Goal: Task Accomplishment & Management: Complete application form

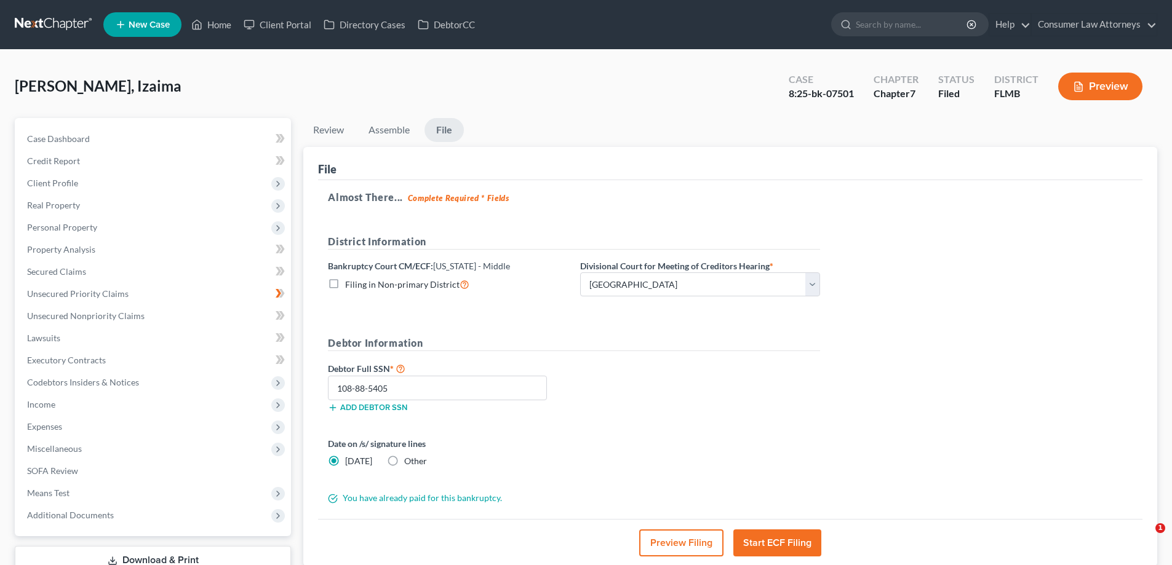
select select "3"
click at [218, 22] on link "Home" at bounding box center [211, 25] width 52 height 22
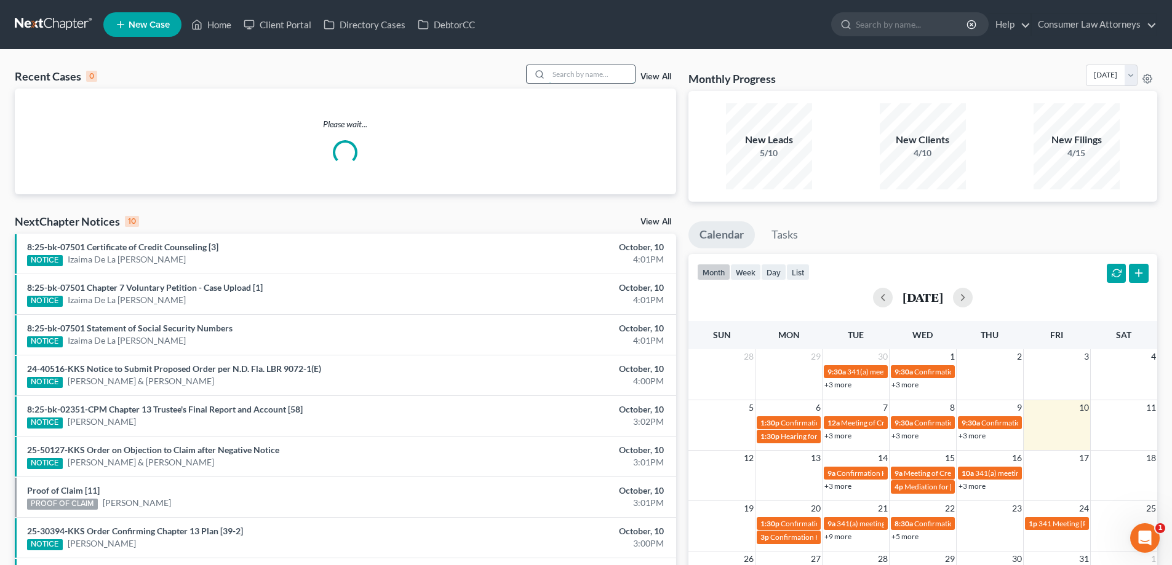
click at [592, 78] on input "search" at bounding box center [592, 74] width 86 height 18
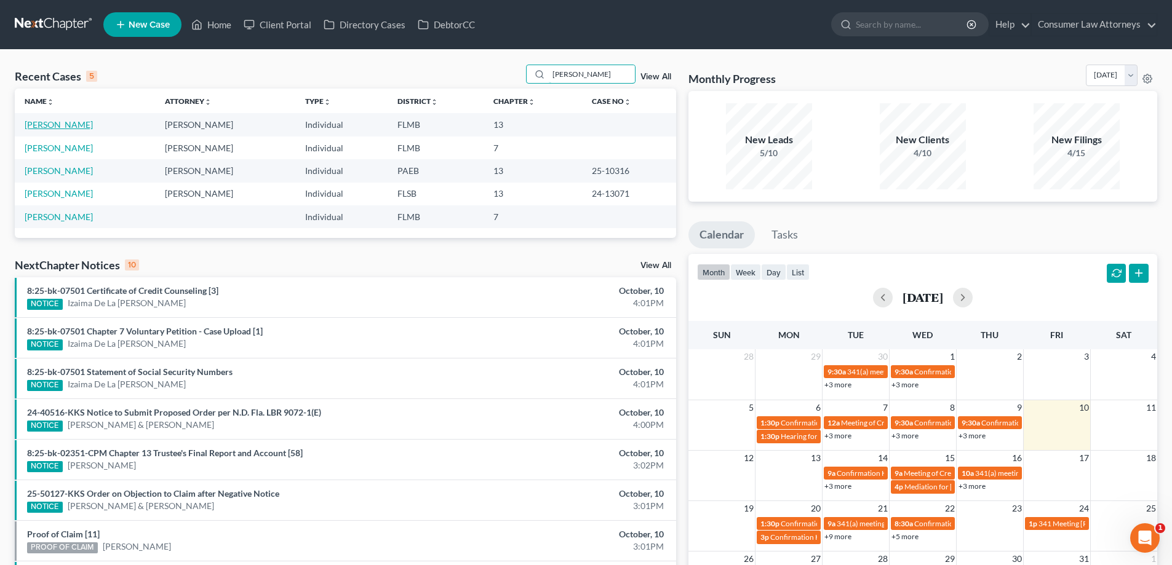
type input "[PERSON_NAME]"
click at [31, 130] on link "[PERSON_NAME]" at bounding box center [59, 124] width 68 height 10
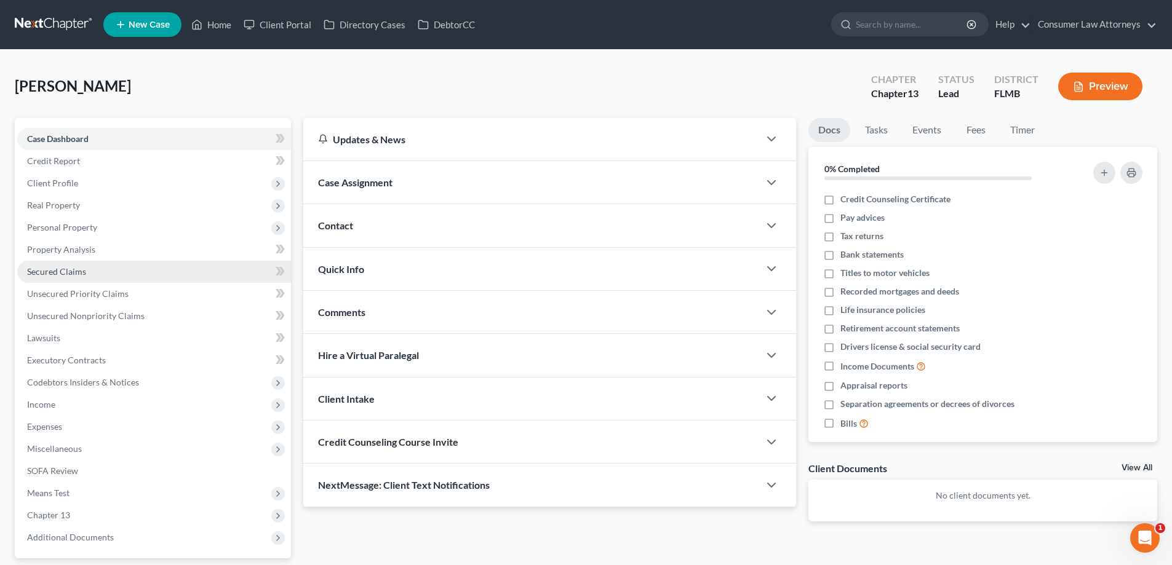
click at [64, 272] on span "Secured Claims" at bounding box center [56, 271] width 59 height 10
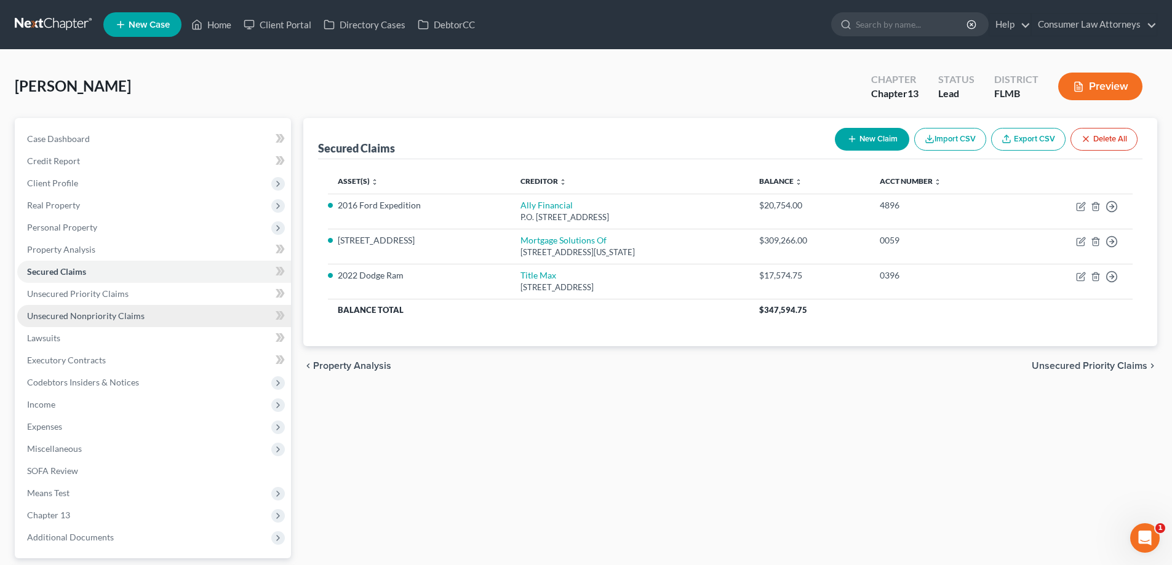
click at [123, 321] on link "Unsecured Nonpriority Claims" at bounding box center [154, 316] width 274 height 22
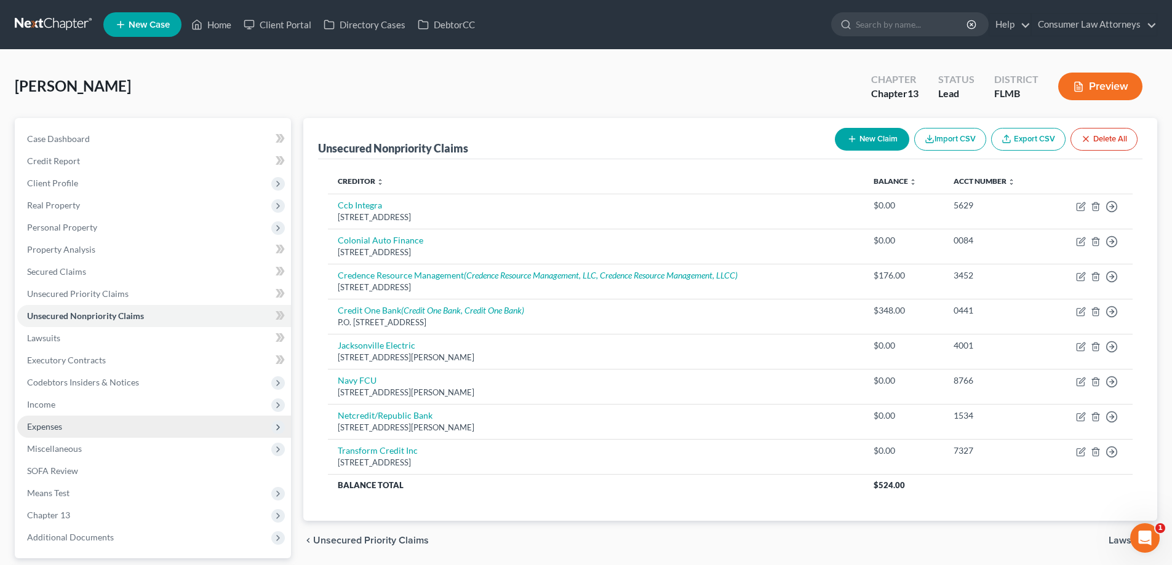
click at [42, 428] on span "Expenses" at bounding box center [44, 426] width 35 height 10
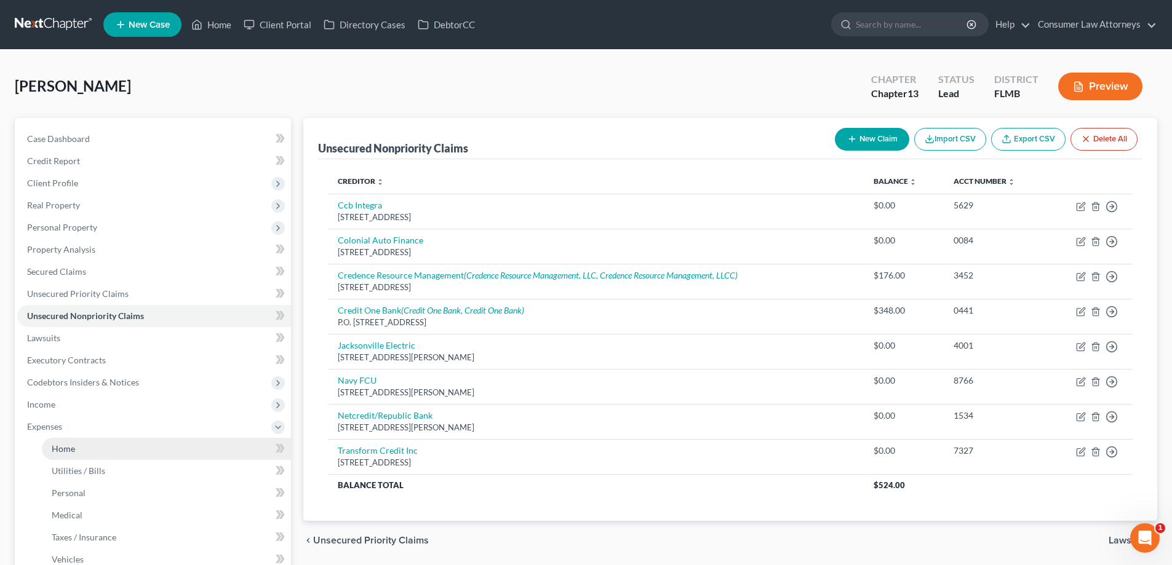
click at [68, 444] on span "Home" at bounding box center [63, 449] width 23 height 10
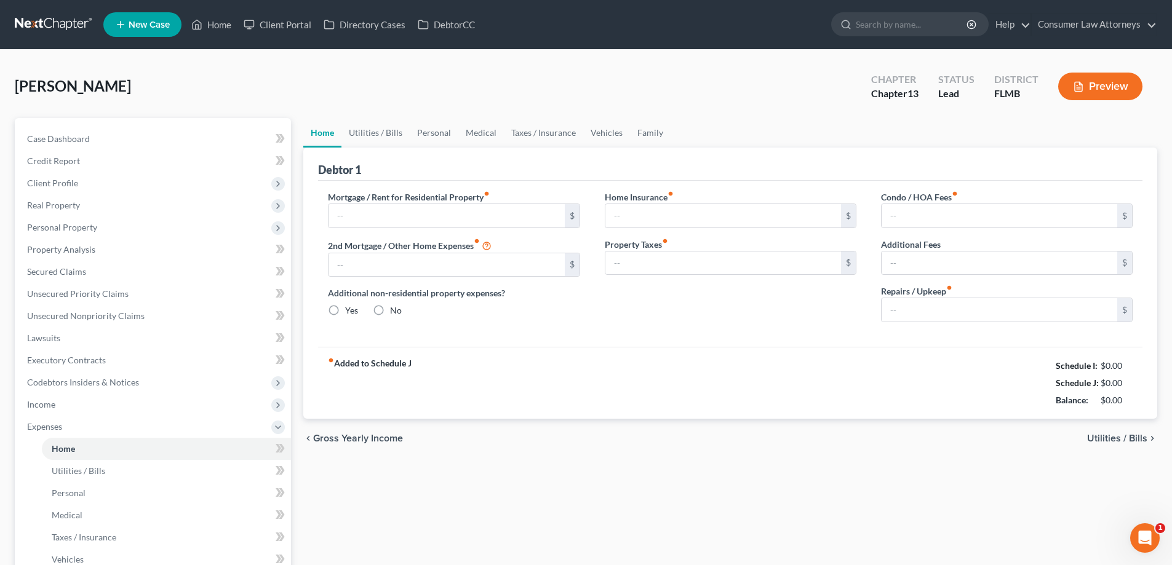
type input "2,500.00"
type input "0.00"
radio input "true"
type input "0.00"
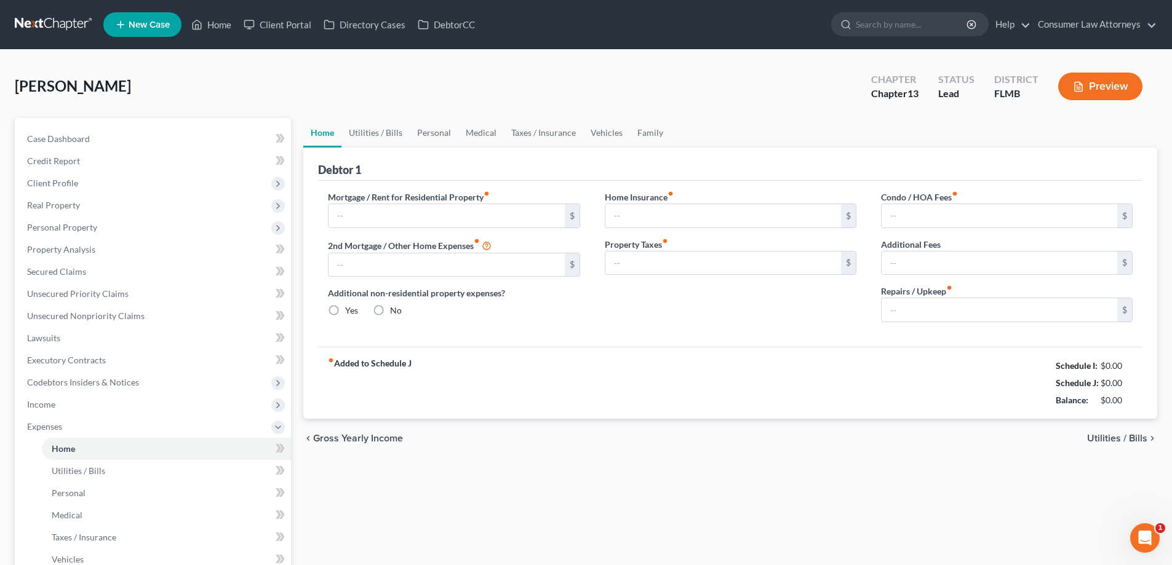
type input "0.00"
click at [399, 132] on link "Utilities / Bills" at bounding box center [375, 133] width 68 height 30
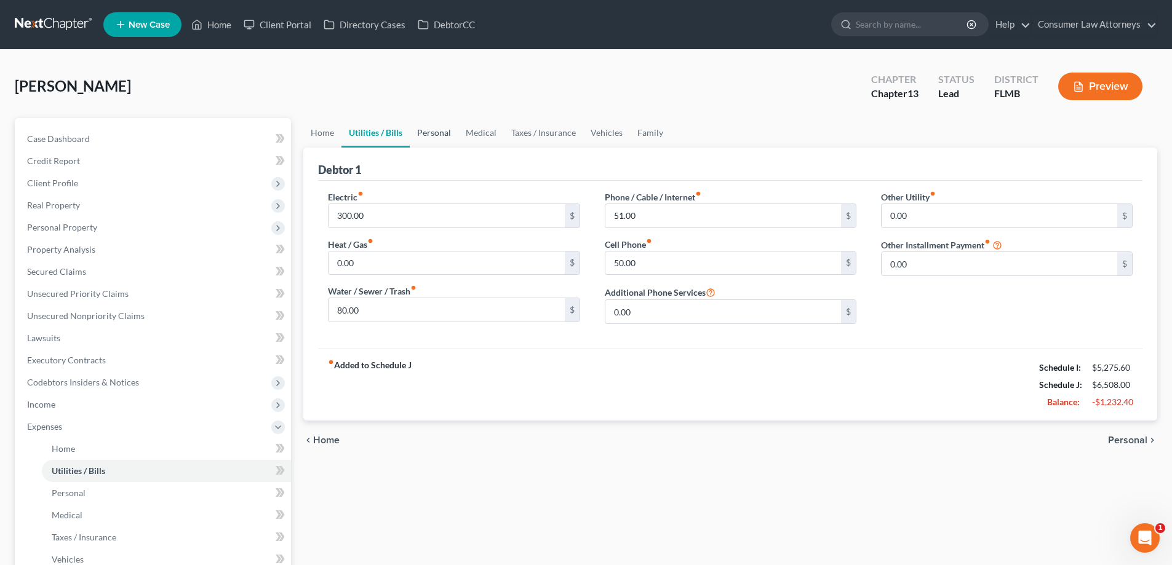
click at [431, 133] on link "Personal" at bounding box center [434, 133] width 49 height 30
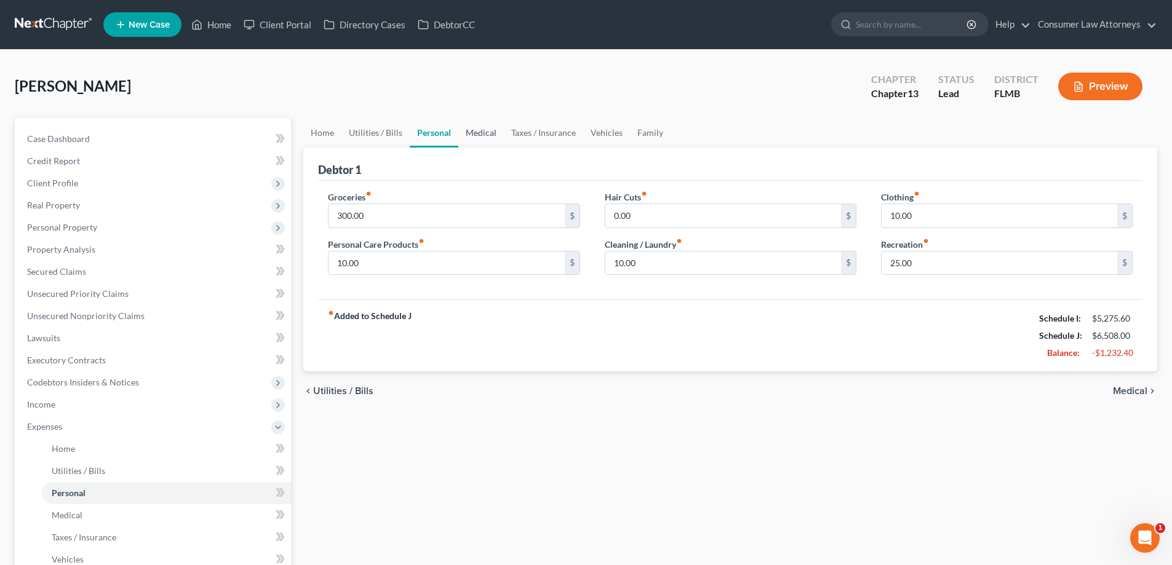
click at [483, 137] on link "Medical" at bounding box center [481, 133] width 46 height 30
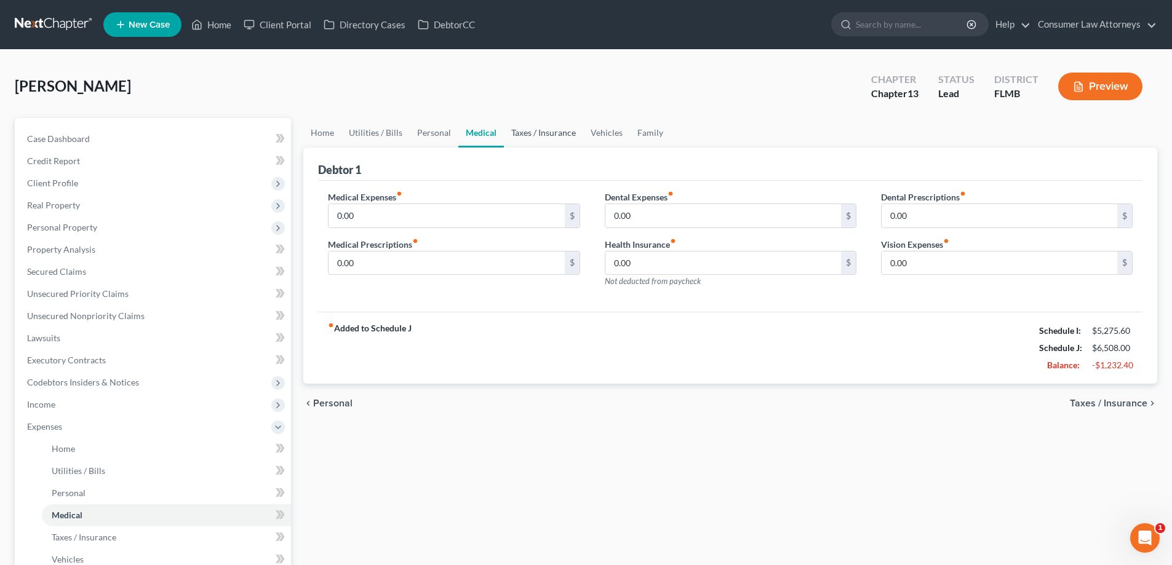
click at [516, 136] on link "Taxes / Insurance" at bounding box center [543, 133] width 79 height 30
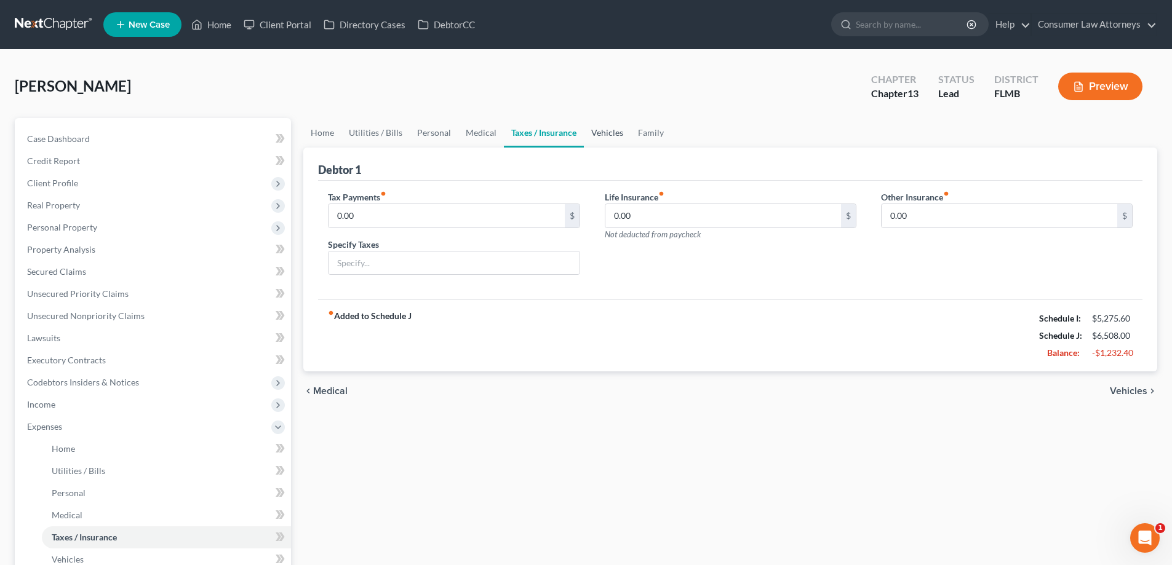
click at [604, 138] on link "Vehicles" at bounding box center [607, 133] width 47 height 30
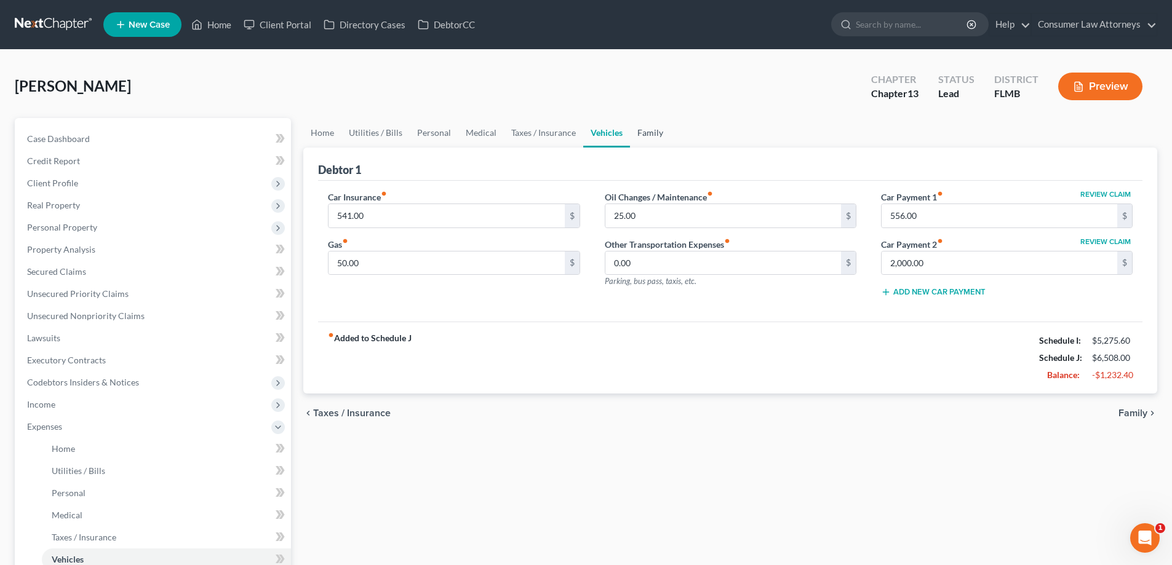
click at [650, 135] on link "Family" at bounding box center [650, 133] width 41 height 30
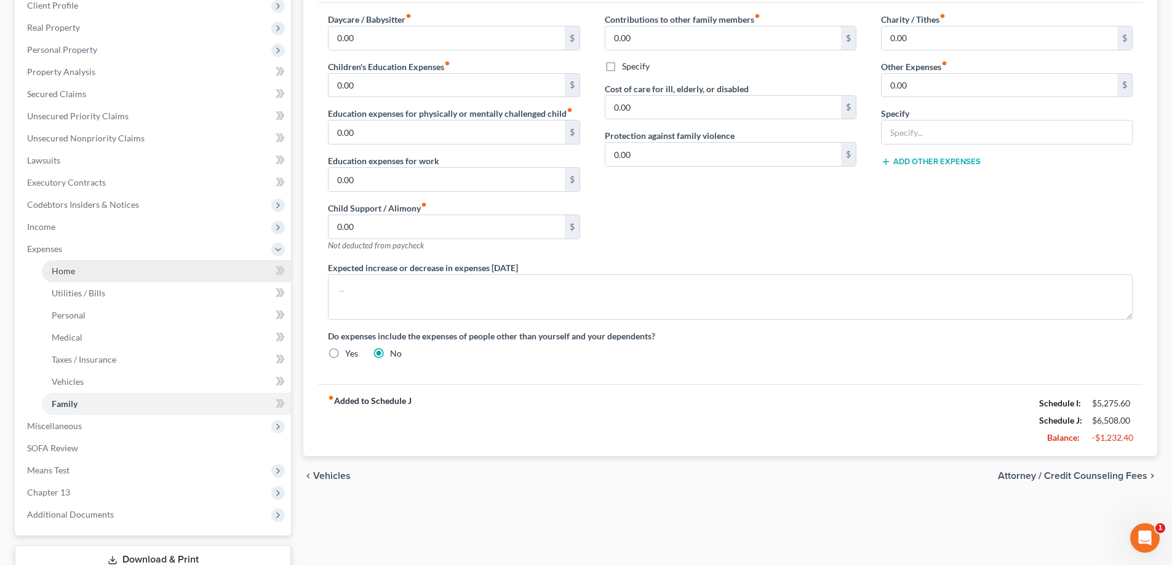
scroll to position [185, 0]
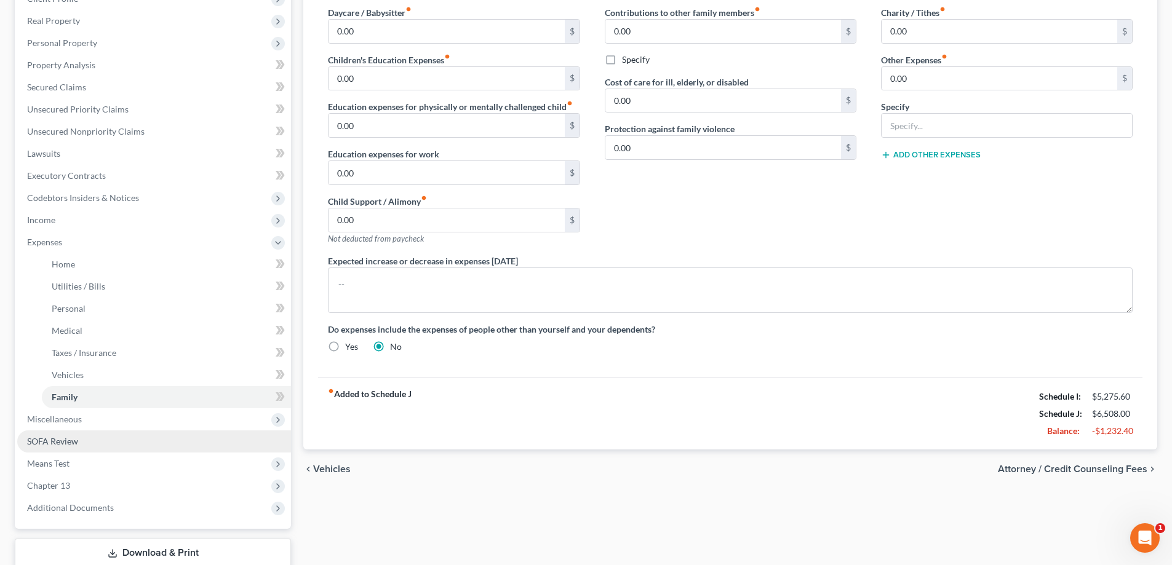
click at [53, 445] on span "SOFA Review" at bounding box center [52, 441] width 51 height 10
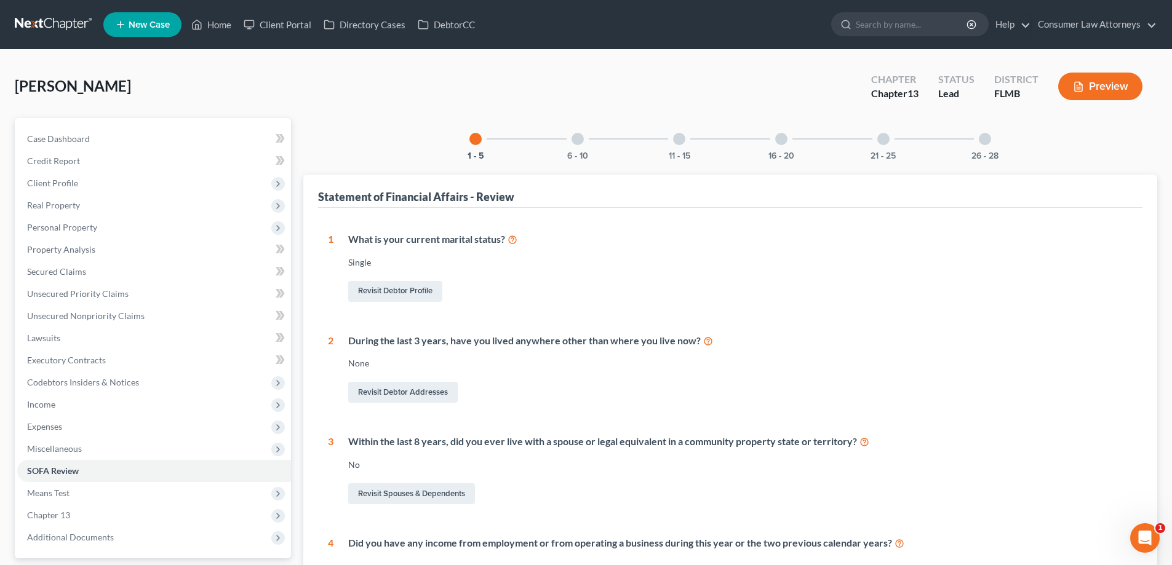
click at [677, 138] on div at bounding box center [679, 139] width 12 height 12
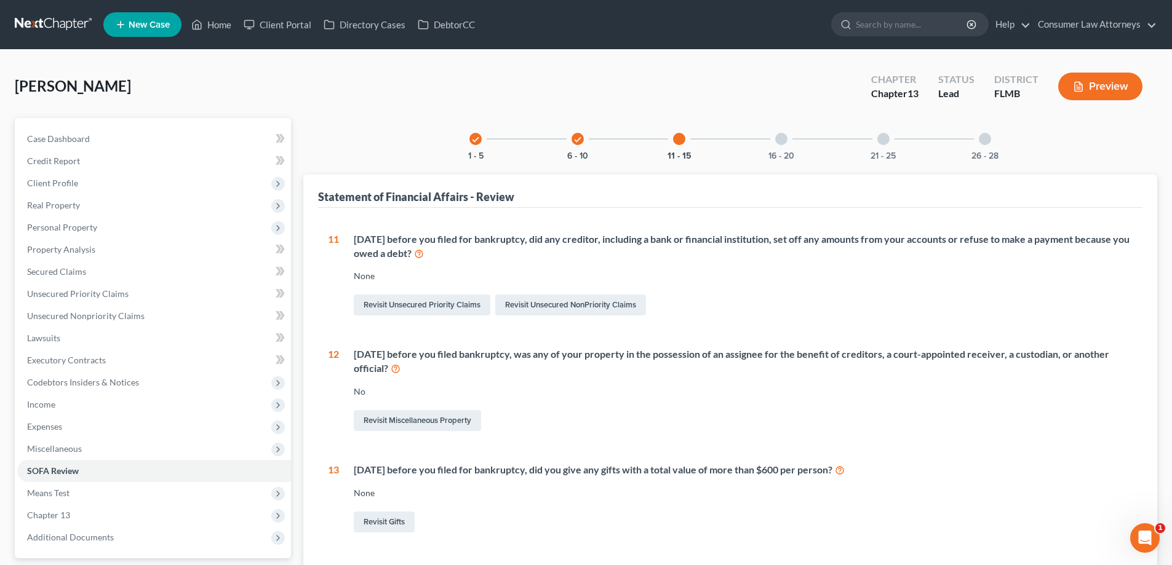
click at [784, 141] on div at bounding box center [781, 139] width 12 height 12
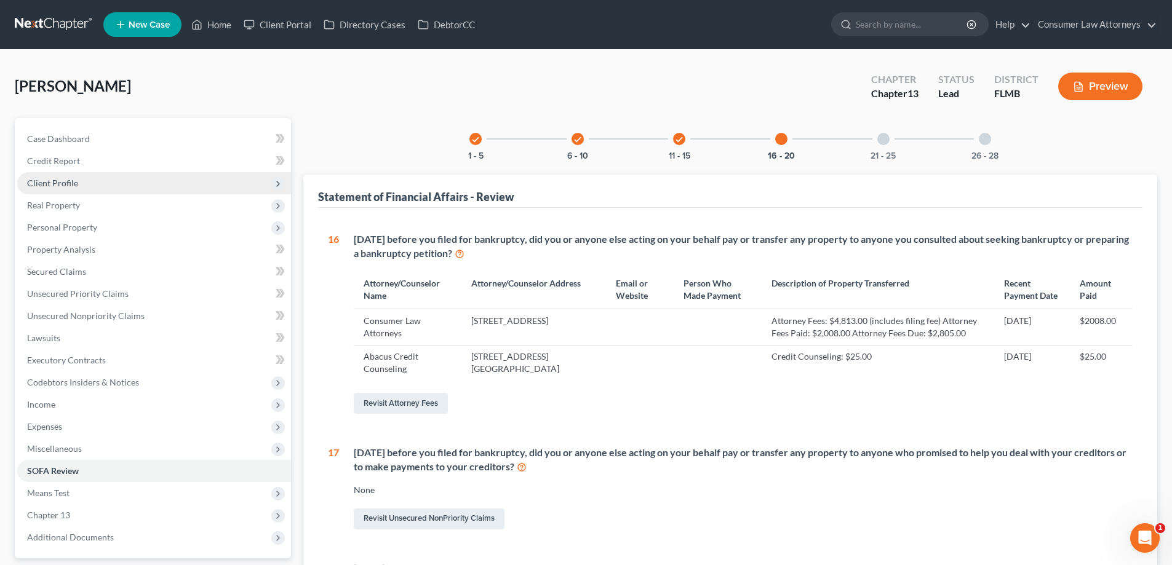
click at [64, 181] on span "Client Profile" at bounding box center [52, 183] width 51 height 10
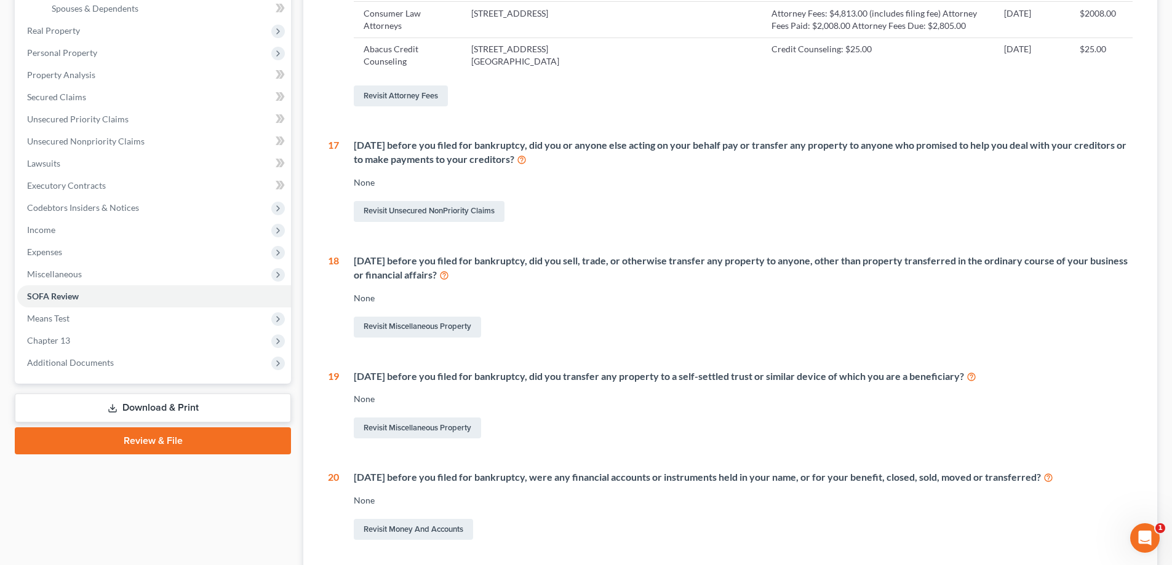
click at [159, 402] on link "Download & Print" at bounding box center [153, 408] width 276 height 29
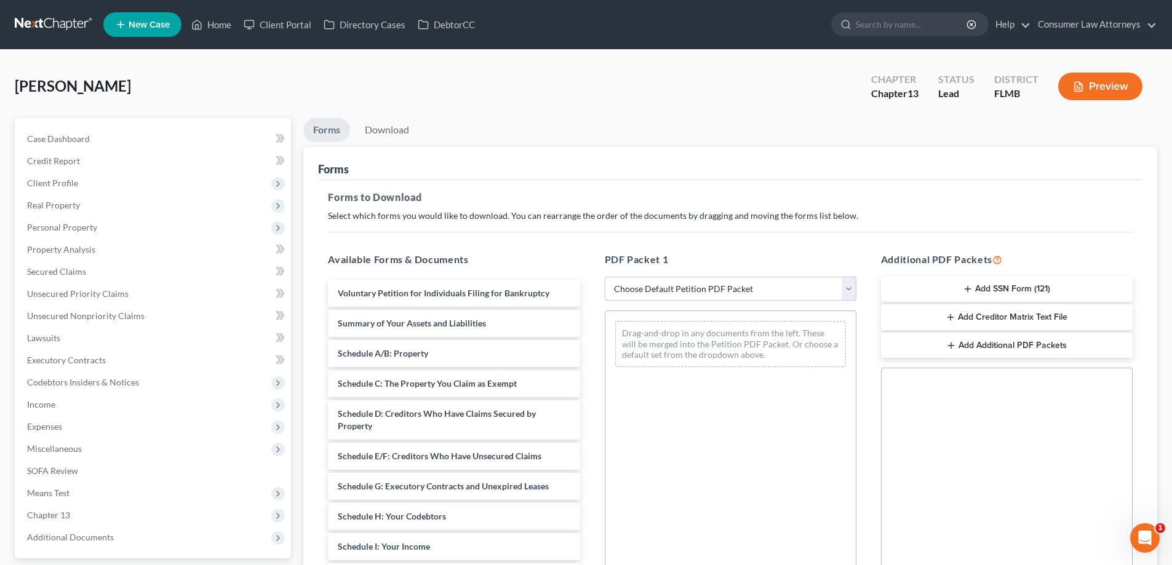
drag, startPoint x: 703, startPoint y: 293, endPoint x: 684, endPoint y: 299, distance: 20.0
click at [703, 293] on select "Choose Default Petition PDF Packet Complete Bankruptcy Petition (all forms and …" at bounding box center [731, 289] width 252 height 25
select select "0"
click at [605, 277] on select "Choose Default Petition PDF Packet Complete Bankruptcy Petition (all forms and …" at bounding box center [731, 289] width 252 height 25
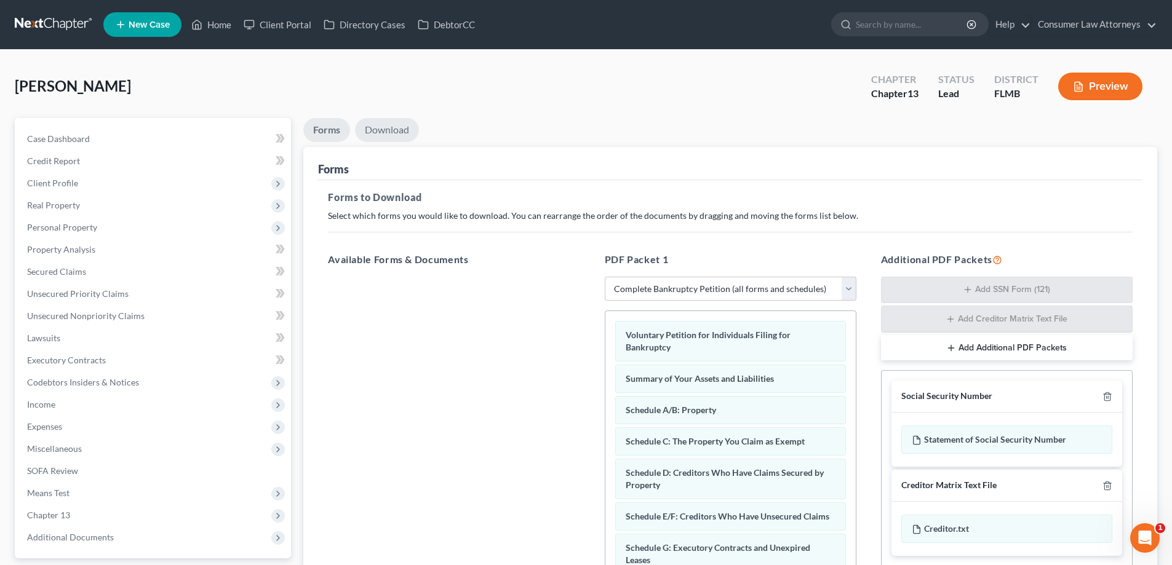
click at [402, 128] on link "Download" at bounding box center [387, 130] width 64 height 24
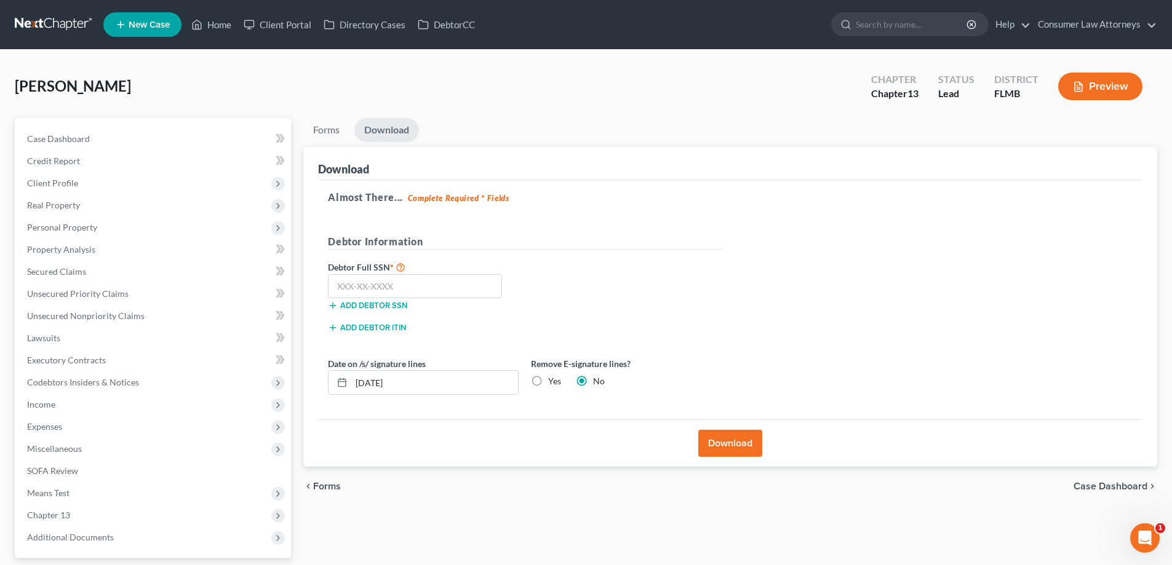
click at [723, 445] on button "Download" at bounding box center [730, 443] width 64 height 27
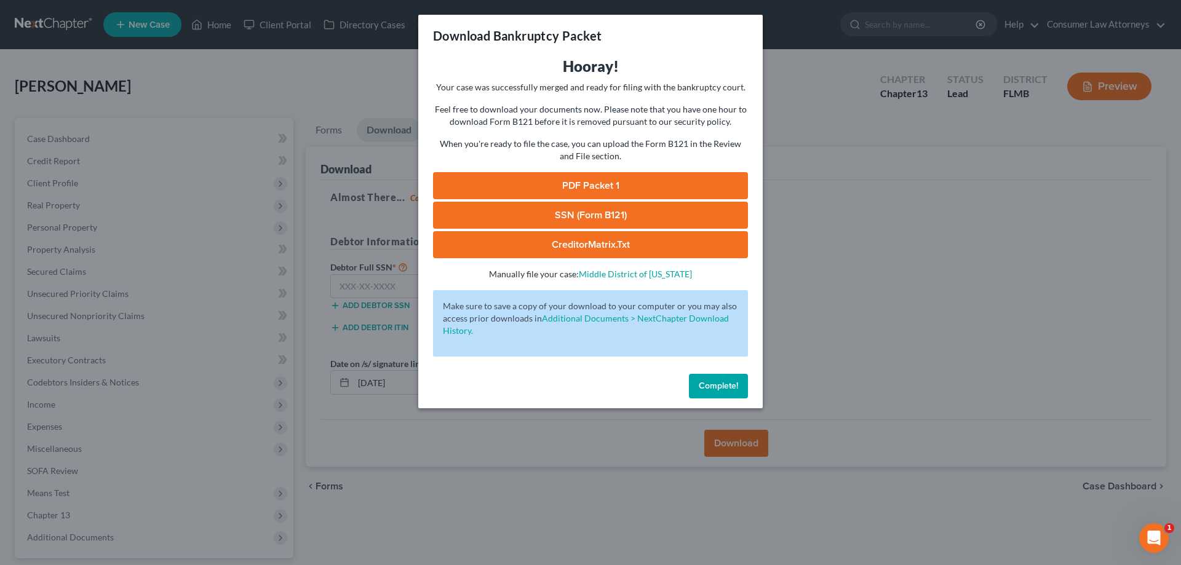
click at [575, 186] on link "PDF Packet 1" at bounding box center [590, 185] width 315 height 27
click at [732, 387] on span "Complete!" at bounding box center [718, 386] width 39 height 10
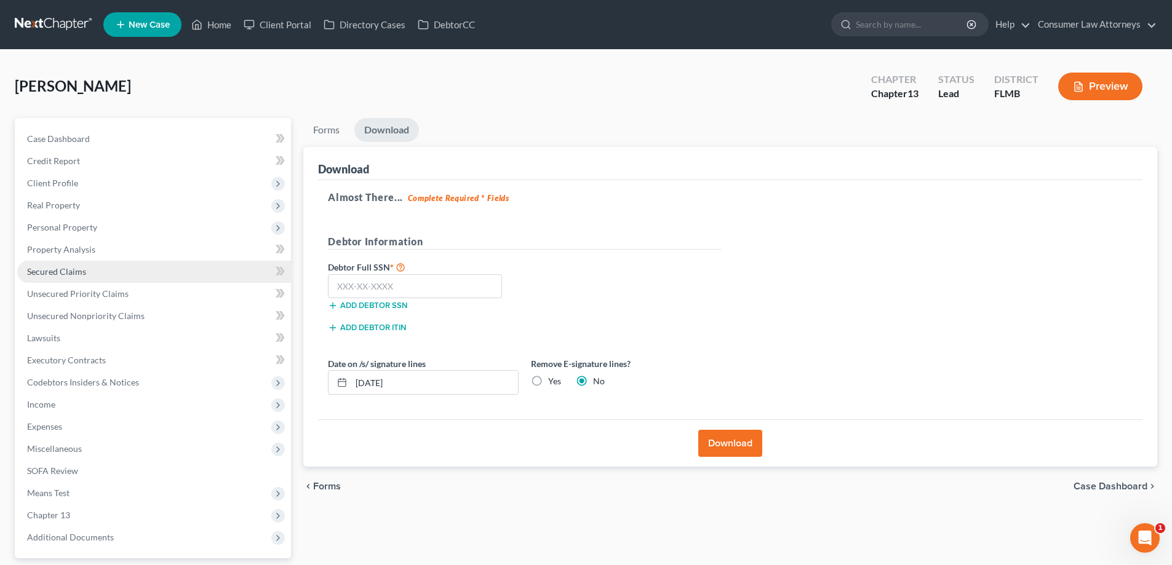
click at [58, 270] on span "Secured Claims" at bounding box center [56, 271] width 59 height 10
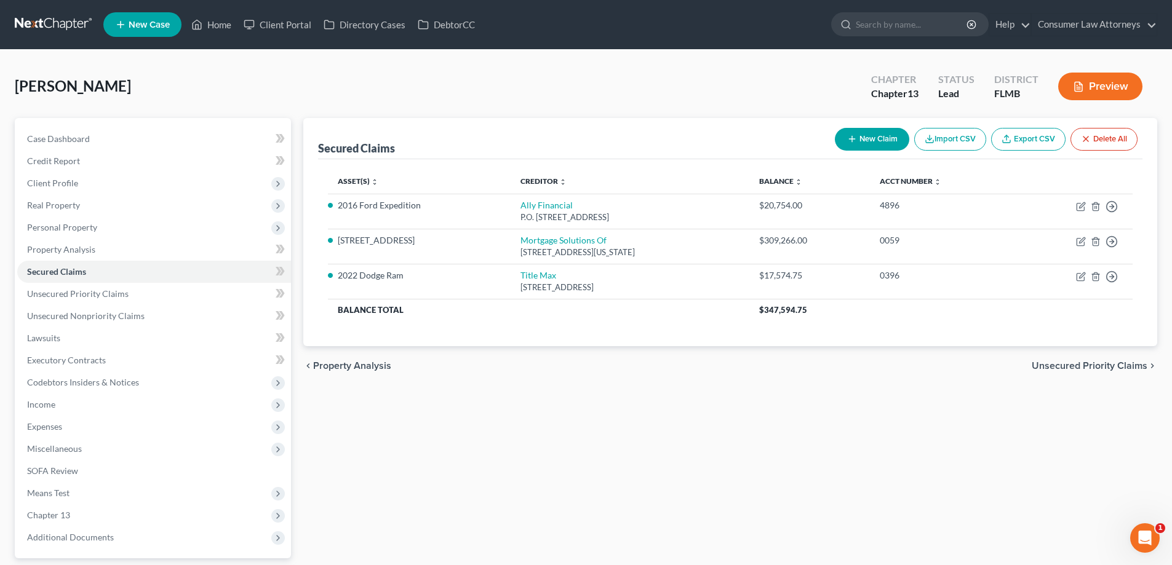
click at [297, 264] on div "Secured Claims New Claim Import CSV Export CSV Delete All Asset(s) expand_more …" at bounding box center [730, 373] width 866 height 511
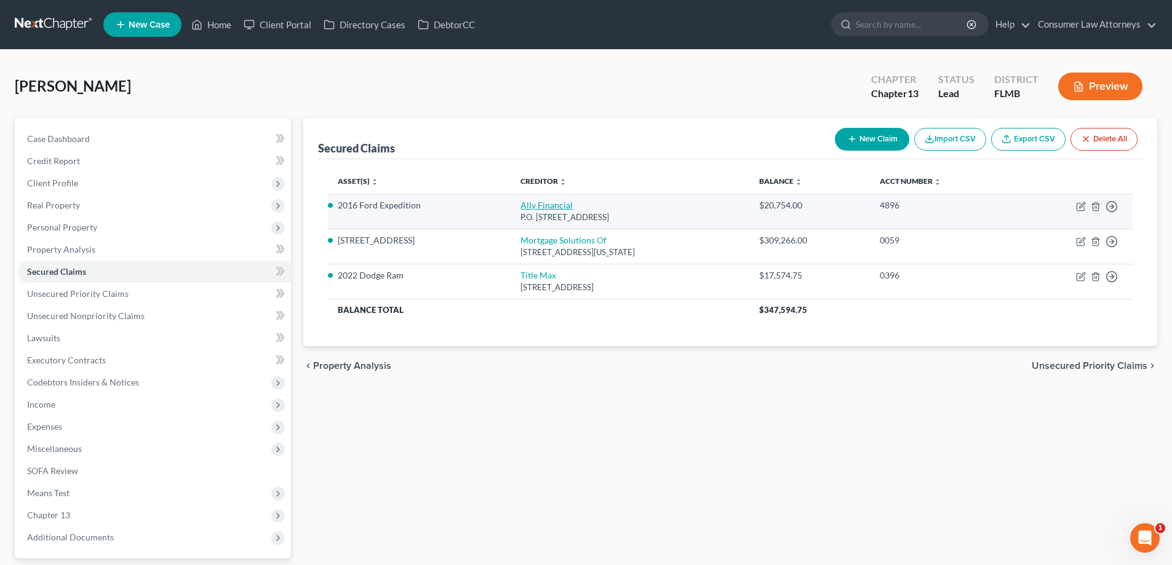
click at [520, 209] on link "Ally Financial" at bounding box center [546, 205] width 52 height 10
select select "24"
select select "2"
select select "0"
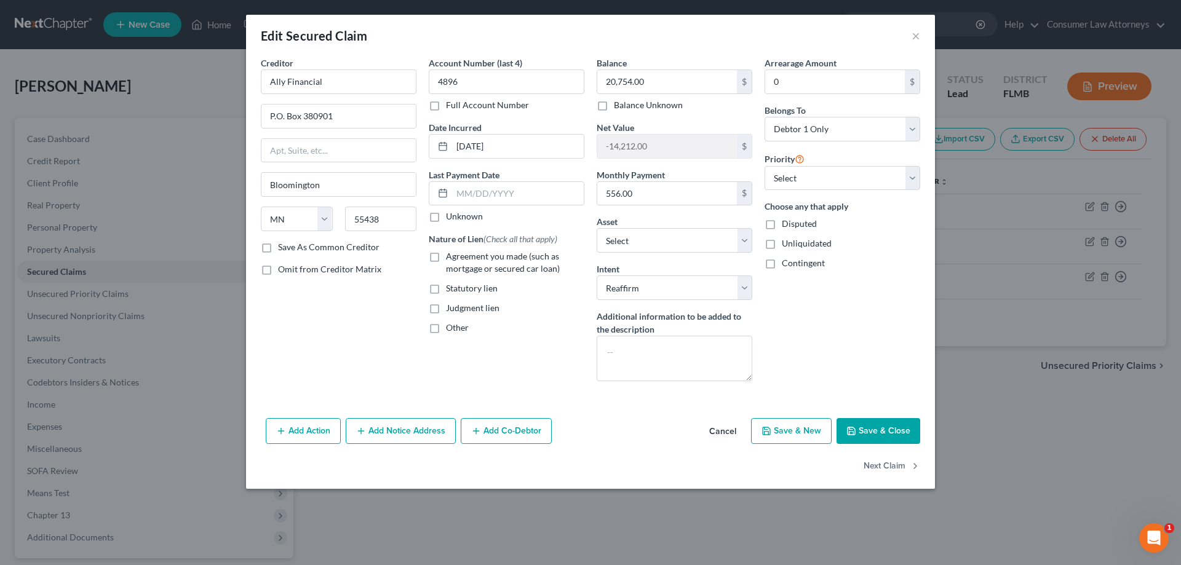
click at [414, 431] on button "Add Notice Address" at bounding box center [401, 431] width 110 height 26
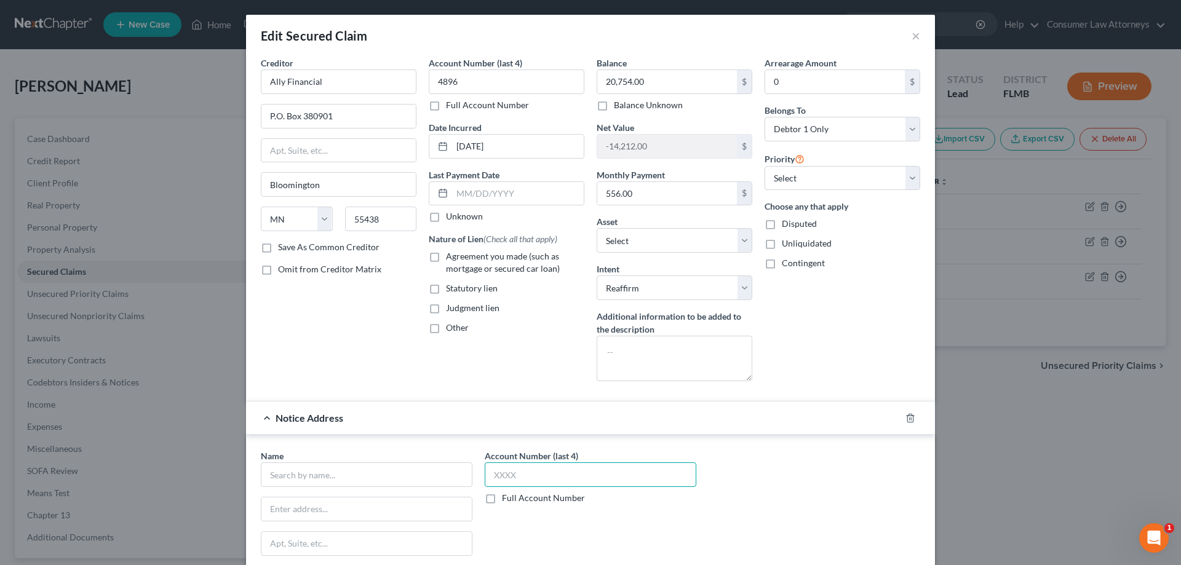
click at [562, 483] on input "text" at bounding box center [591, 475] width 212 height 25
type input "8"
type input "4896"
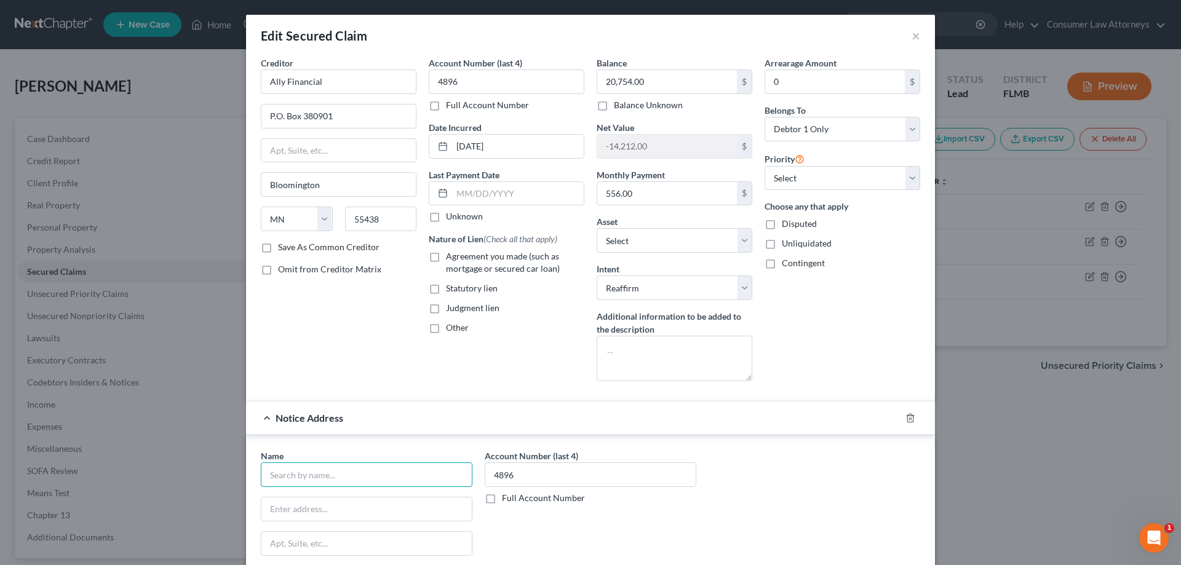
click at [441, 486] on input "text" at bounding box center [367, 475] width 212 height 25
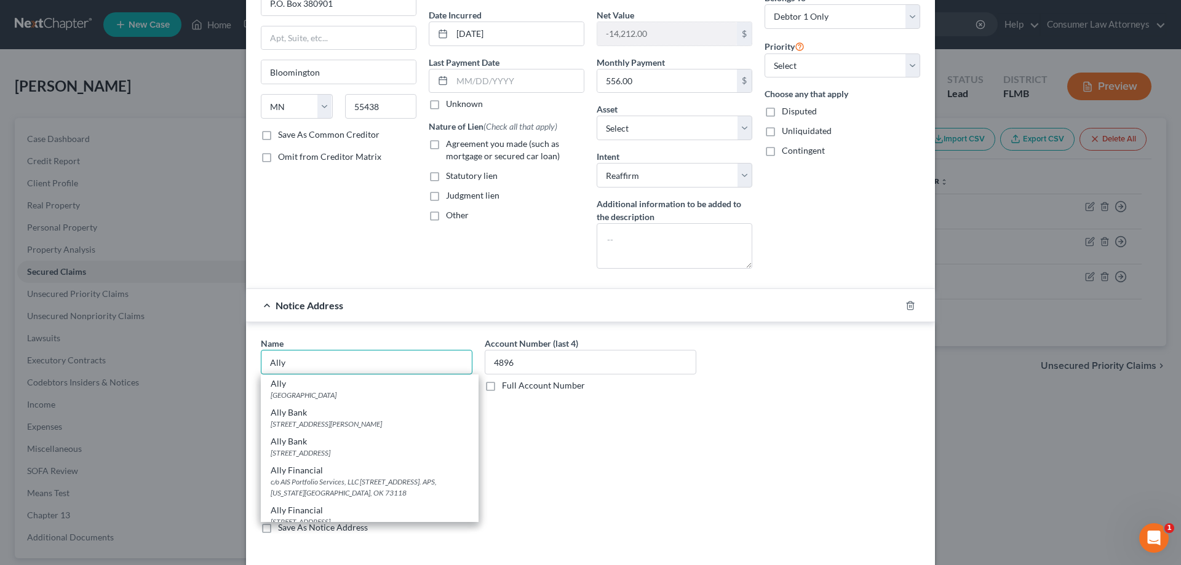
scroll to position [123, 0]
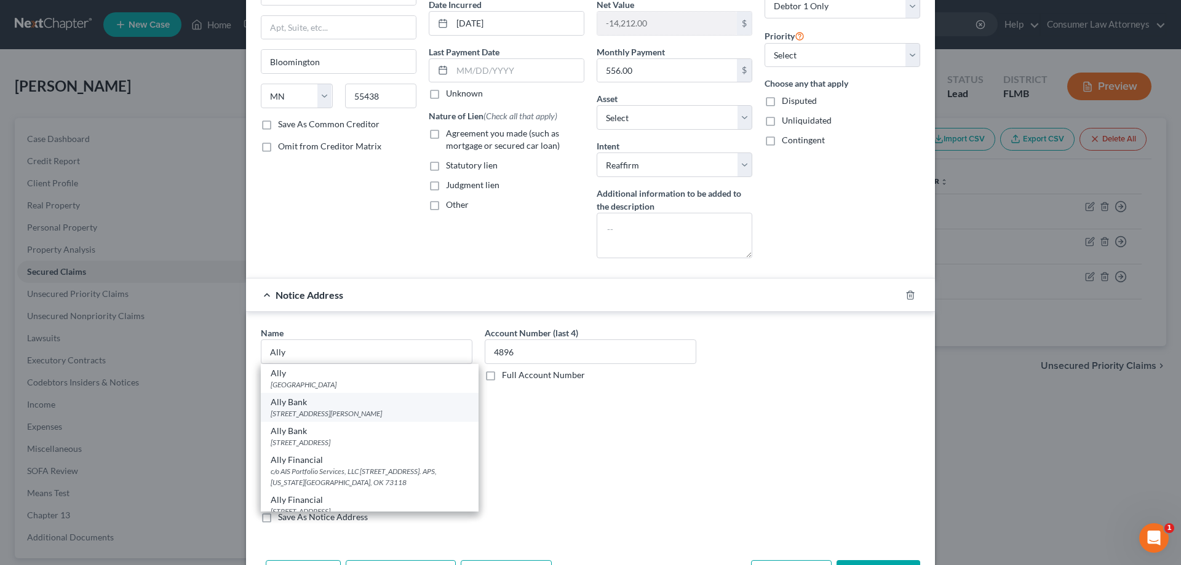
click at [320, 409] on div "[STREET_ADDRESS][PERSON_NAME]" at bounding box center [370, 414] width 198 height 10
type input "Ally Bank"
type input "[STREET_ADDRESS][PERSON_NAME]"
type input "Charlotte"
select select "28"
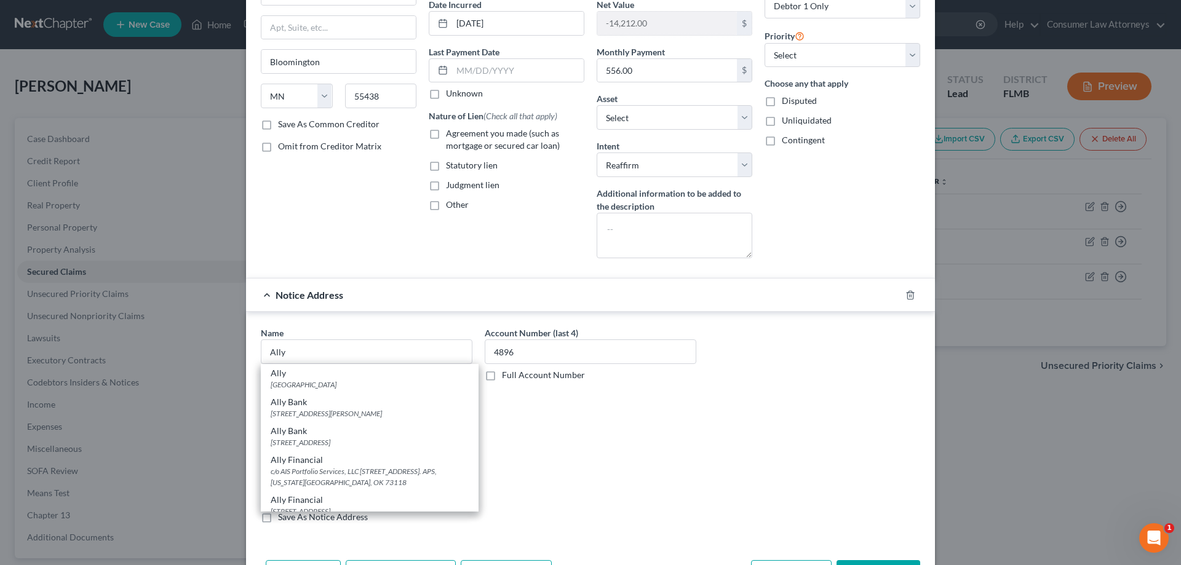
type input "28202"
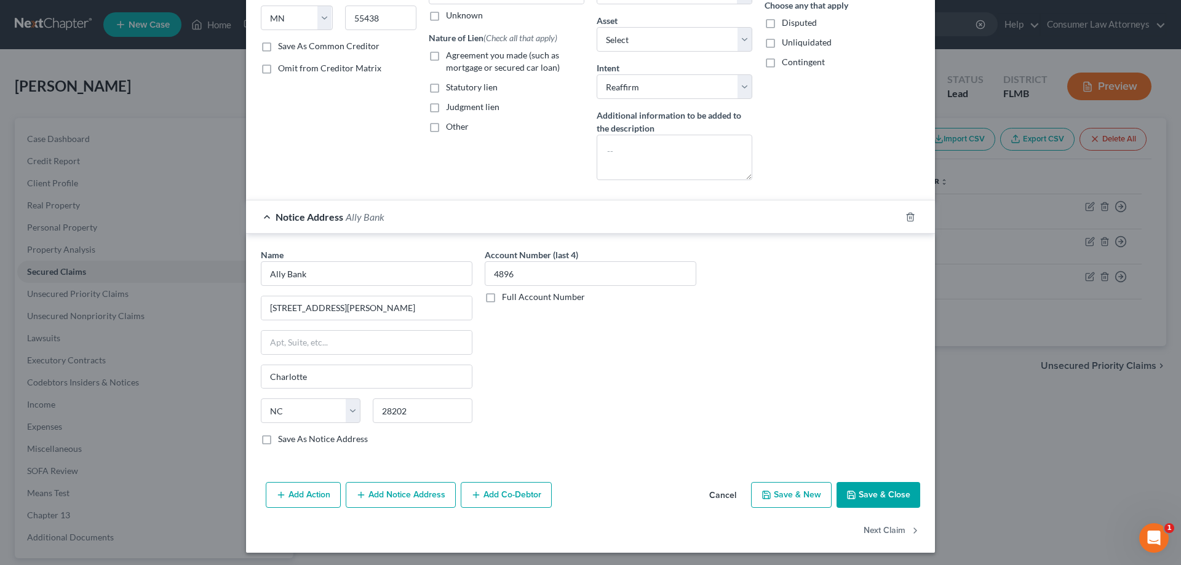
scroll to position [204, 0]
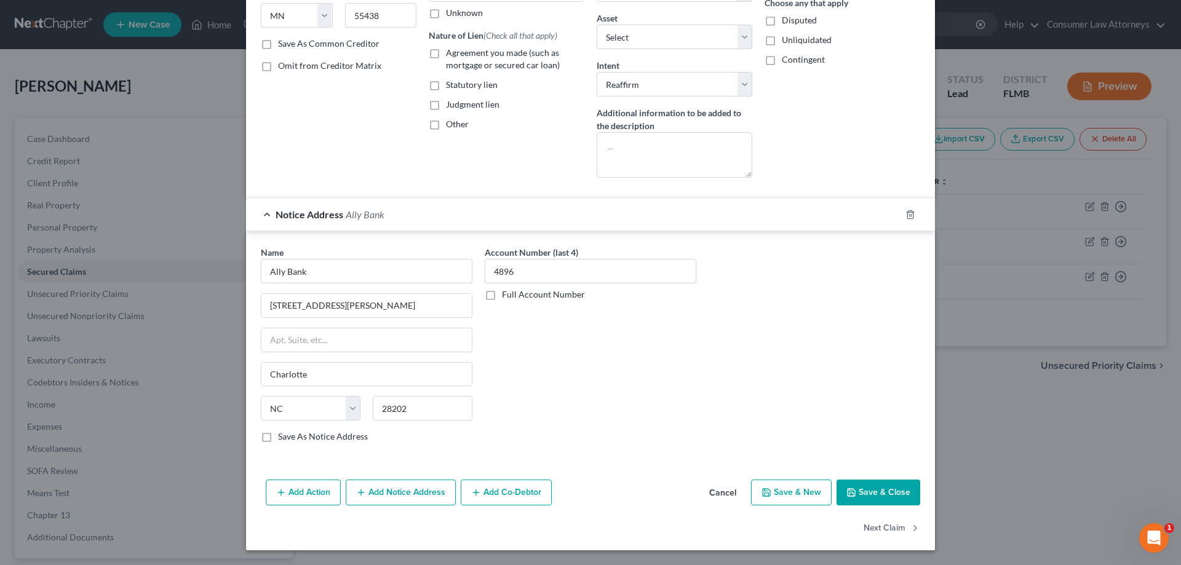
click at [417, 501] on button "Add Notice Address" at bounding box center [401, 493] width 110 height 26
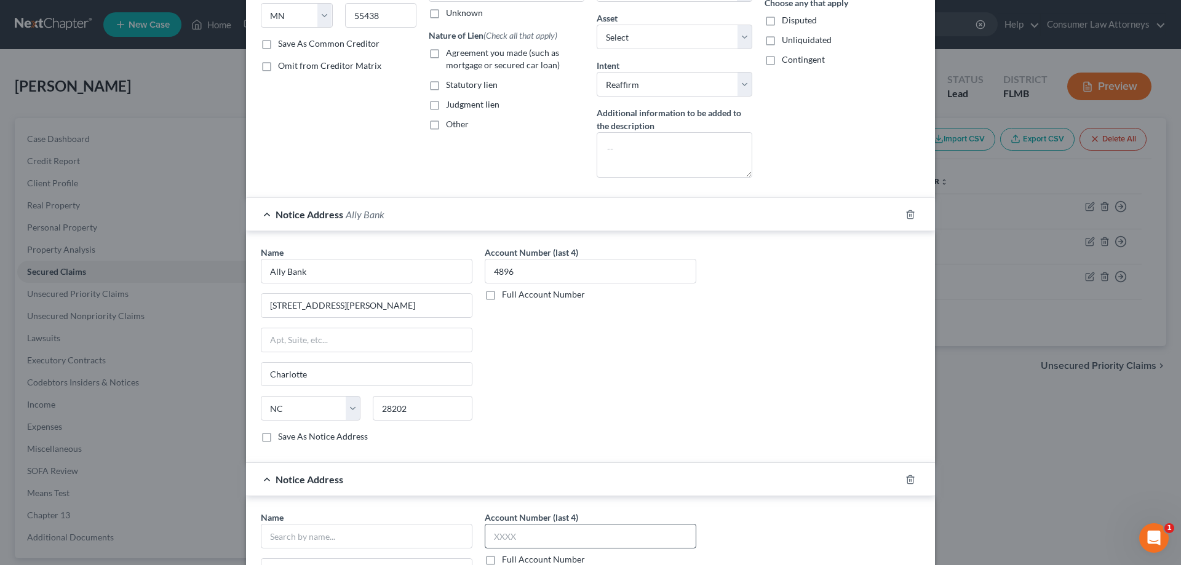
scroll to position [388, 0]
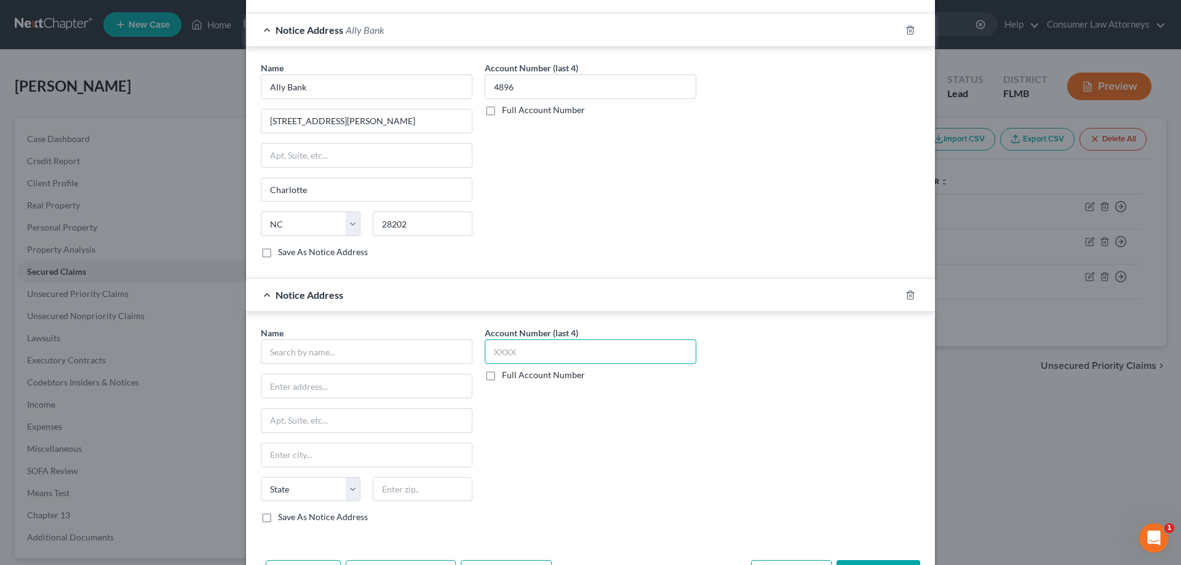
click at [540, 340] on input "text" at bounding box center [591, 352] width 212 height 25
type input "4896"
click at [381, 355] on input "text" at bounding box center [367, 352] width 212 height 25
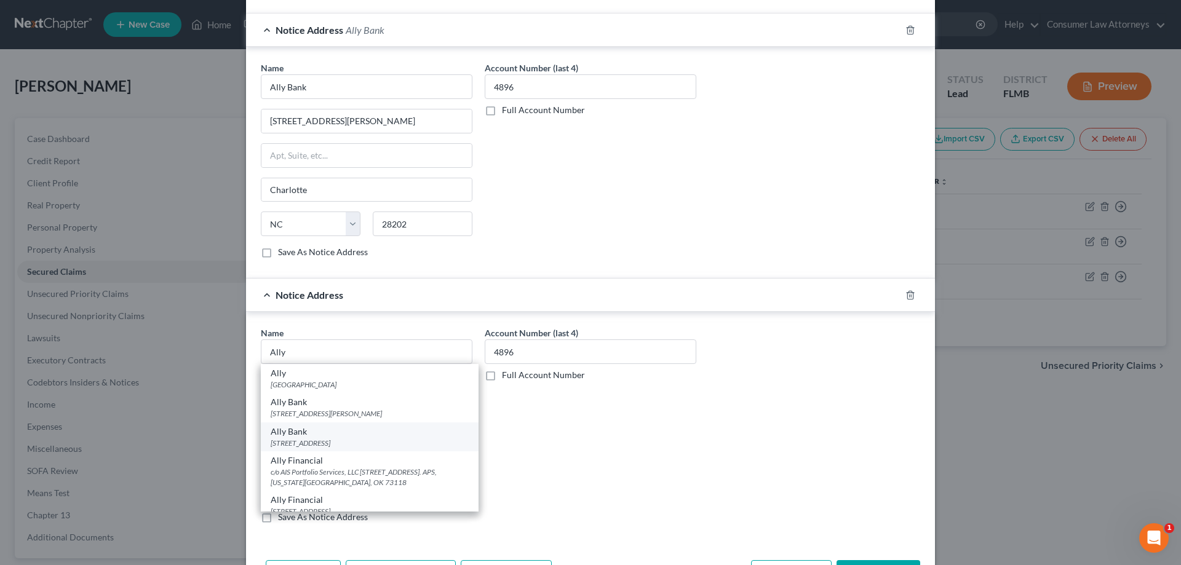
click at [285, 439] on div "[STREET_ADDRESS]" at bounding box center [370, 443] width 198 height 10
type input "Ally Bank"
type input "PO Box 951"
type input "Horsham"
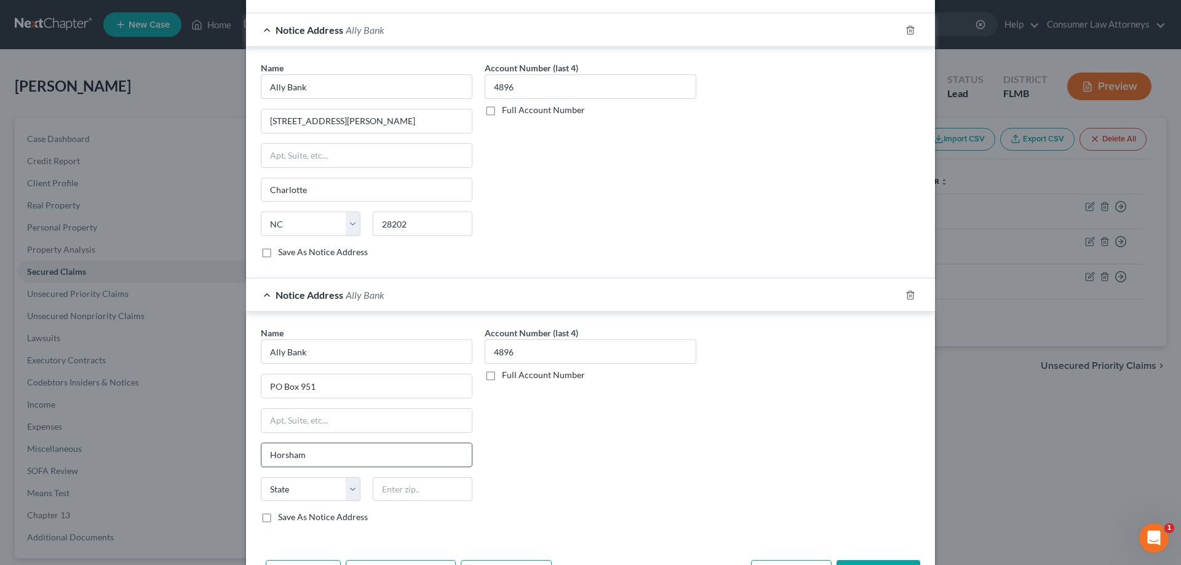
select select "39"
type input "19044"
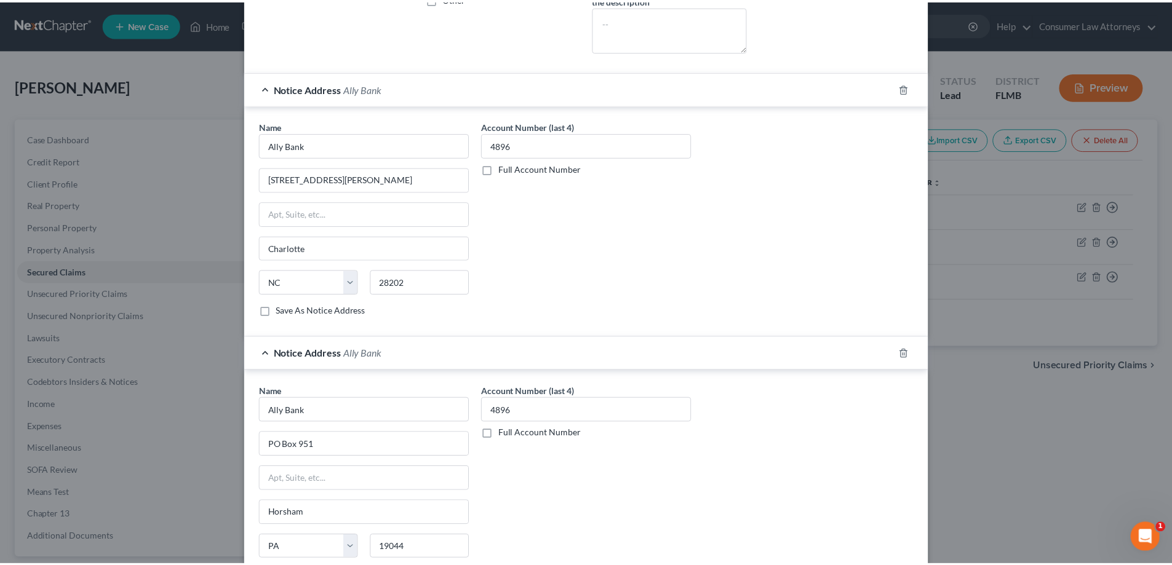
scroll to position [469, 0]
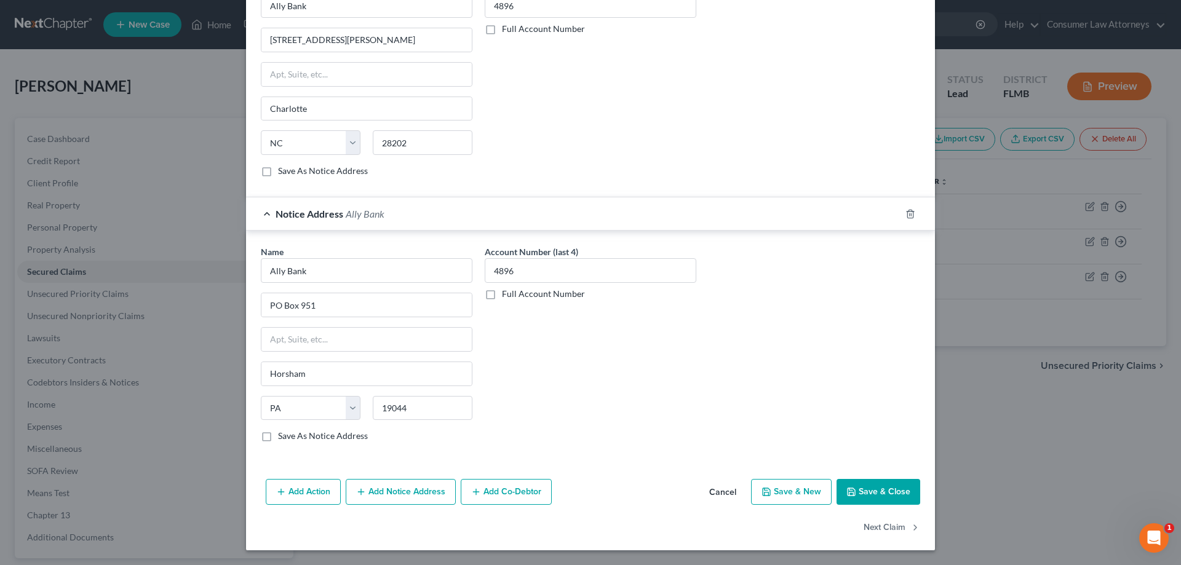
click at [871, 492] on button "Save & Close" at bounding box center [879, 492] width 84 height 26
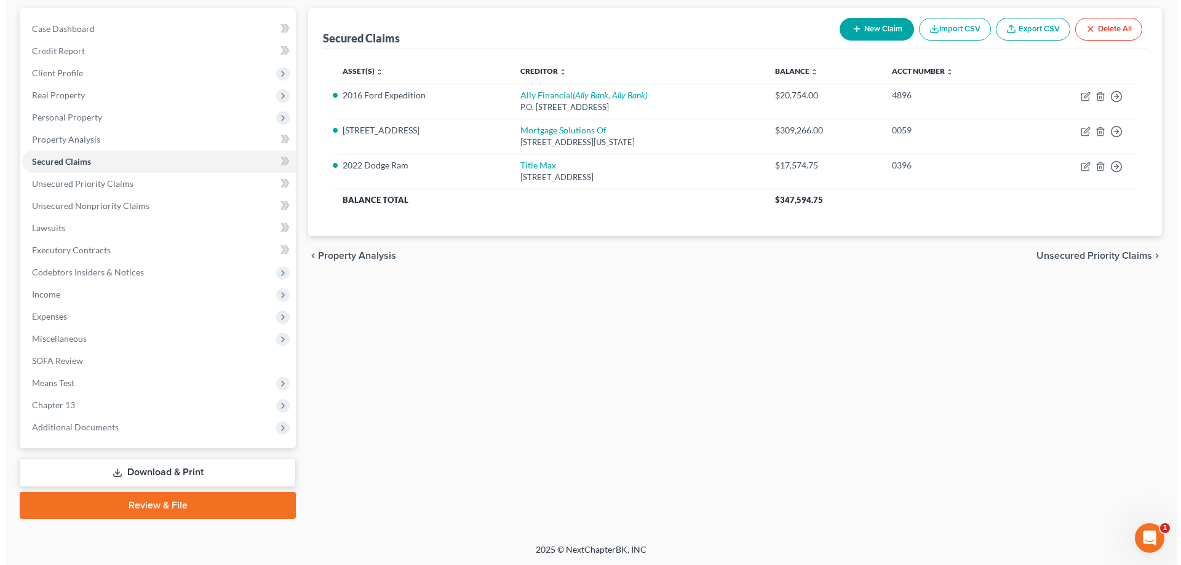
scroll to position [111, 0]
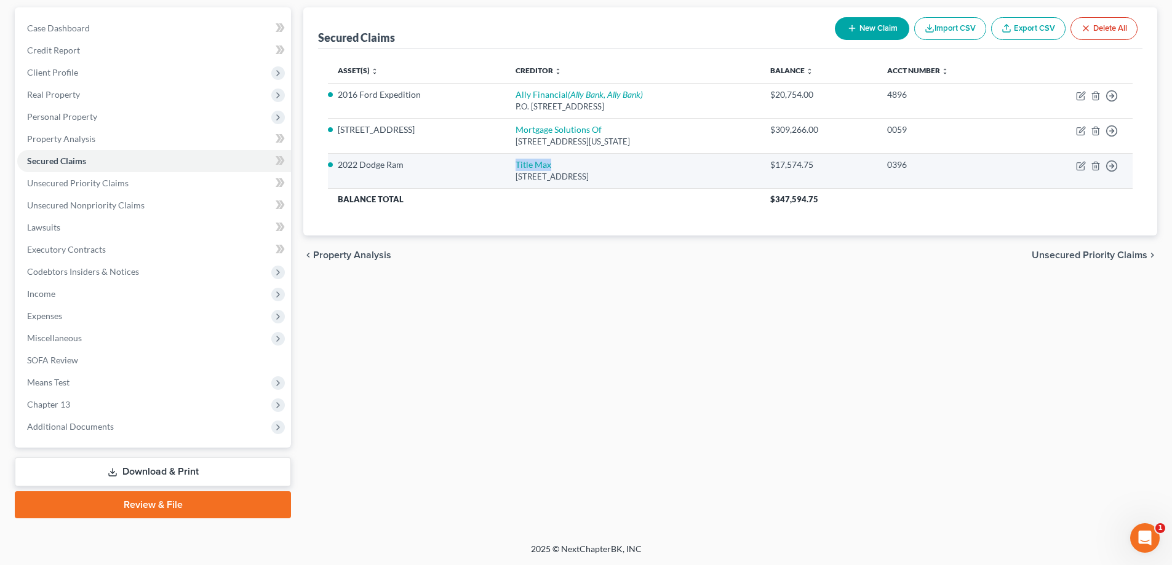
drag, startPoint x: 479, startPoint y: 166, endPoint x: 528, endPoint y: 164, distance: 49.3
click at [528, 164] on tr "2022 Dodge Ram Title Max [STREET_ADDRESS] $17,574.75 0396 Move to E Move to F M…" at bounding box center [730, 170] width 805 height 35
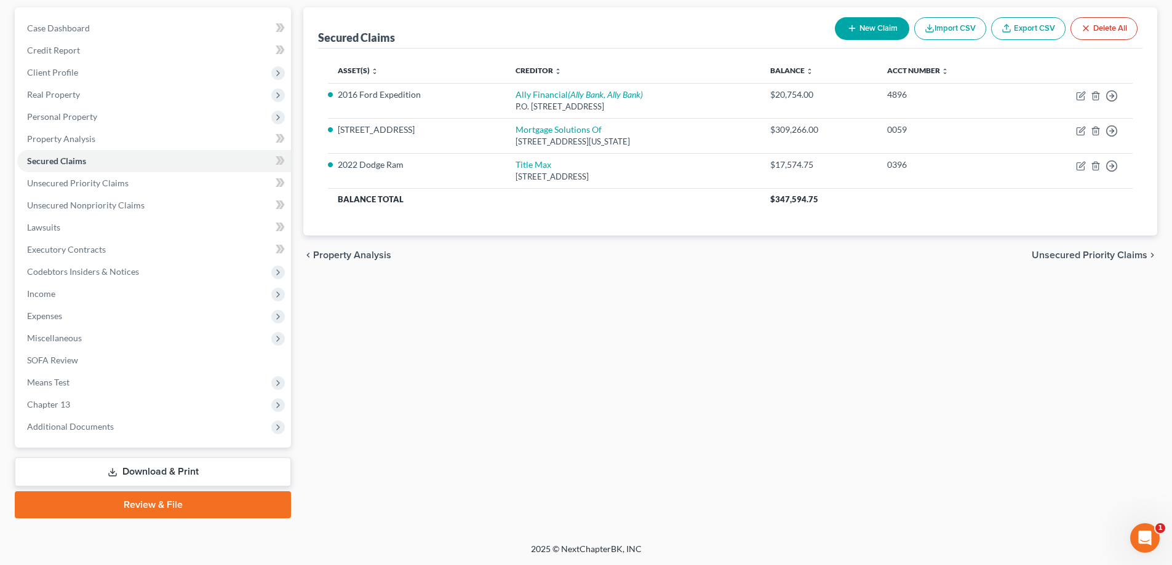
drag, startPoint x: 528, startPoint y: 164, endPoint x: 512, endPoint y: 240, distance: 77.9
click at [512, 240] on div "chevron_left Property Analysis Unsecured Priority Claims chevron_right" at bounding box center [730, 255] width 854 height 39
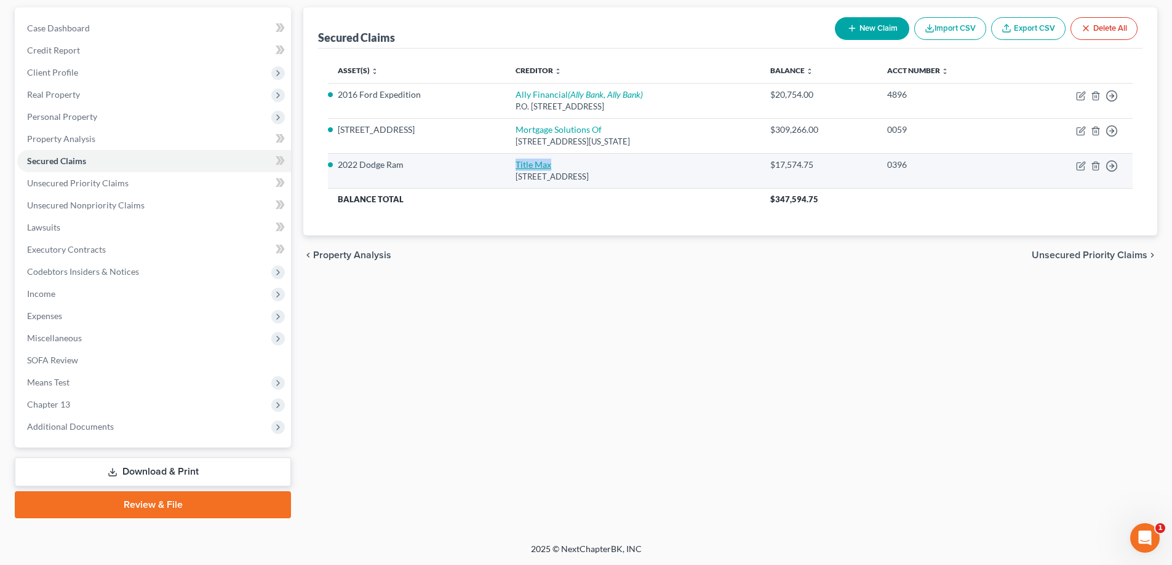
drag, startPoint x: 488, startPoint y: 170, endPoint x: 527, endPoint y: 169, distance: 39.4
click at [527, 169] on td "Title Max [STREET_ADDRESS]" at bounding box center [633, 170] width 254 height 35
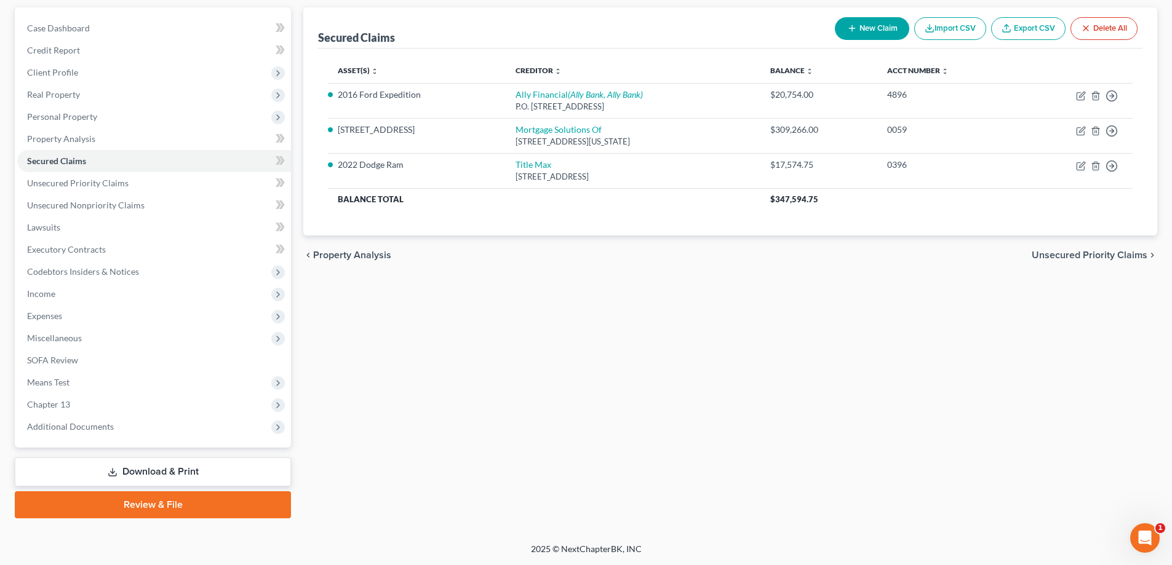
click at [621, 309] on div "Secured Claims New Claim Import CSV Export CSV Delete All Asset(s) expand_more …" at bounding box center [730, 262] width 866 height 511
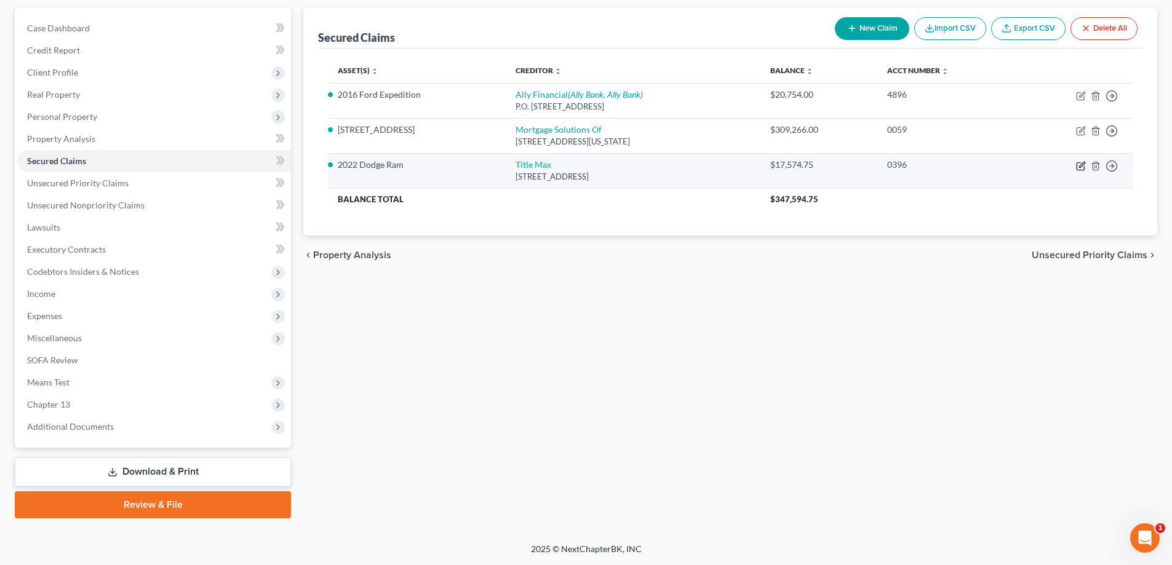
click at [1082, 166] on icon "button" at bounding box center [1082, 165] width 6 height 6
select select "45"
select select "8"
select select "2"
select select "0"
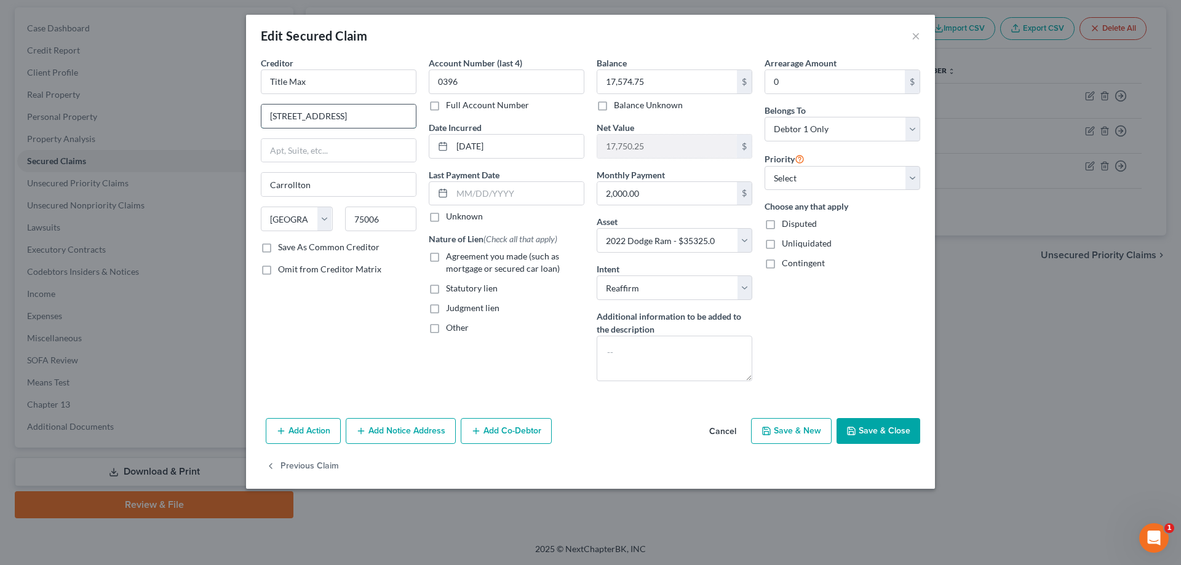
click at [372, 119] on input "[STREET_ADDRESS]" at bounding box center [338, 116] width 154 height 23
type input "[STREET_ADDRESS]"
click at [881, 431] on button "Save & Close" at bounding box center [879, 431] width 84 height 26
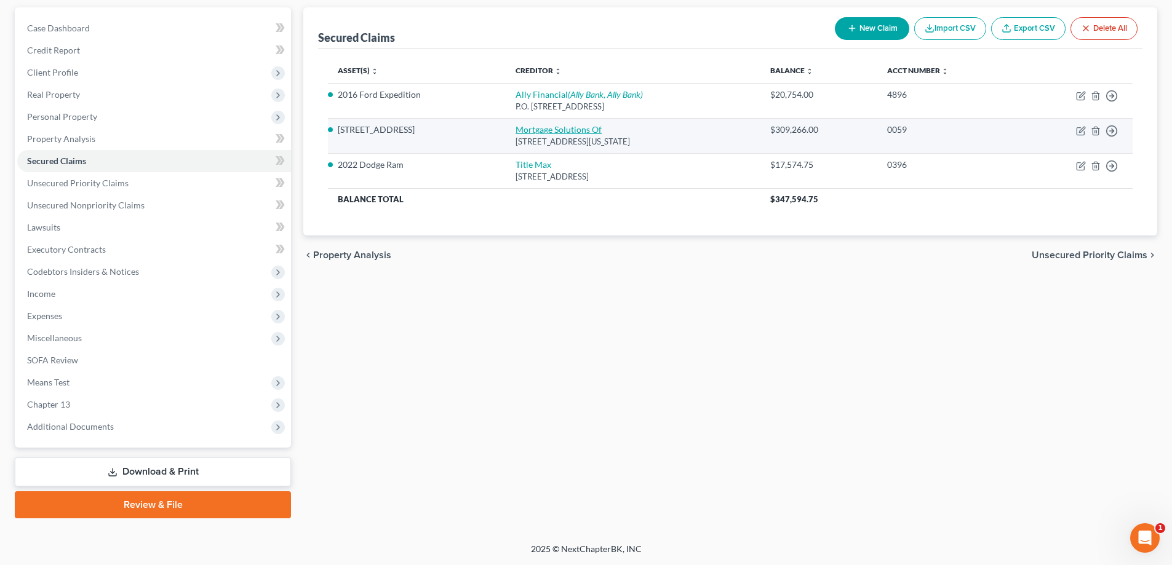
click at [524, 134] on link "Mortgage Solutions Of" at bounding box center [559, 129] width 86 height 10
select select "5"
select select "2"
select select "0"
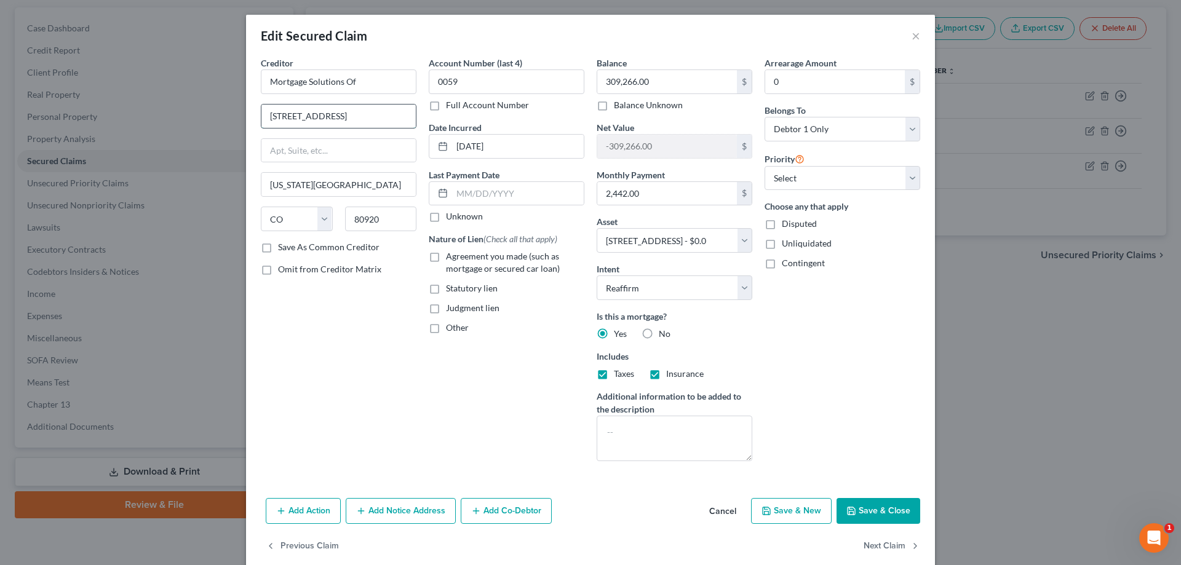
click at [327, 115] on input "[STREET_ADDRESS]" at bounding box center [338, 116] width 154 height 23
type input "[STREET_ADDRESS]"
click at [423, 162] on div "Account Number (last 4) 0059 Full Account Number Date Incurred [DATE] Last Paym…" at bounding box center [507, 264] width 168 height 415
drag, startPoint x: 832, startPoint y: 175, endPoint x: 815, endPoint y: 189, distance: 22.4
click at [832, 175] on select "Select 1st 2nd 3rd 4th 5th 6th 7th 8th 9th 10th 11th 12th 13th 14th 15th 16th 1…" at bounding box center [843, 178] width 156 height 25
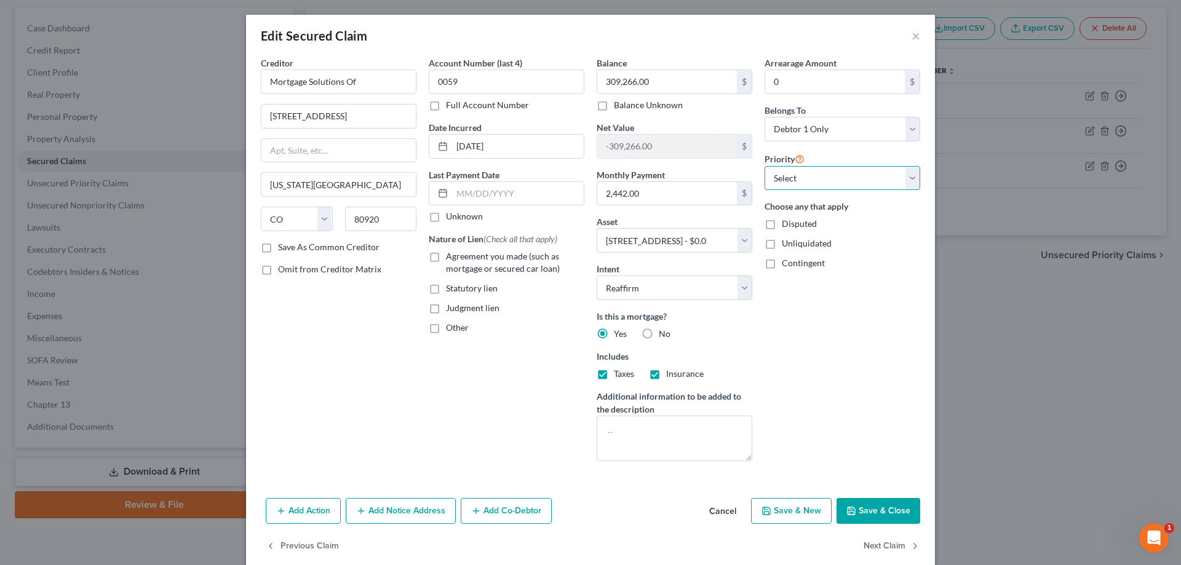
select select "0"
click at [765, 166] on select "Select 1st 2nd 3rd 4th 5th 6th 7th 8th 9th 10th 11th 12th 13th 14th 15th 16th 1…" at bounding box center [843, 178] width 156 height 25
click at [378, 517] on button "Add Notice Address" at bounding box center [401, 511] width 110 height 26
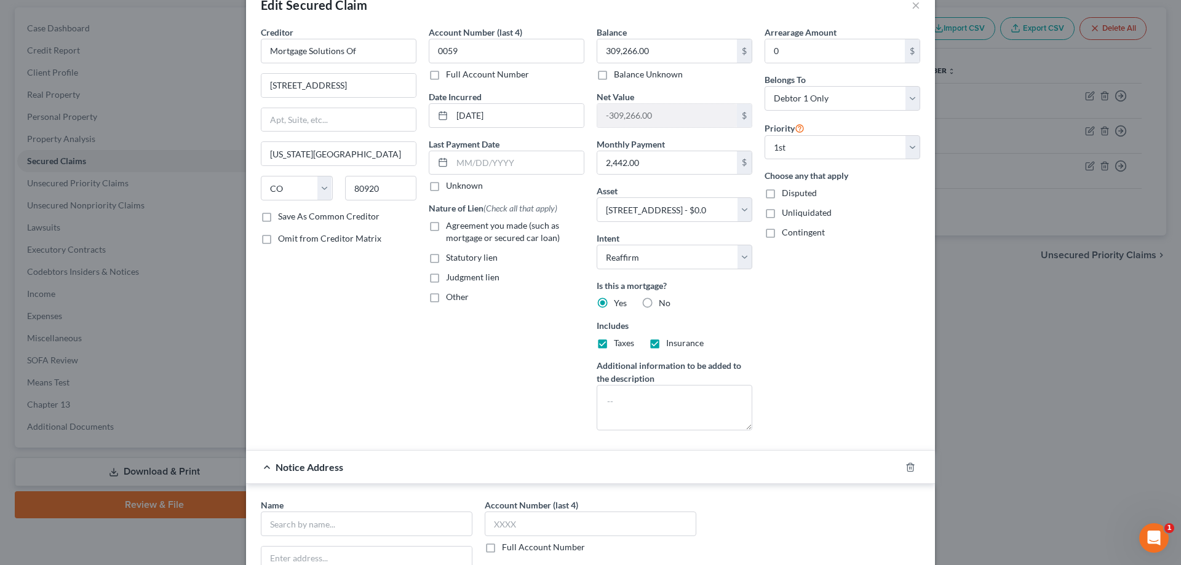
scroll to position [62, 0]
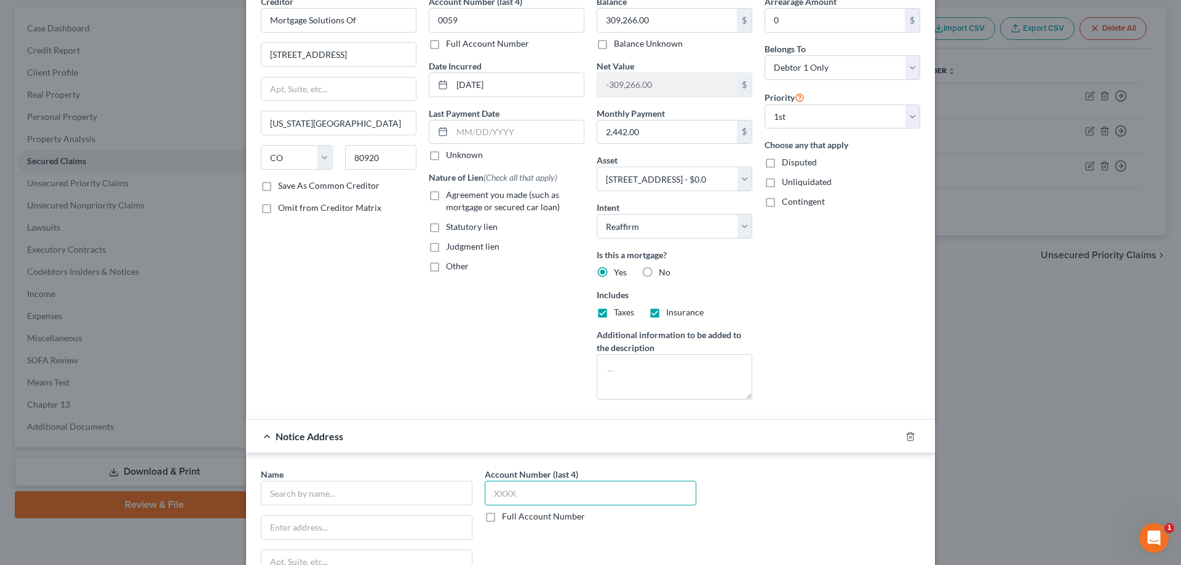
click at [584, 495] on input "text" at bounding box center [591, 493] width 212 height 25
type input "0059"
drag, startPoint x: 377, startPoint y: 23, endPoint x: 141, endPoint y: 26, distance: 236.3
click at [141, 26] on div "Edit Secured Claim × Creditor * Mortgage Solutions Of [STREET_ADDRESS][GEOGRAPH…" at bounding box center [590, 282] width 1181 height 565
drag, startPoint x: 341, startPoint y: 21, endPoint x: 243, endPoint y: 20, distance: 97.8
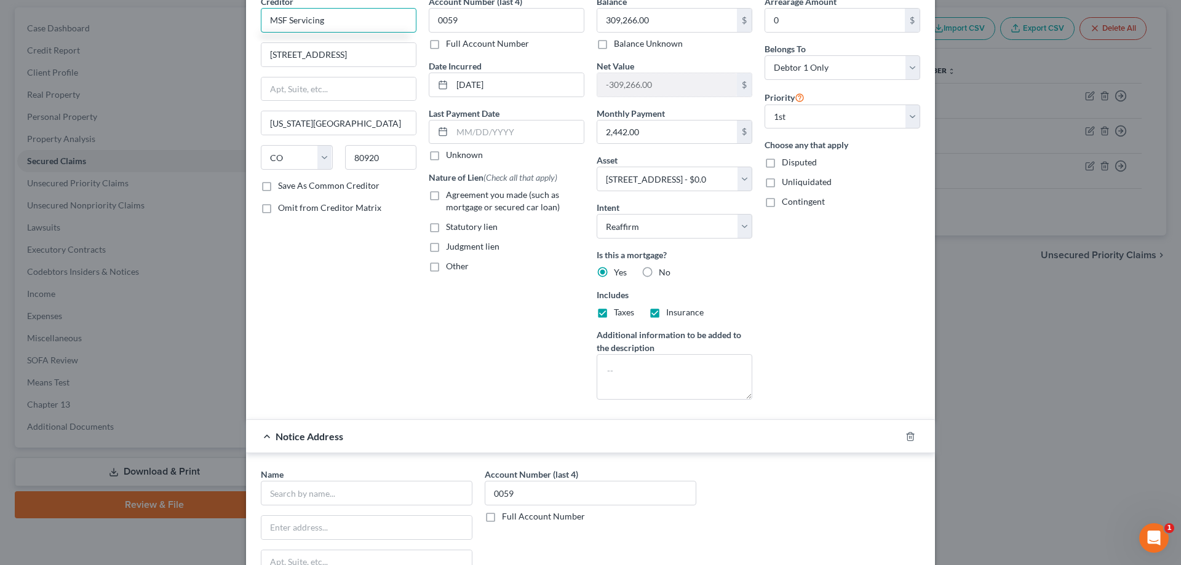
click at [246, 20] on div "Creditor * MSF Servicing [STREET_ADDRESS][GEOGRAPHIC_DATA][US_STATE] [US_STATE]…" at bounding box center [590, 346] width 689 height 702
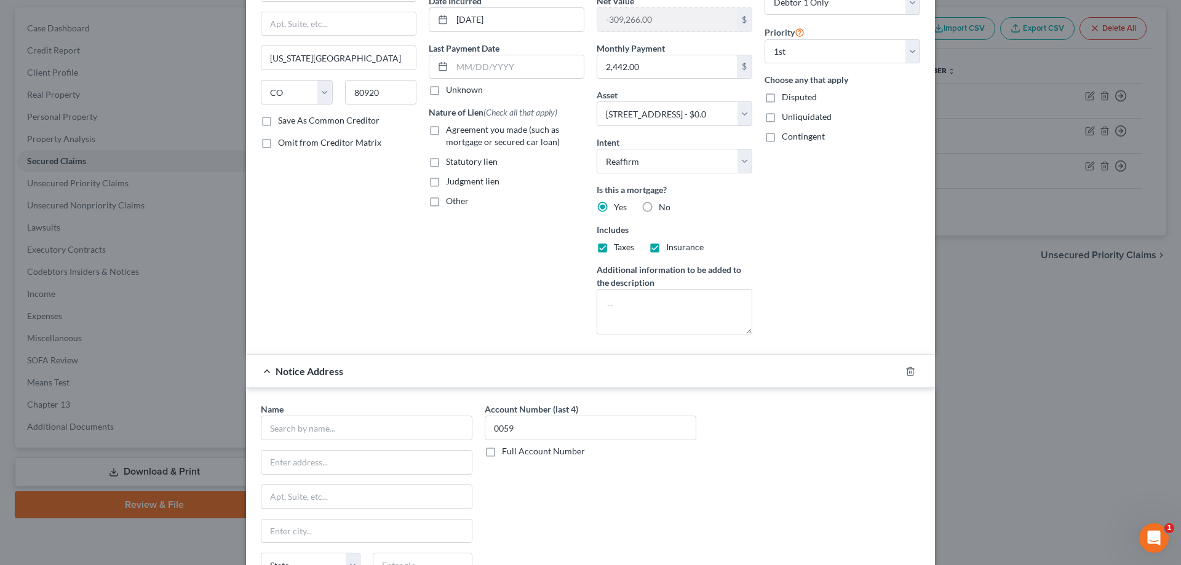
scroll to position [185, 0]
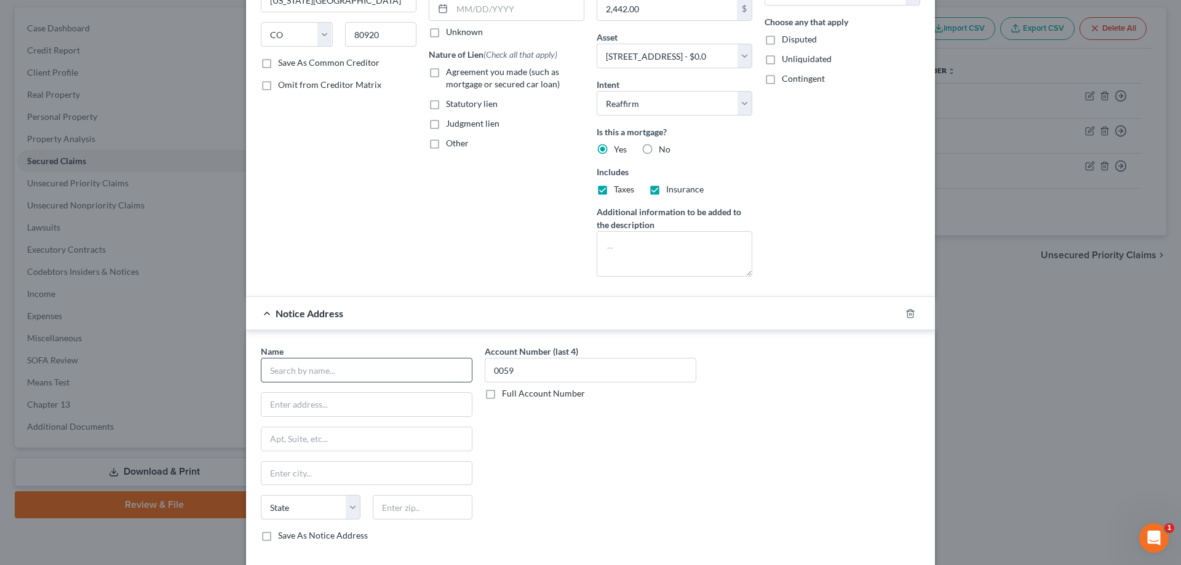
type input "MSF Servicing"
click at [402, 362] on input "text" at bounding box center [367, 370] width 212 height 25
paste input "MSF Servicing"
type input "MSF Servicing"
type input "PO Box 738395"
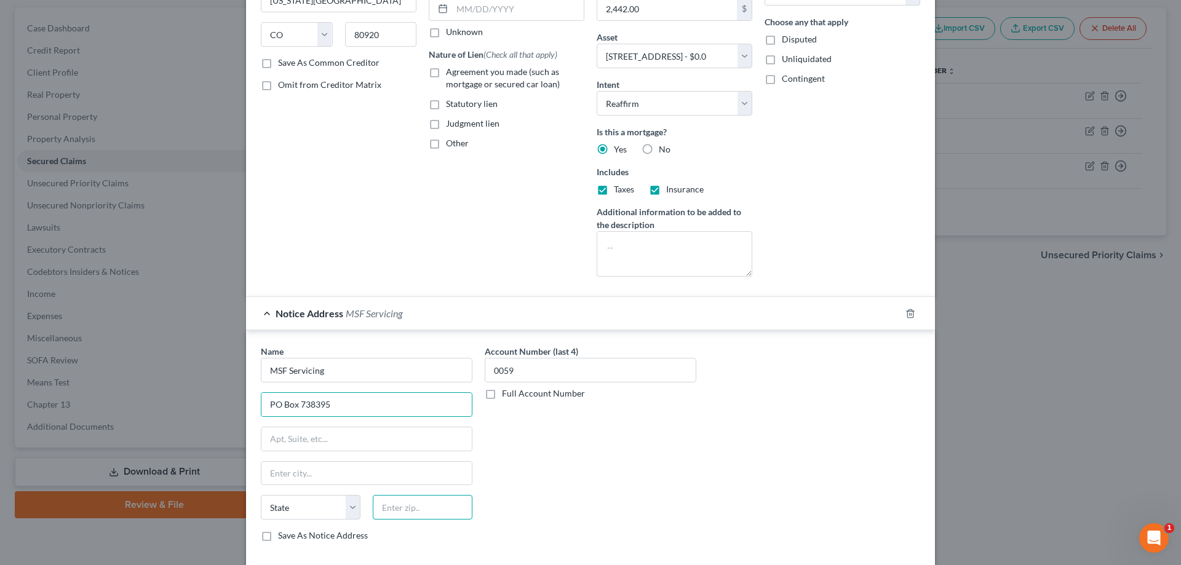
click at [398, 509] on input "text" at bounding box center [423, 507] width 100 height 25
type input "75373"
click at [531, 488] on div "Account Number (last 4) 0059 Full Account Number" at bounding box center [591, 448] width 224 height 207
type input "[GEOGRAPHIC_DATA]"
select select "45"
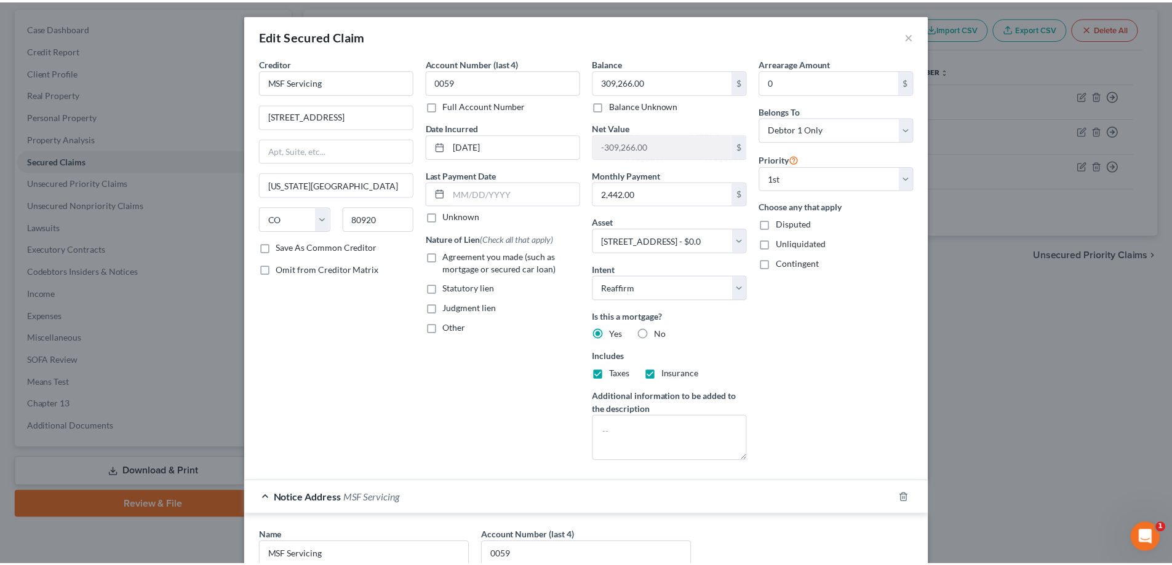
scroll to position [284, 0]
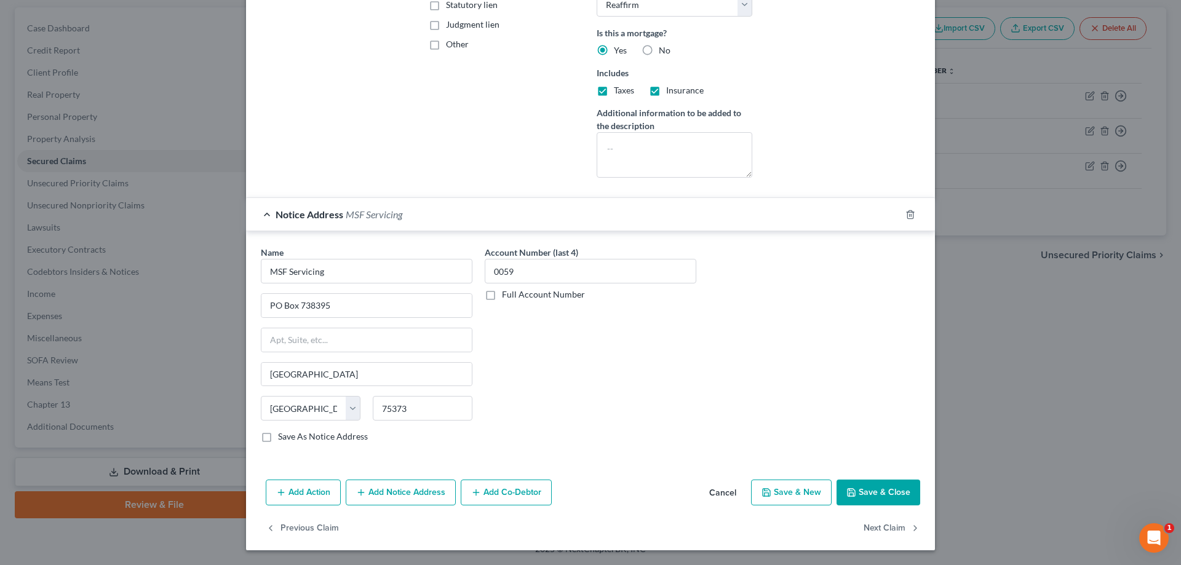
click at [872, 492] on button "Save & Close" at bounding box center [879, 493] width 84 height 26
select select
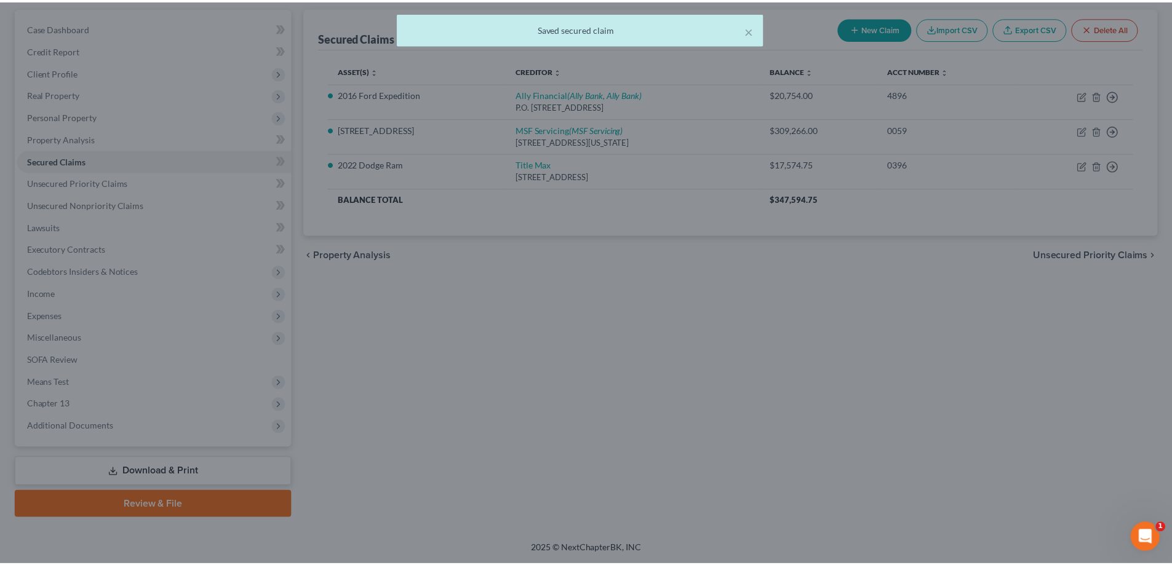
scroll to position [0, 0]
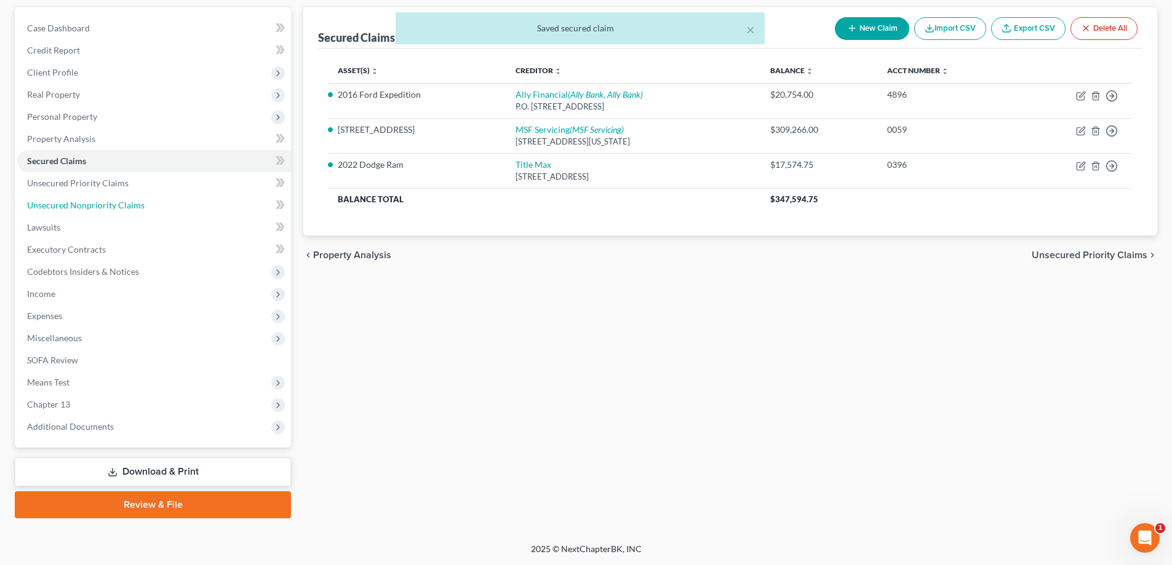
click at [106, 204] on span "Unsecured Nonpriority Claims" at bounding box center [86, 205] width 118 height 10
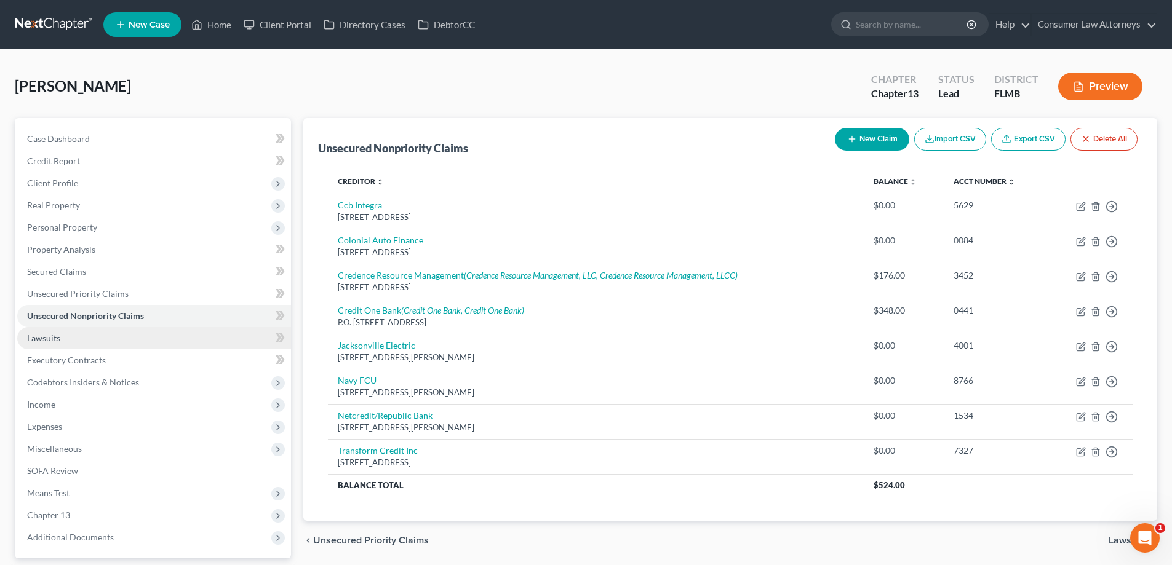
click at [52, 341] on span "Lawsuits" at bounding box center [43, 338] width 33 height 10
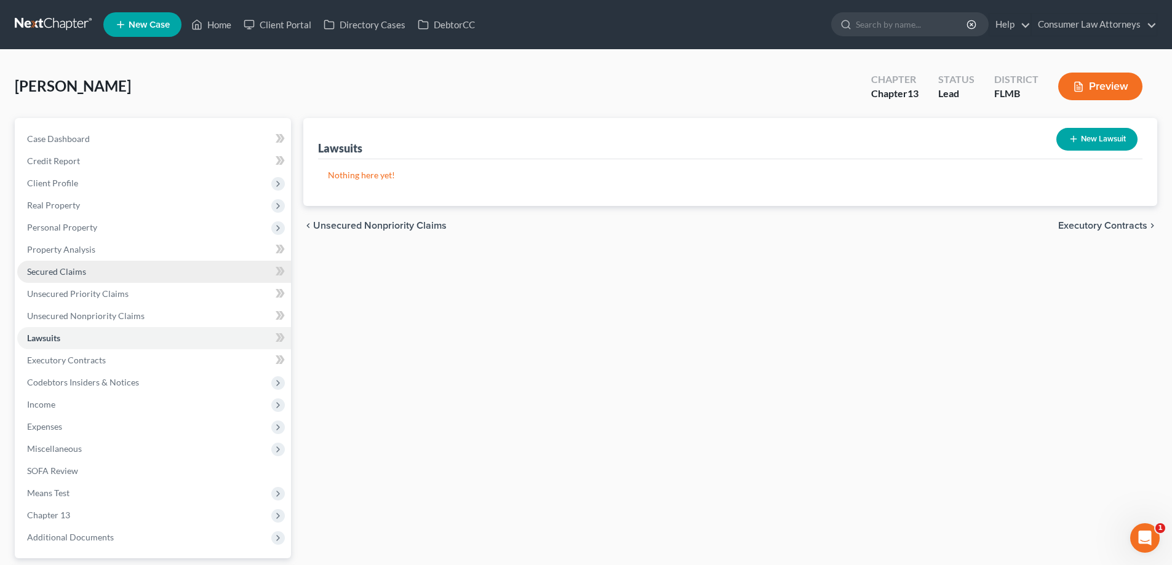
click at [59, 269] on span "Secured Claims" at bounding box center [56, 271] width 59 height 10
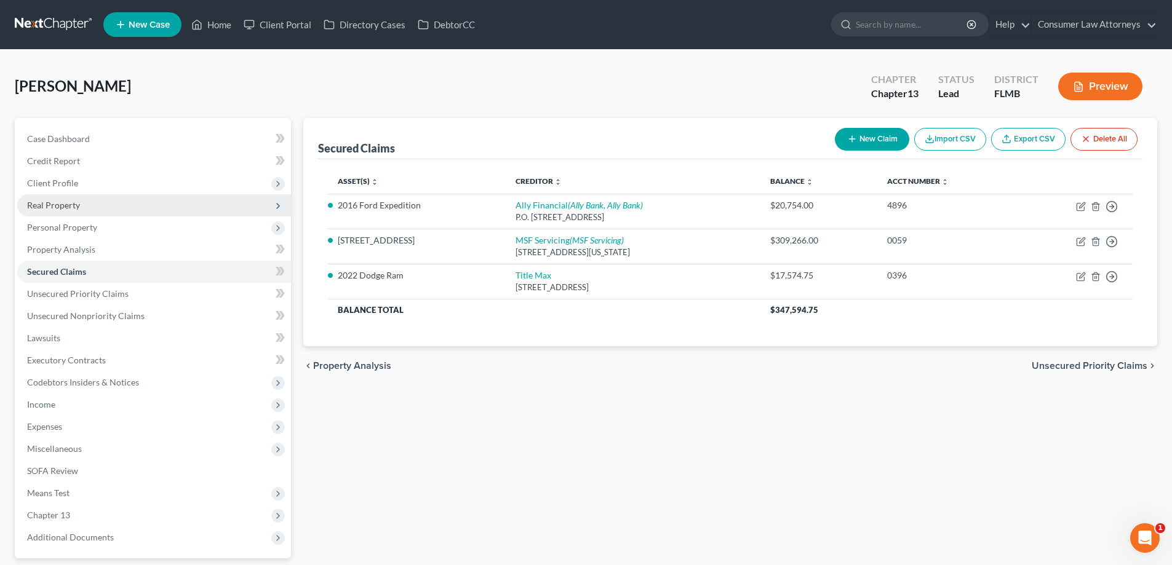
click at [70, 205] on span "Real Property" at bounding box center [53, 205] width 53 height 10
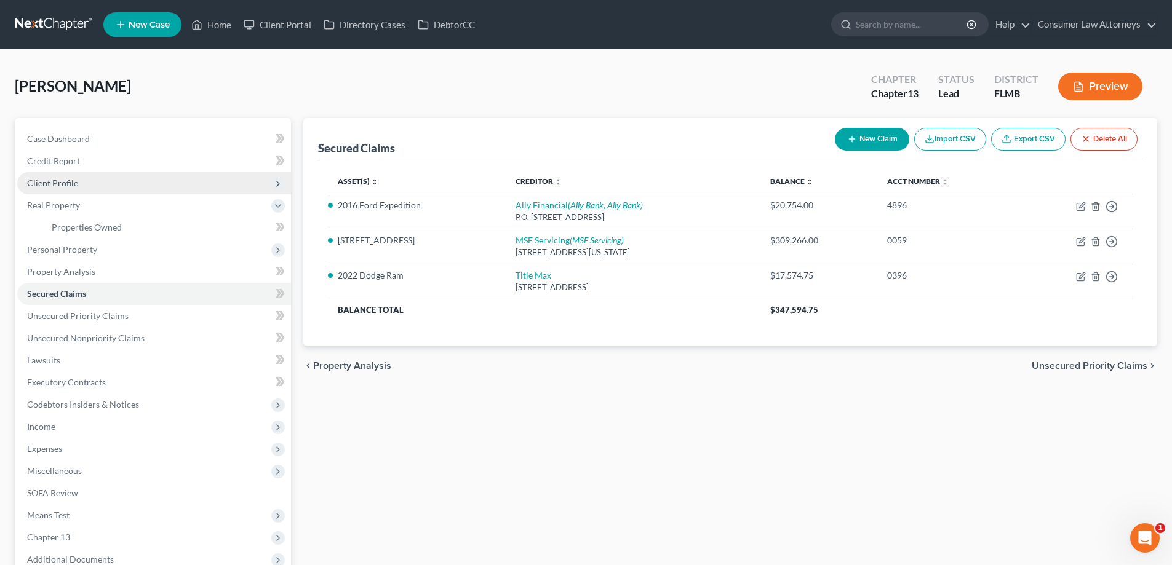
click at [55, 185] on span "Client Profile" at bounding box center [52, 183] width 51 height 10
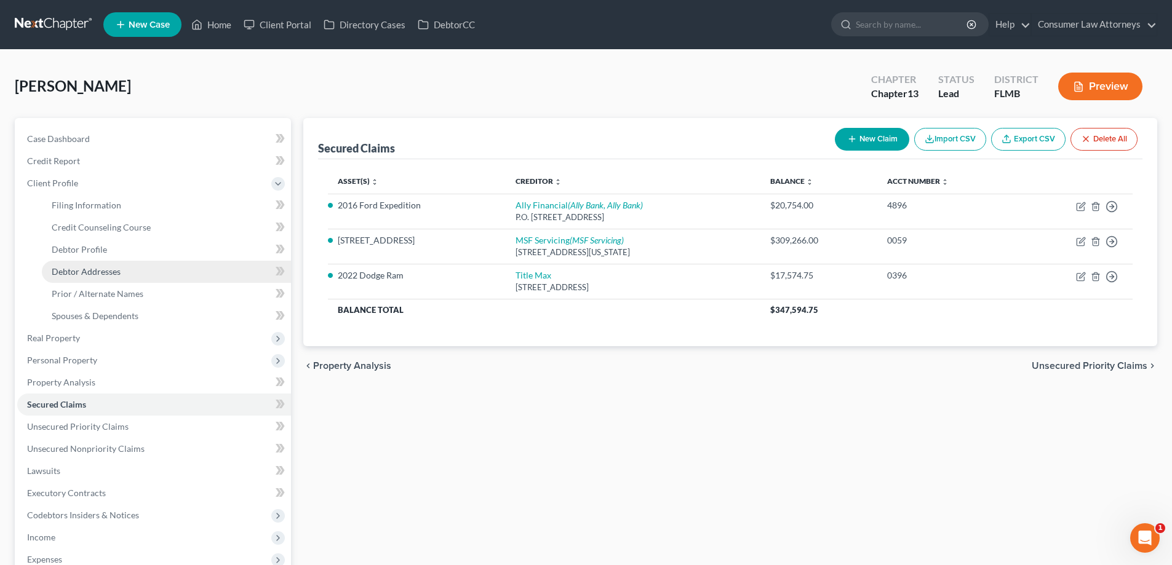
drag, startPoint x: 81, startPoint y: 271, endPoint x: 255, endPoint y: 335, distance: 185.7
click at [81, 271] on span "Debtor Addresses" at bounding box center [86, 271] width 69 height 10
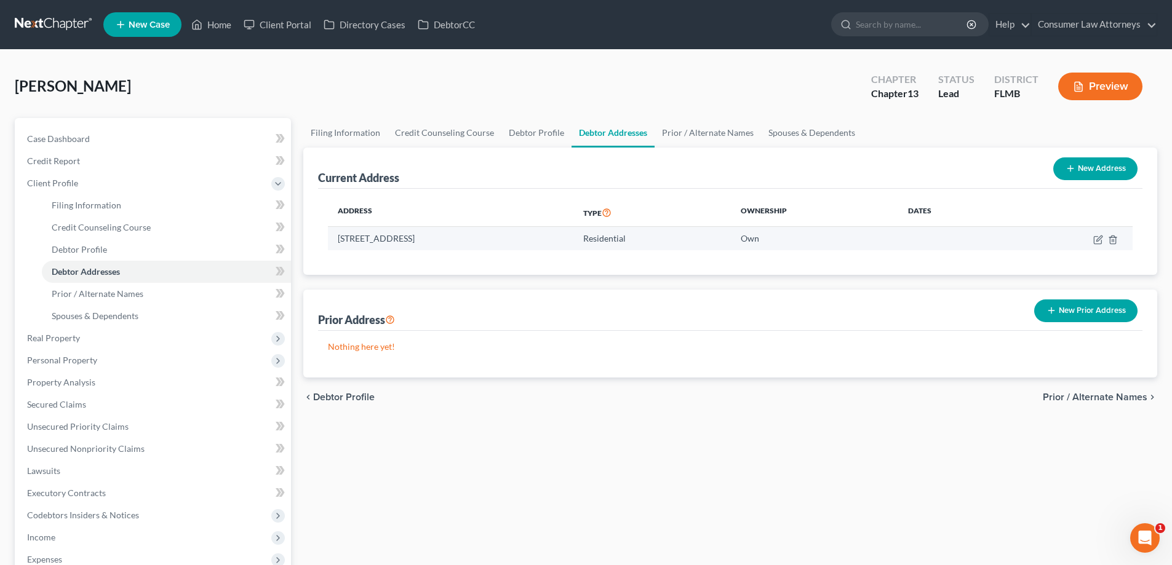
drag, startPoint x: 508, startPoint y: 244, endPoint x: 340, endPoint y: 244, distance: 168.6
click at [340, 244] on td "[STREET_ADDRESS]" at bounding box center [450, 238] width 245 height 23
click at [425, 105] on div "[PERSON_NAME] Upgraded Chapter Chapter 13 Status Lead District FLMB Preview" at bounding box center [586, 92] width 1142 height 54
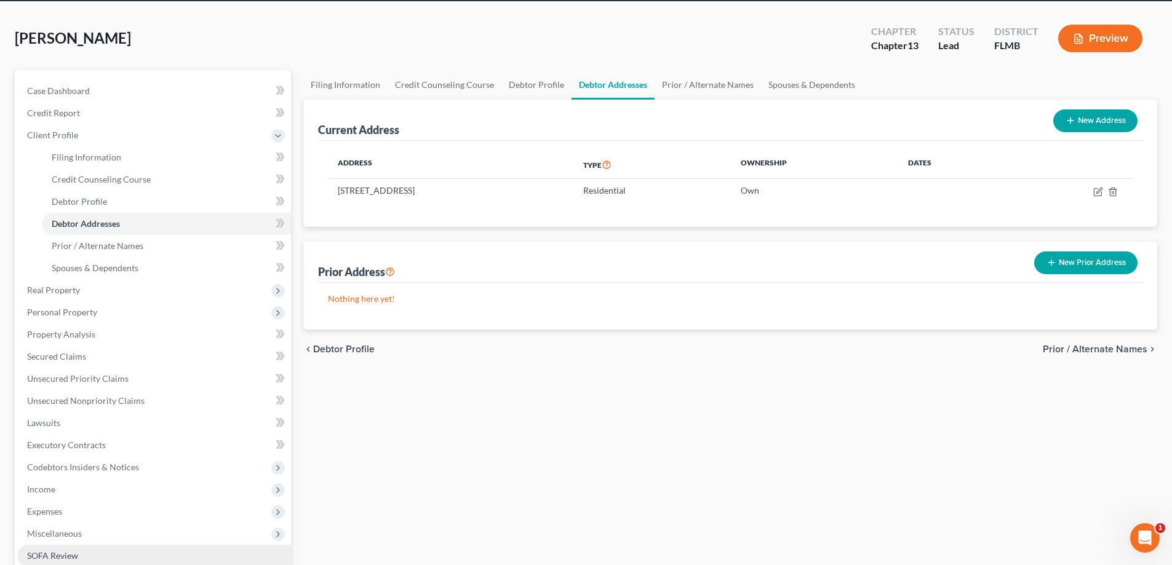
scroll to position [123, 0]
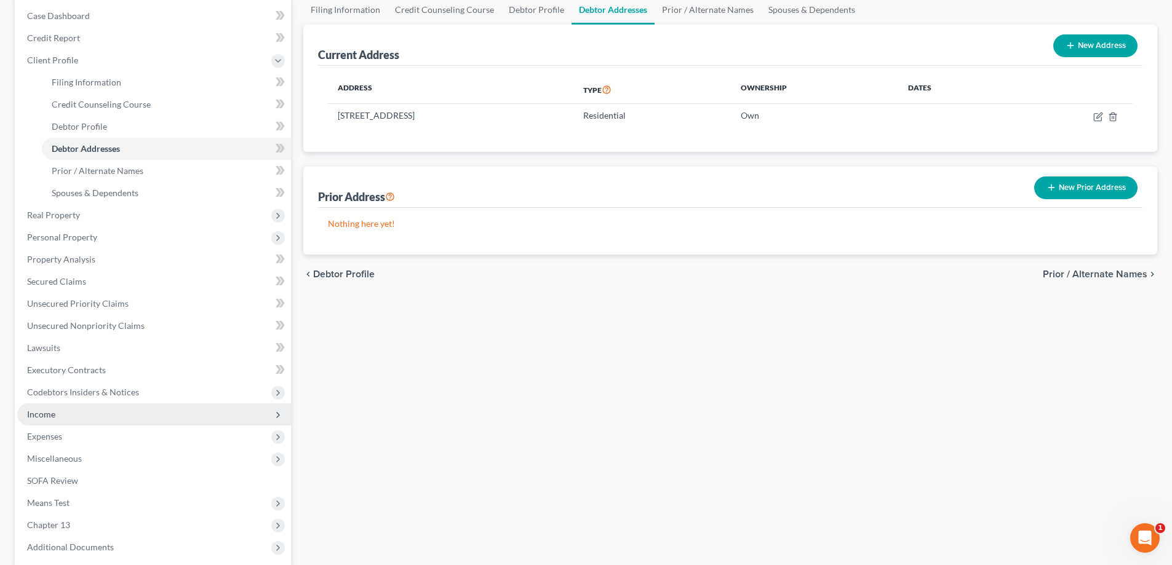
click at [42, 409] on span "Income" at bounding box center [41, 414] width 28 height 10
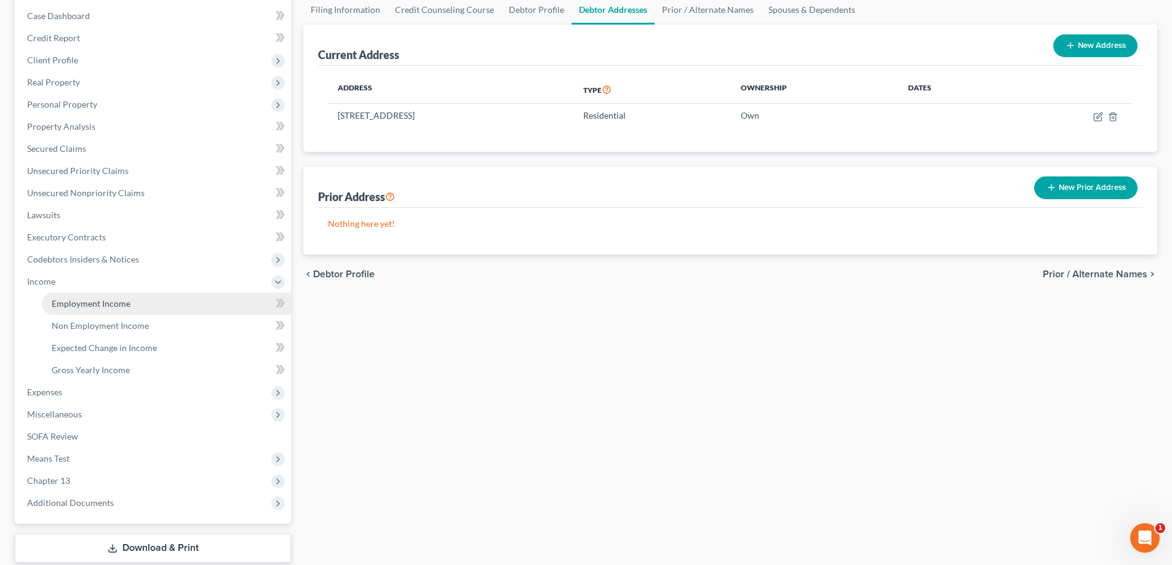
click at [53, 300] on span "Employment Income" at bounding box center [91, 303] width 79 height 10
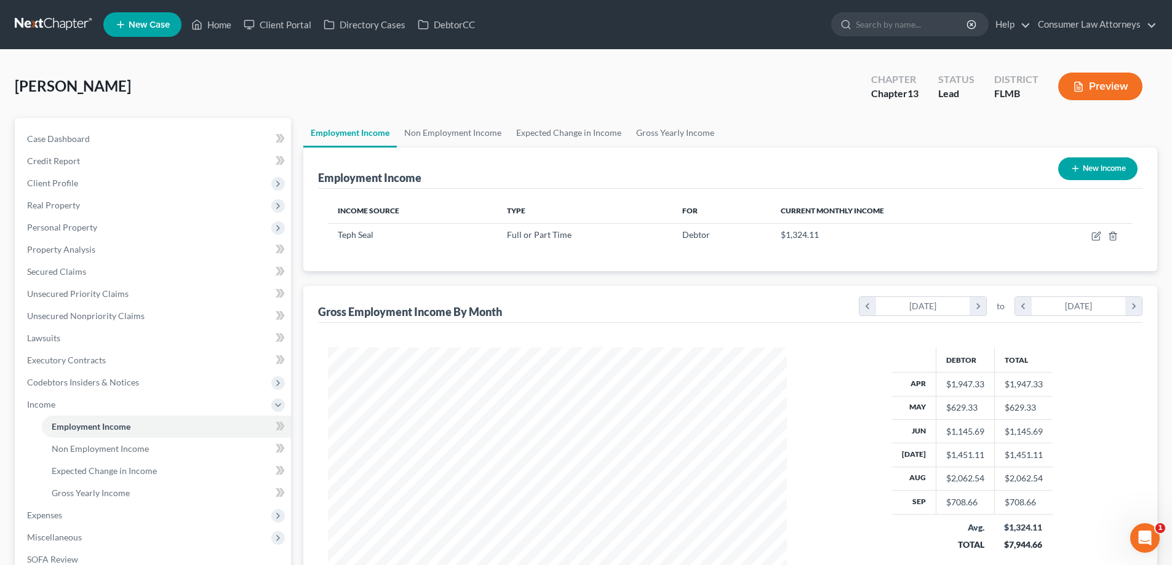
scroll to position [229, 484]
click at [436, 138] on link "Non Employment Income" at bounding box center [453, 133] width 112 height 30
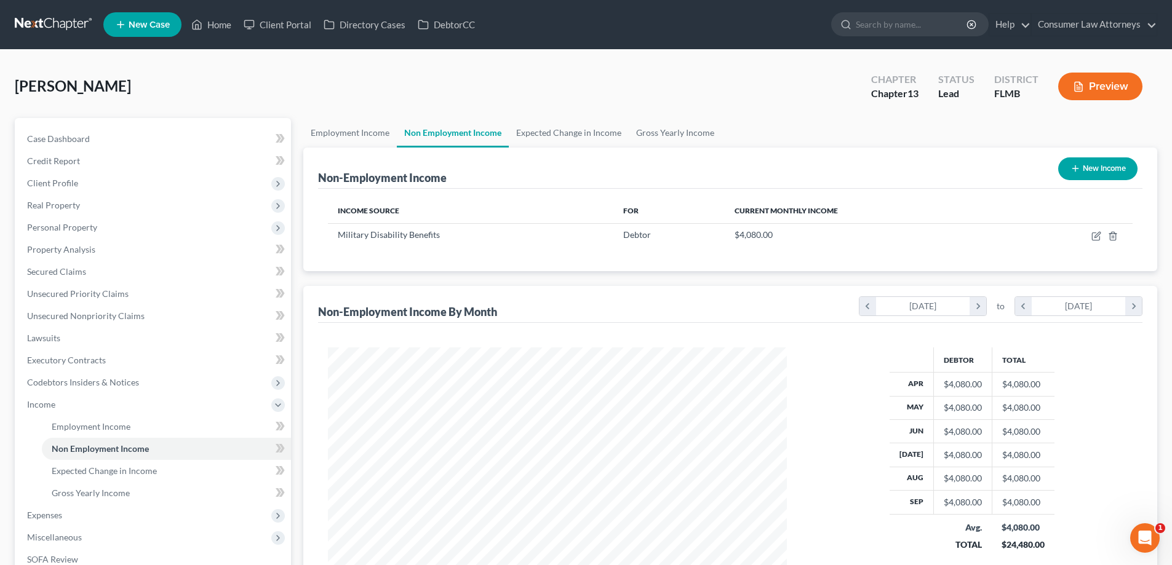
scroll to position [229, 484]
click at [752, 145] on ul "Employment Income Non Employment Income Expected Change in Income Gross Yearly …" at bounding box center [730, 133] width 854 height 30
click at [337, 125] on link "Employment Income" at bounding box center [350, 133] width 94 height 30
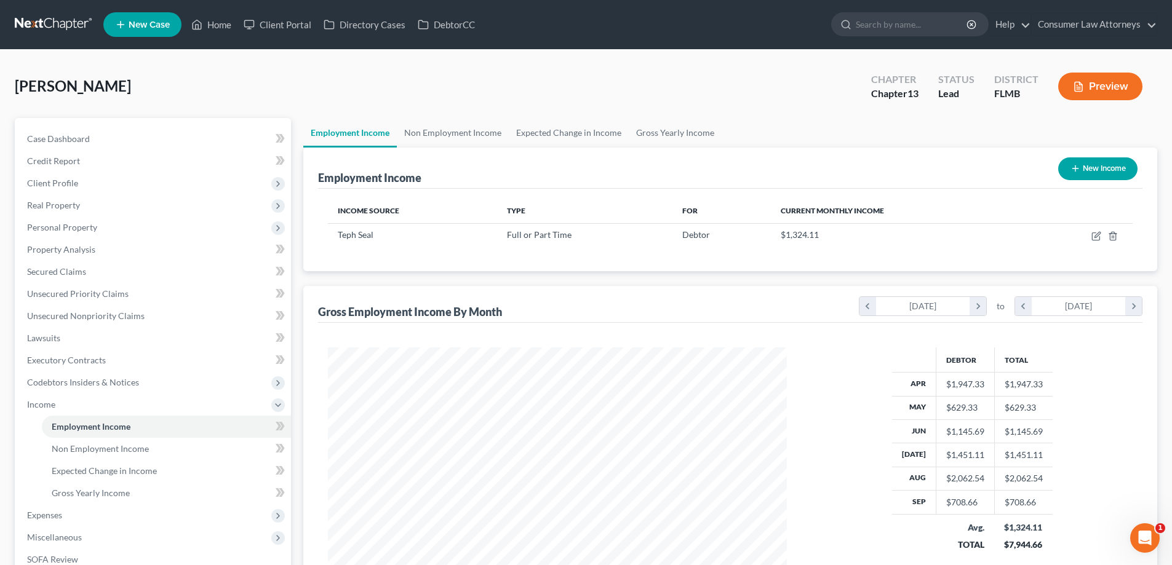
scroll to position [229, 484]
click at [473, 137] on link "Non Employment Income" at bounding box center [453, 133] width 112 height 30
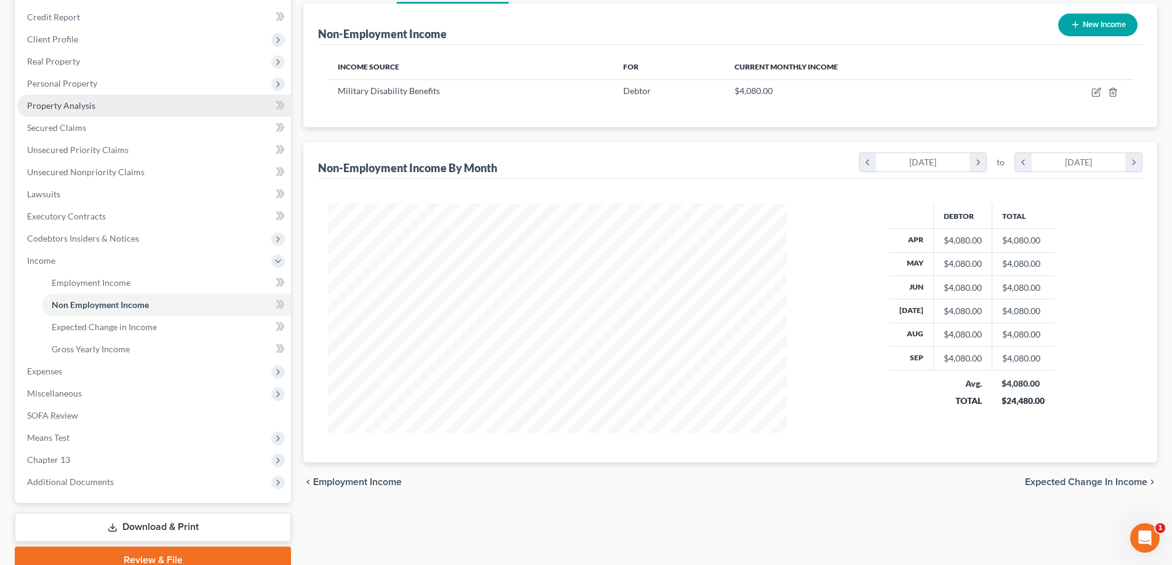
scroll to position [199, 0]
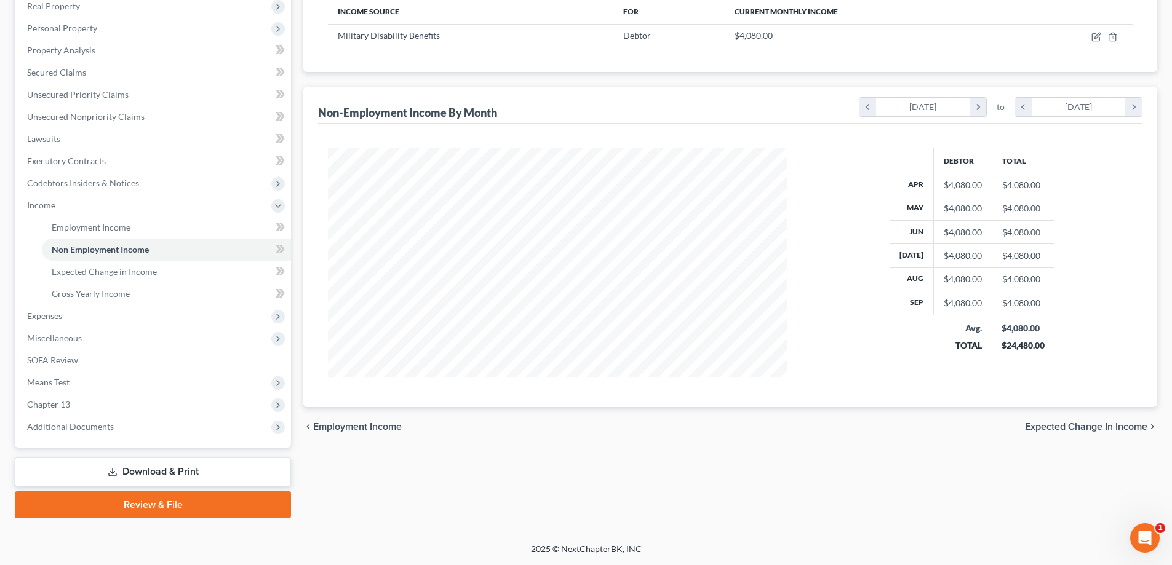
click at [198, 474] on link "Download & Print" at bounding box center [153, 472] width 276 height 29
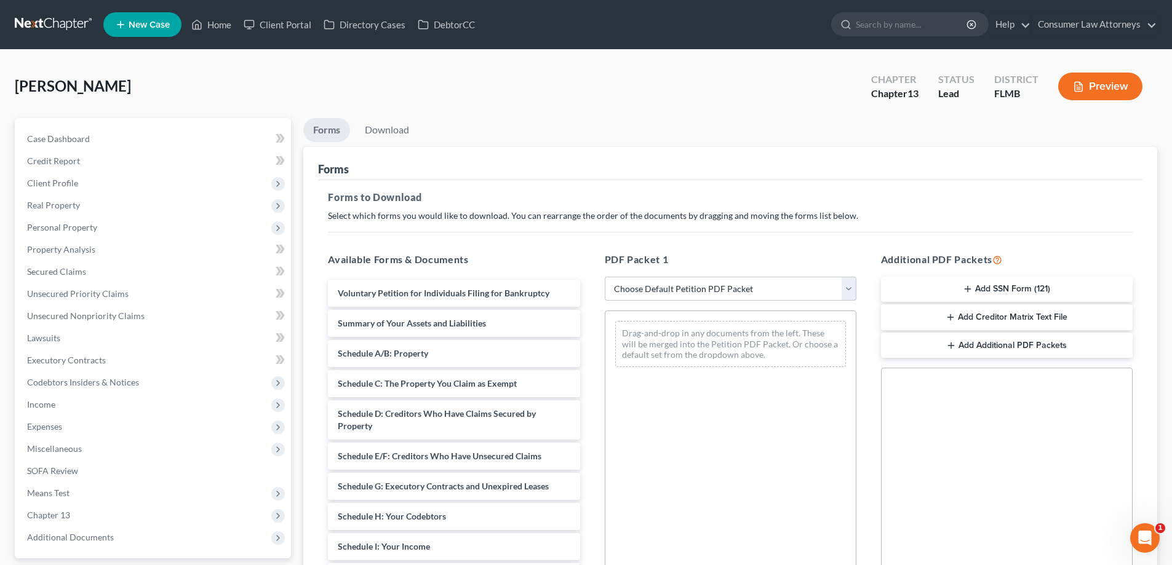
drag, startPoint x: 718, startPoint y: 289, endPoint x: 652, endPoint y: 293, distance: 66.6
click at [718, 289] on select "Choose Default Petition PDF Packet Complete Bankruptcy Petition (all forms and …" at bounding box center [731, 289] width 252 height 25
select select "0"
click at [605, 277] on select "Choose Default Petition PDF Packet Complete Bankruptcy Petition (all forms and …" at bounding box center [731, 289] width 252 height 25
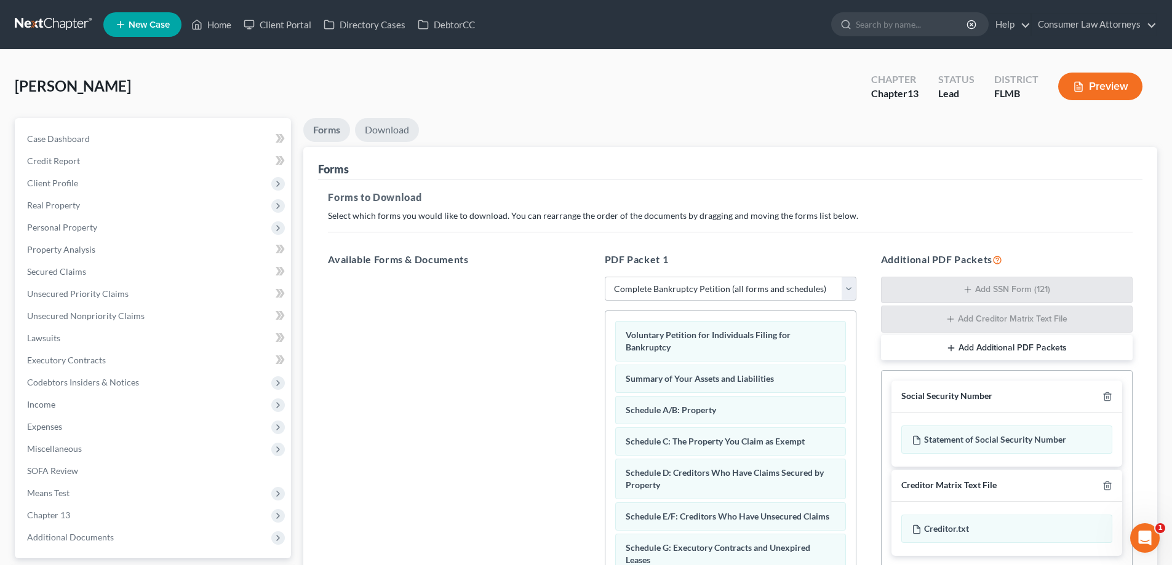
click at [394, 135] on link "Download" at bounding box center [387, 130] width 64 height 24
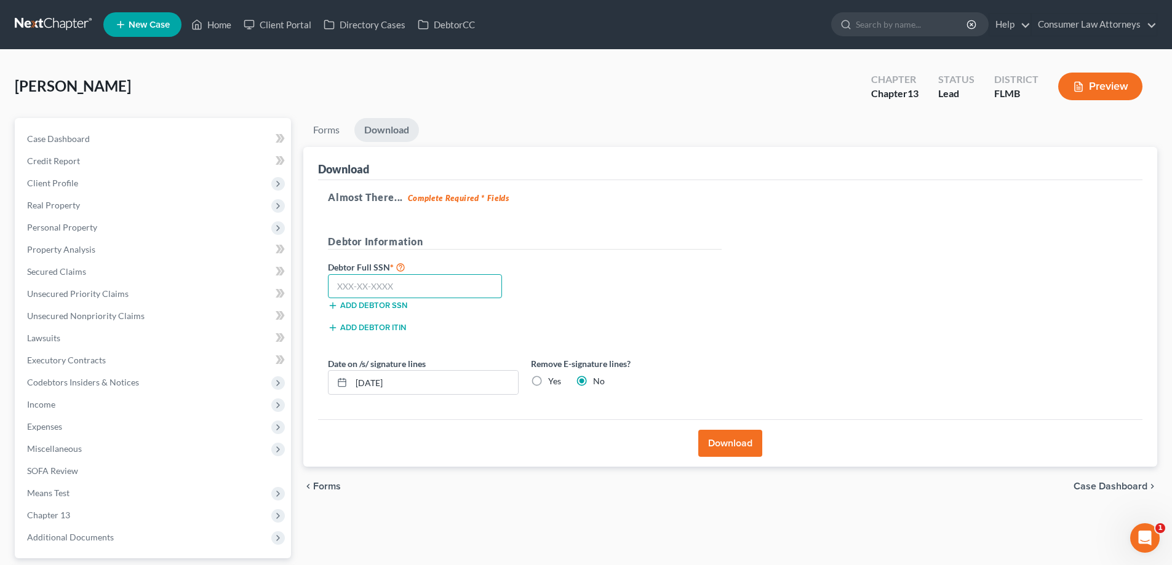
click at [412, 285] on input "text" at bounding box center [415, 286] width 174 height 25
type input "591-58-0396"
click at [735, 450] on button "Download" at bounding box center [730, 443] width 64 height 27
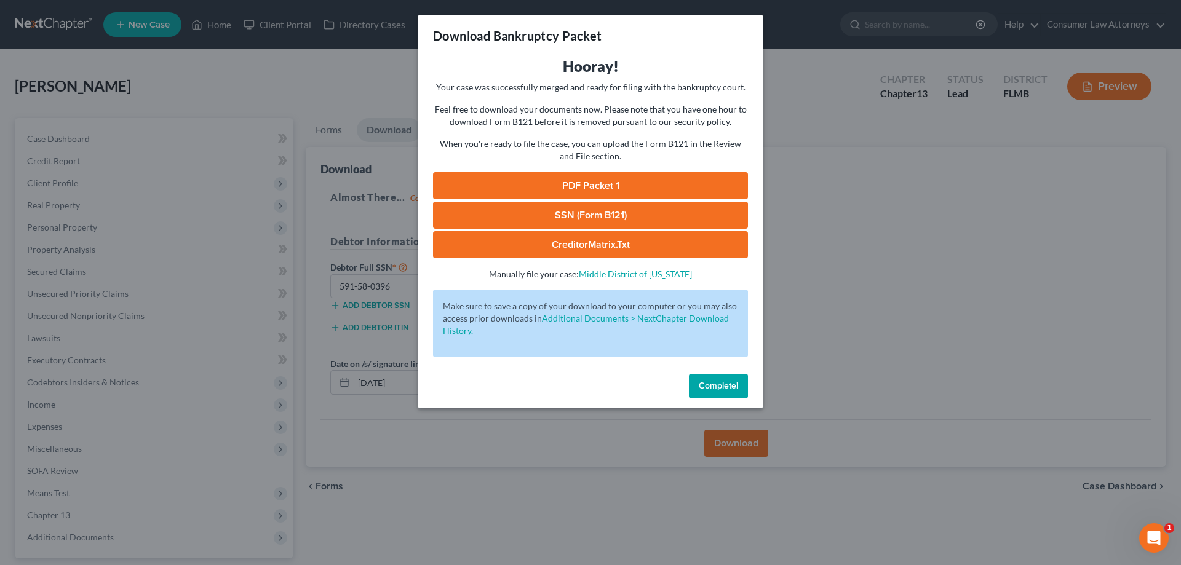
click at [573, 213] on link "SSN (Form B121)" at bounding box center [590, 215] width 315 height 27
click at [717, 385] on span "Complete!" at bounding box center [718, 386] width 39 height 10
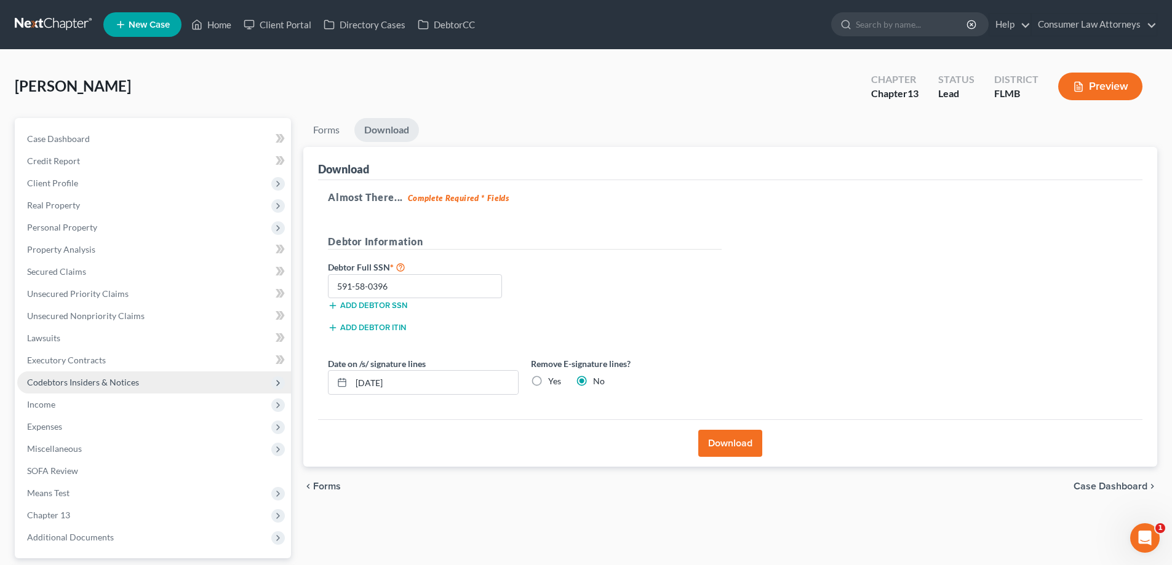
click at [96, 386] on span "Codebtors Insiders & Notices" at bounding box center [83, 382] width 112 height 10
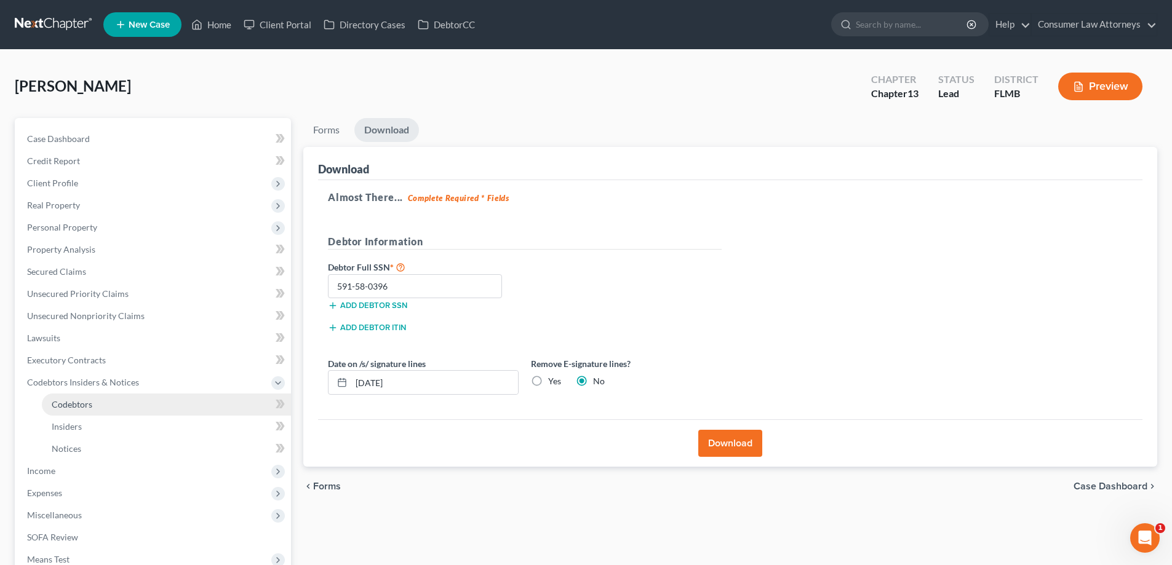
click at [86, 406] on span "Codebtors" at bounding box center [72, 404] width 41 height 10
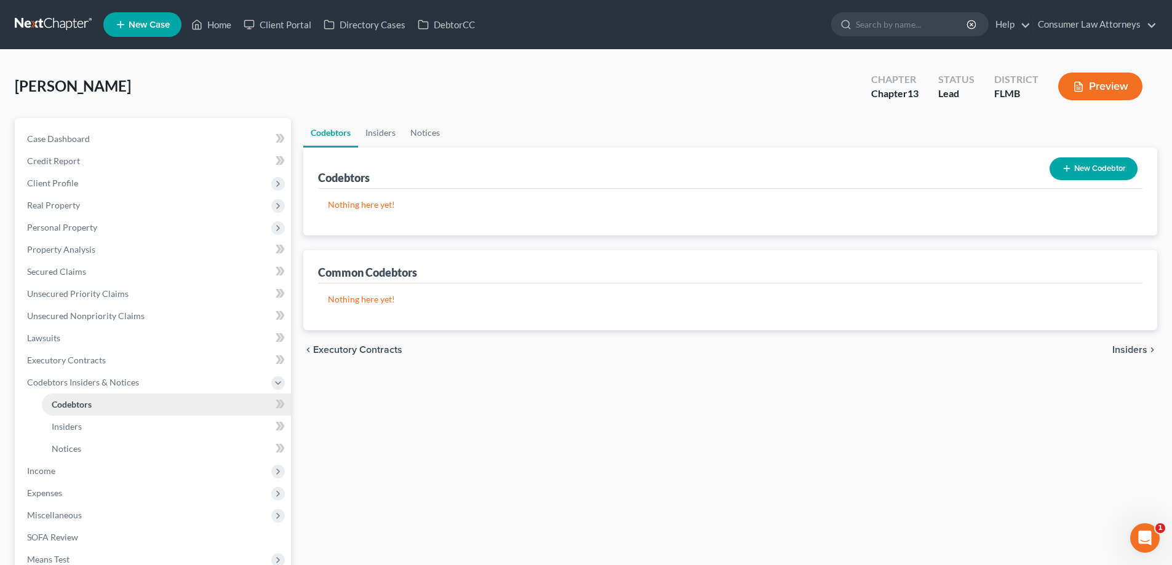
scroll to position [177, 0]
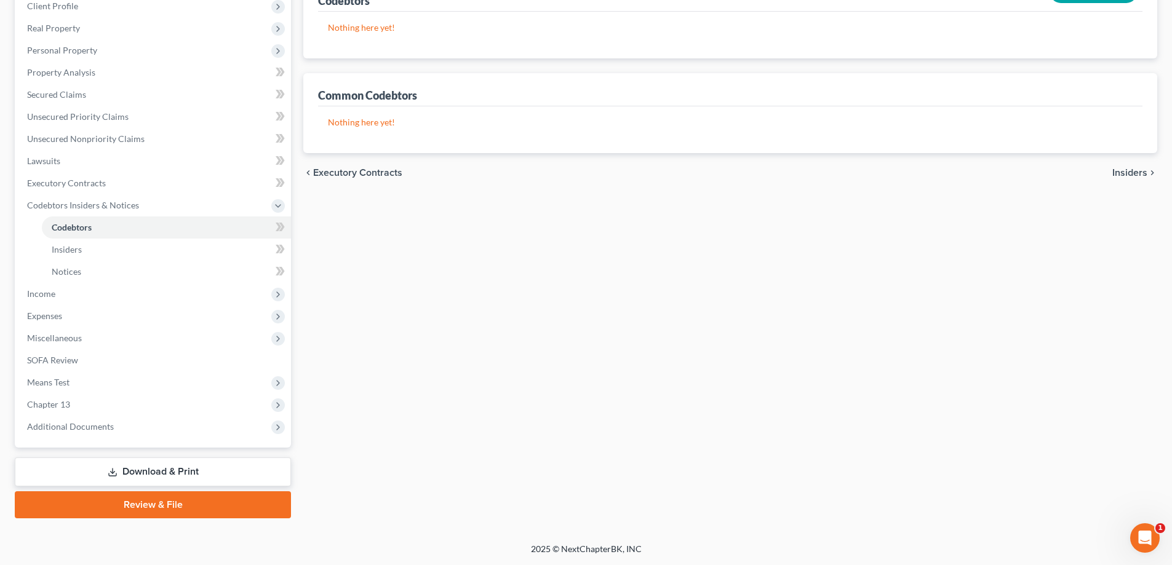
click at [140, 480] on link "Download & Print" at bounding box center [153, 472] width 276 height 29
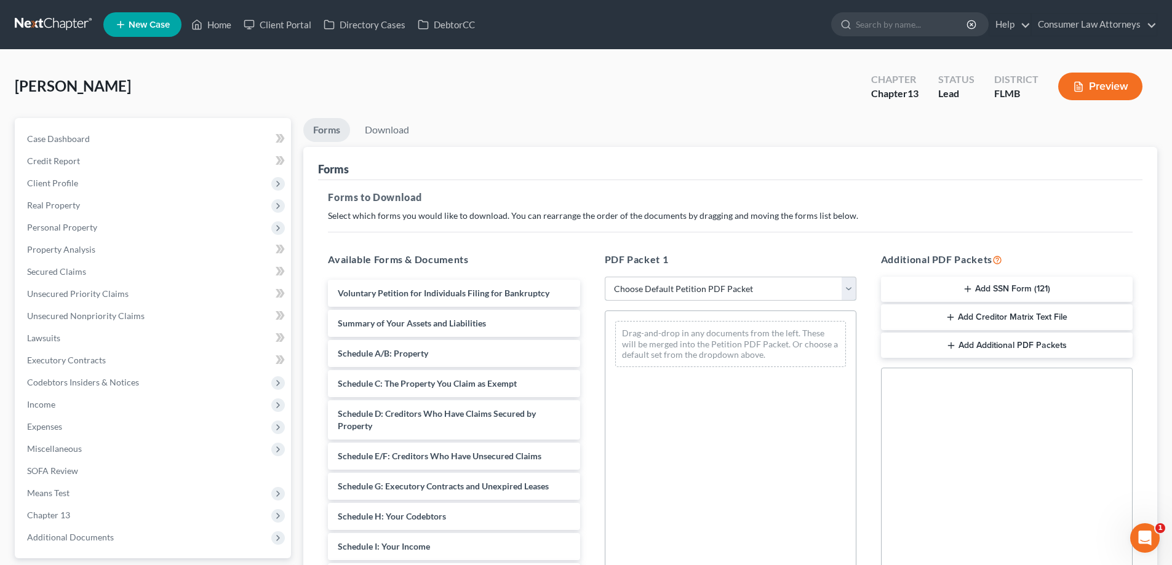
click at [688, 292] on select "Choose Default Petition PDF Packet Complete Bankruptcy Petition (all forms and …" at bounding box center [731, 289] width 252 height 25
select select "3"
click at [605, 277] on select "Choose Default Petition PDF Packet Complete Bankruptcy Petition (all forms and …" at bounding box center [731, 289] width 252 height 25
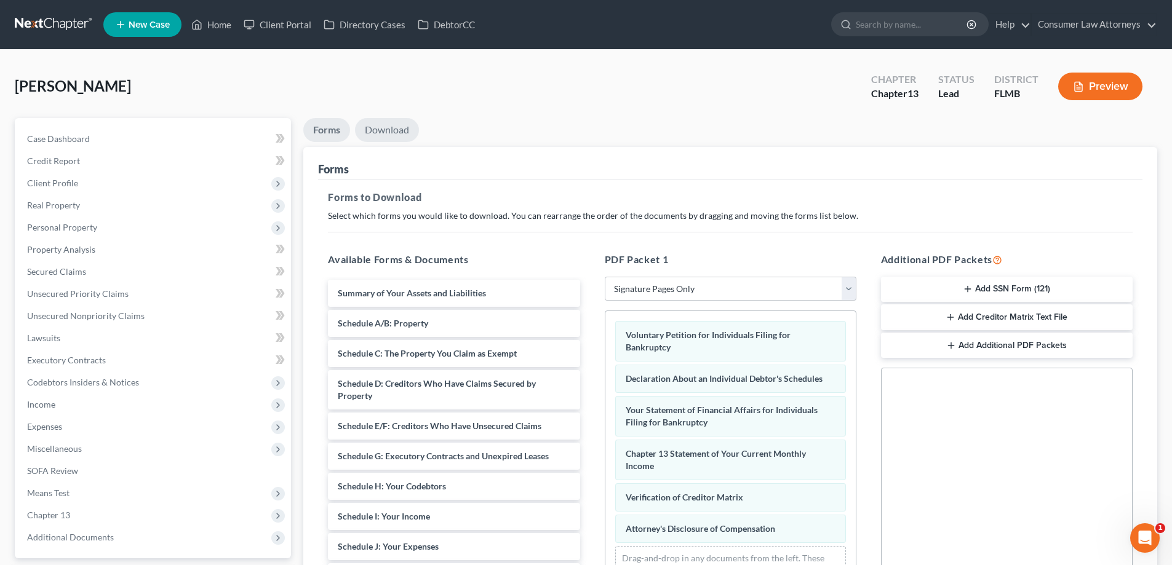
click at [401, 127] on link "Download" at bounding box center [387, 130] width 64 height 24
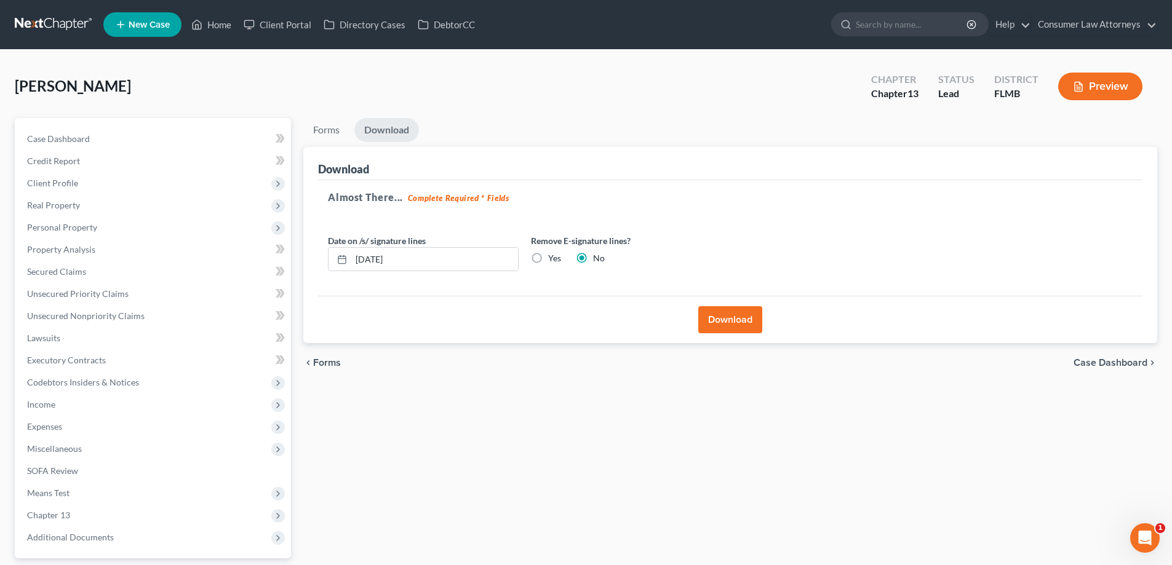
click at [548, 258] on label "Yes" at bounding box center [554, 258] width 13 height 12
click at [553, 258] on input "Yes" at bounding box center [557, 256] width 8 height 8
radio input "true"
radio input "false"
click at [709, 317] on button "Download" at bounding box center [730, 319] width 64 height 27
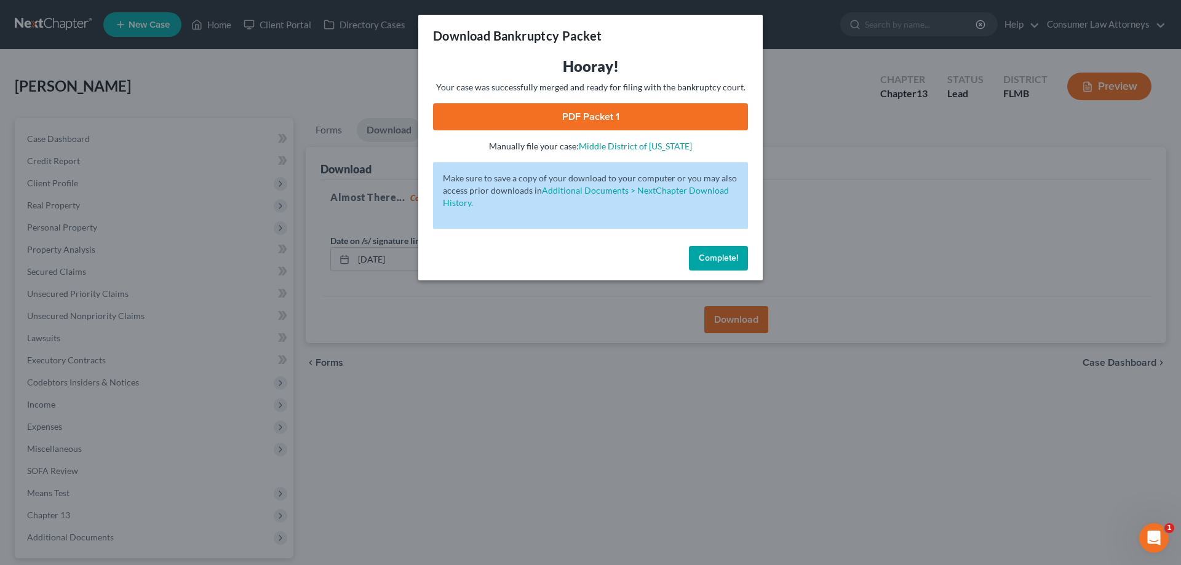
click at [556, 124] on link "PDF Packet 1" at bounding box center [590, 116] width 315 height 27
click at [711, 260] on span "Complete!" at bounding box center [718, 258] width 39 height 10
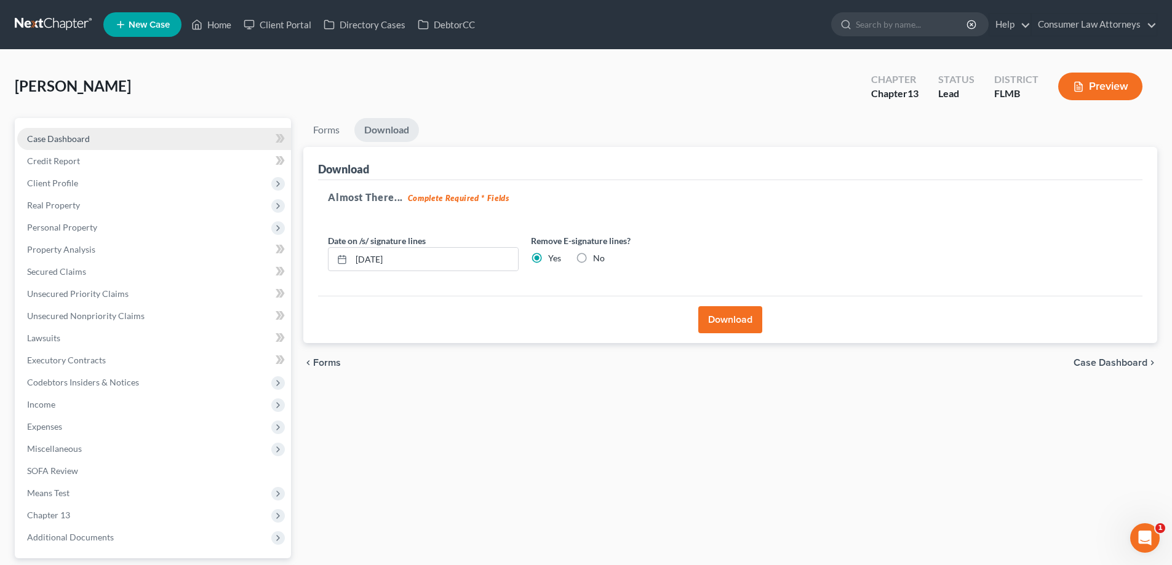
click at [61, 142] on span "Case Dashboard" at bounding box center [58, 139] width 63 height 10
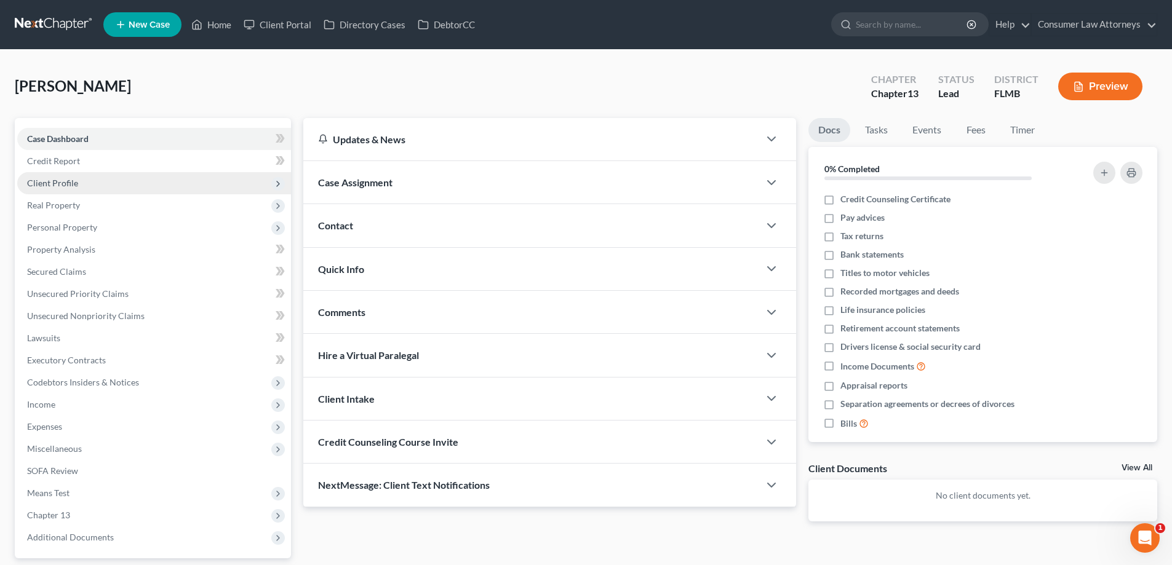
click at [55, 178] on span "Client Profile" at bounding box center [52, 183] width 51 height 10
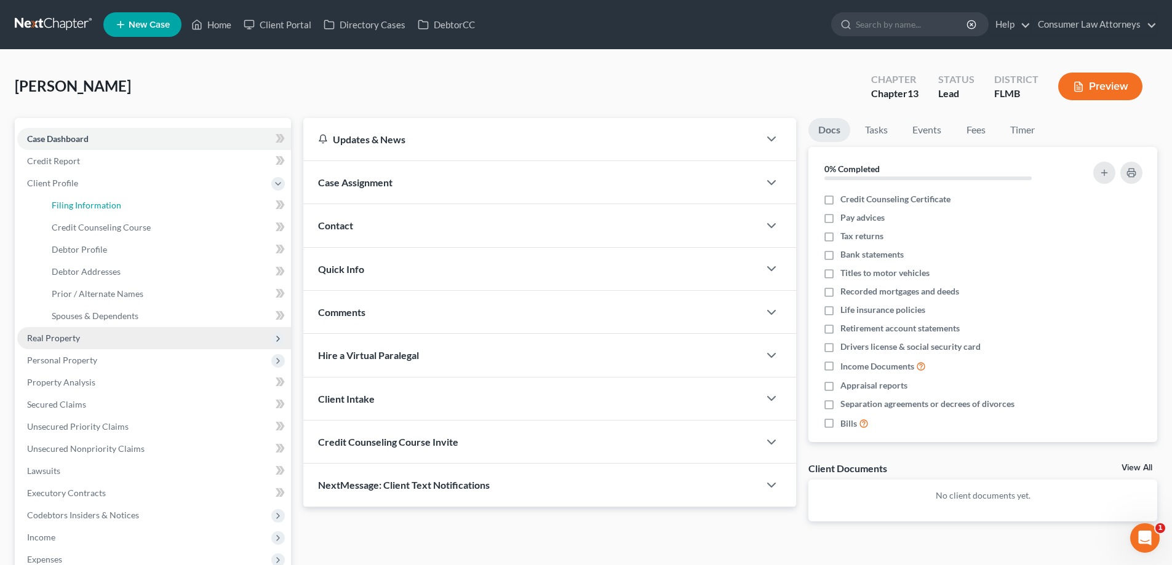
click at [66, 200] on span "Filing Information" at bounding box center [87, 205] width 70 height 10
select select "1"
select select "0"
select select "3"
select select "15"
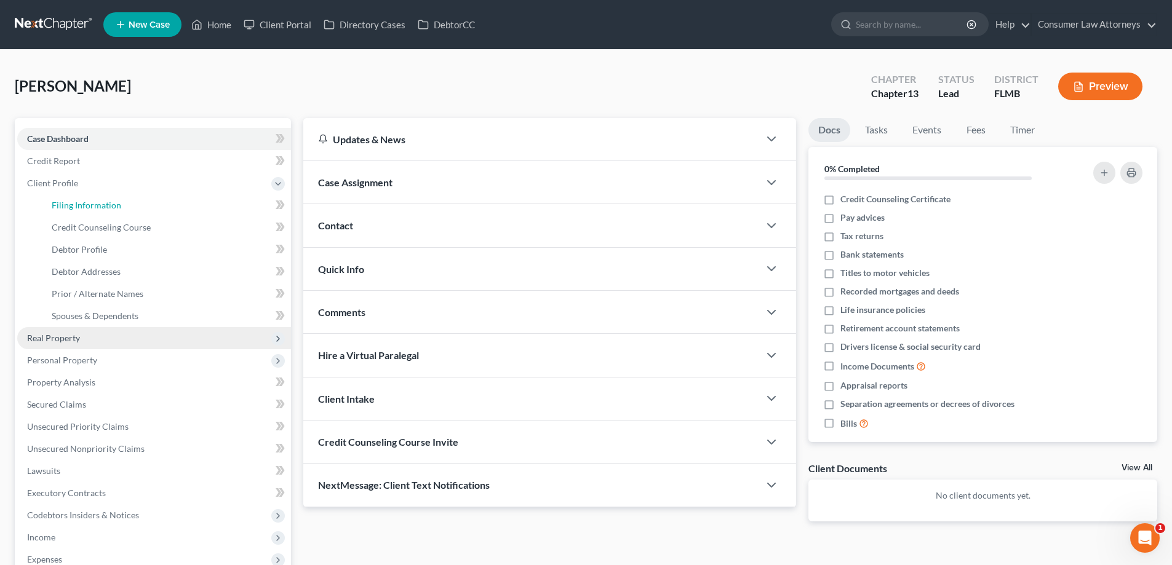
select select "0"
select select "9"
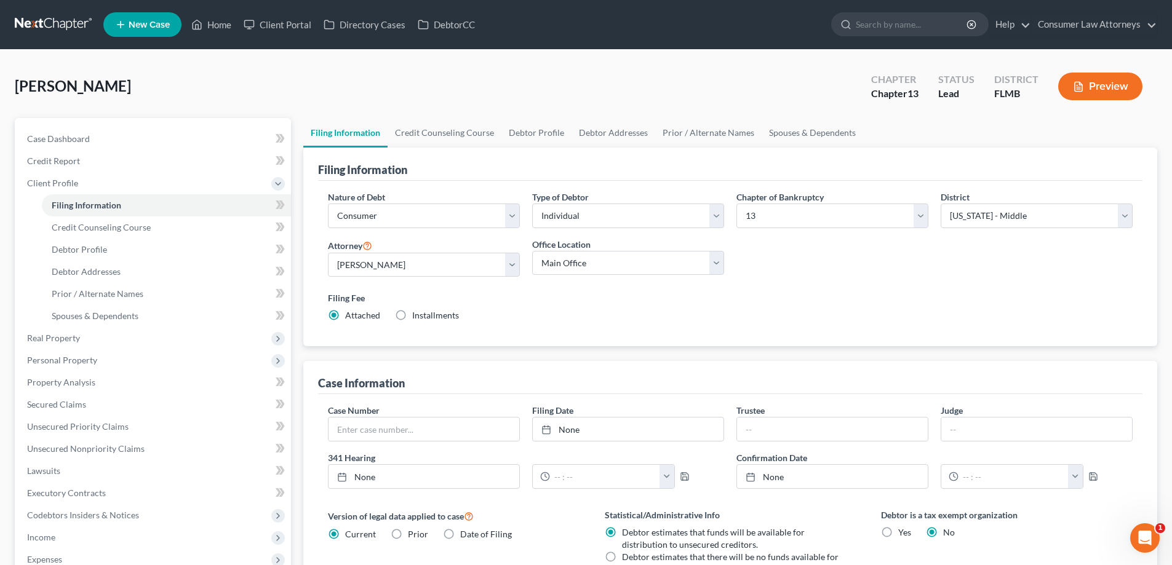
click at [829, 279] on div "Nature of Debt Select Business Consumer Other Nature of Business Select Clearin…" at bounding box center [730, 262] width 817 height 142
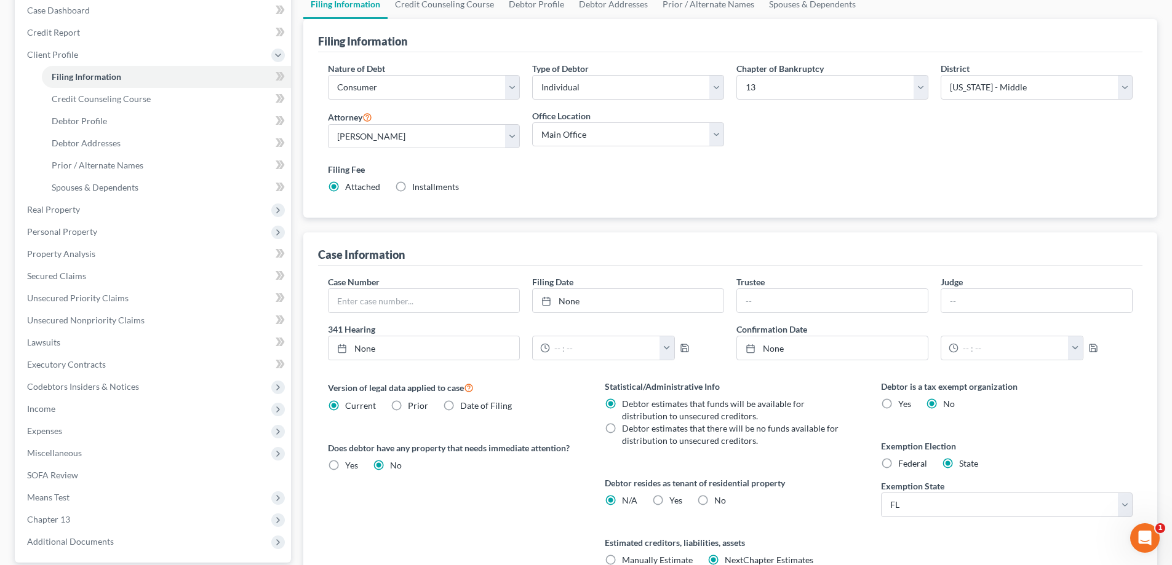
scroll to position [245, 0]
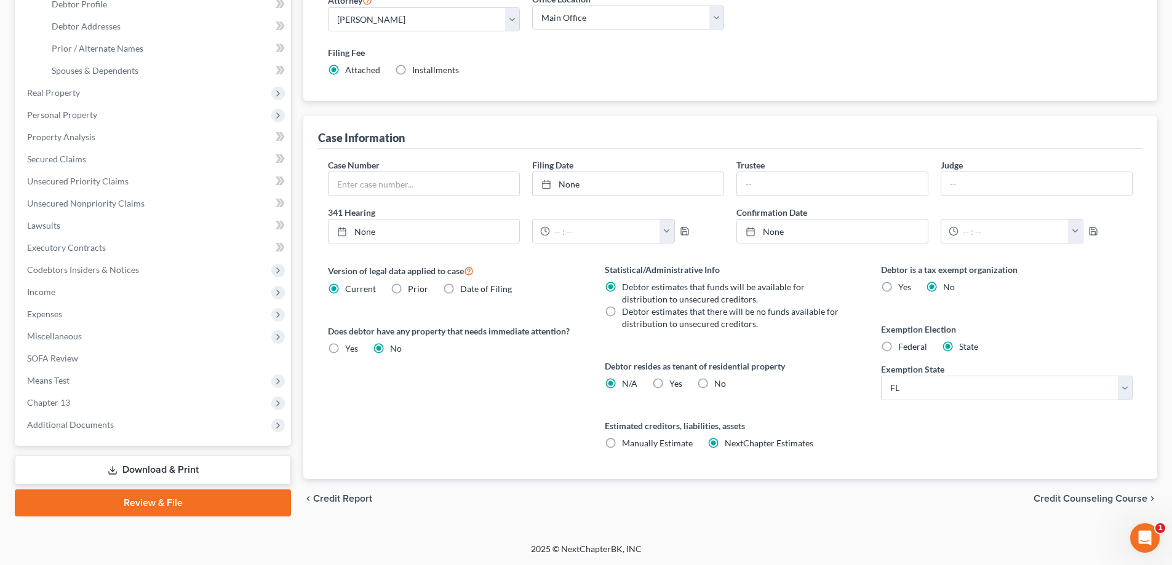
click at [147, 474] on link "Download & Print" at bounding box center [153, 470] width 276 height 29
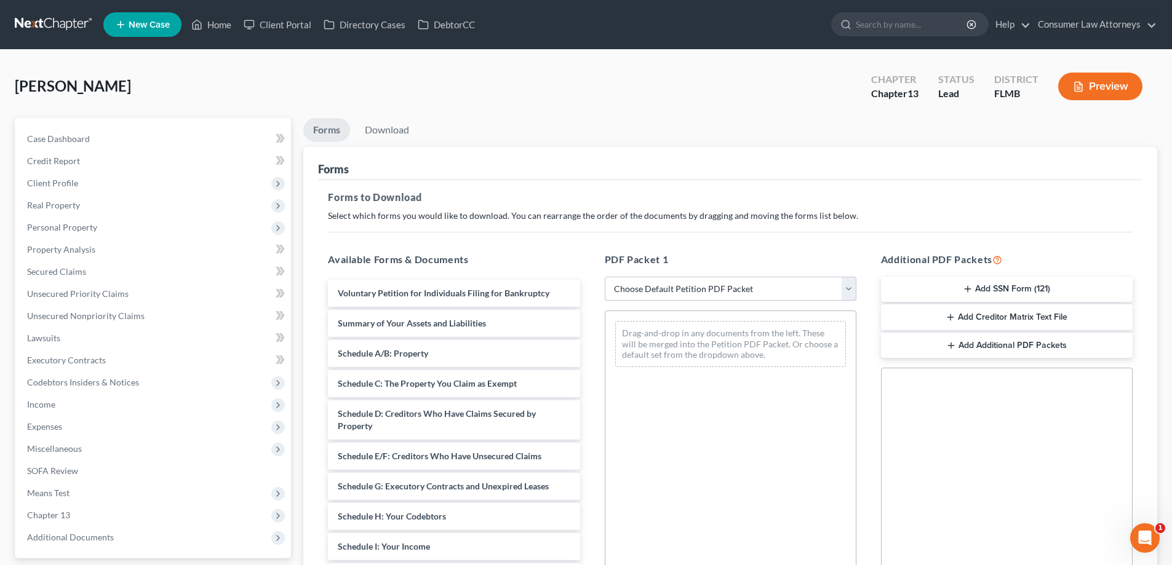
drag, startPoint x: 755, startPoint y: 288, endPoint x: 721, endPoint y: 297, distance: 35.1
click at [755, 288] on select "Choose Default Petition PDF Packet Complete Bankruptcy Petition (all forms and …" at bounding box center [731, 289] width 252 height 25
select select "0"
click at [605, 277] on select "Choose Default Petition PDF Packet Complete Bankruptcy Petition (all forms and …" at bounding box center [731, 289] width 252 height 25
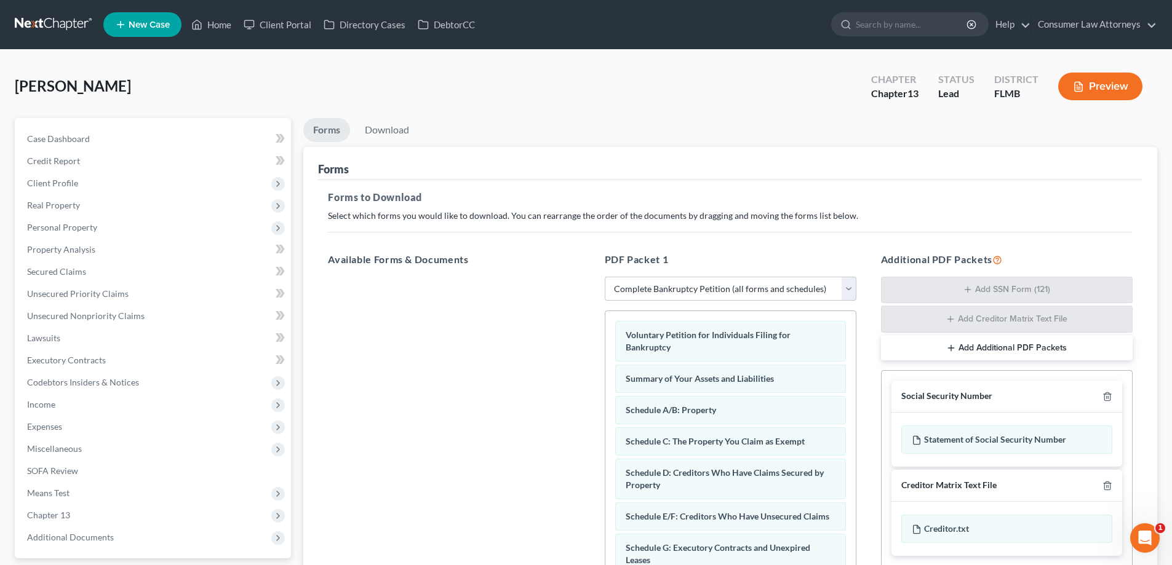
click at [373, 107] on div "[PERSON_NAME] Upgraded Chapter Chapter 13 Status Lead District FLMB Preview" at bounding box center [586, 92] width 1142 height 54
click at [385, 125] on link "Download" at bounding box center [387, 130] width 64 height 24
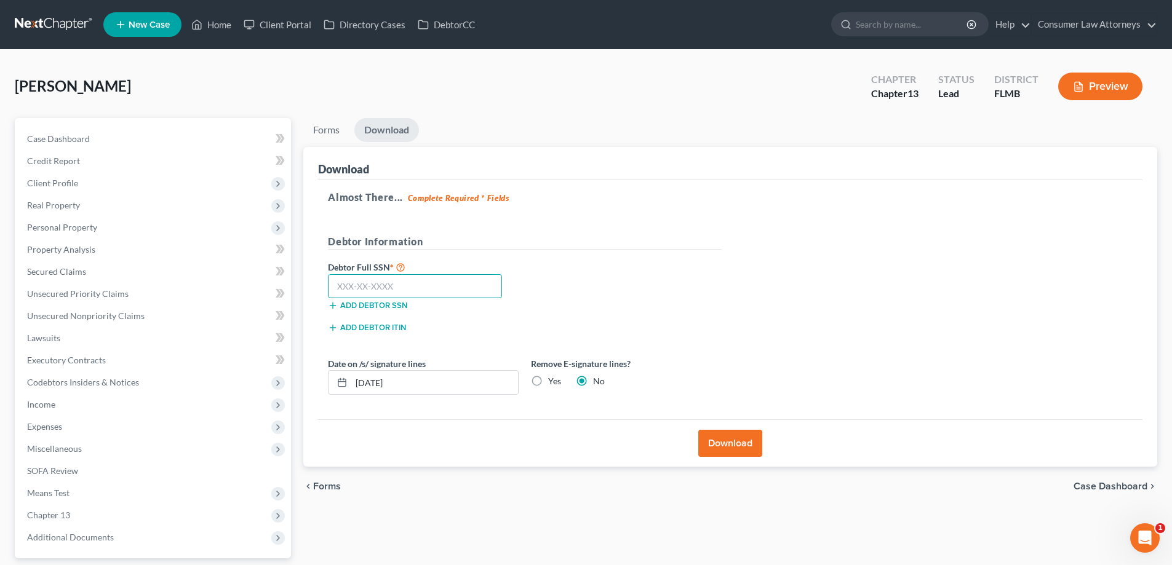
click at [390, 282] on input "text" at bounding box center [415, 286] width 174 height 25
type input "591-58-0396"
drag, startPoint x: 733, startPoint y: 448, endPoint x: 971, endPoint y: 204, distance: 341.5
click at [733, 448] on button "Download" at bounding box center [730, 443] width 64 height 27
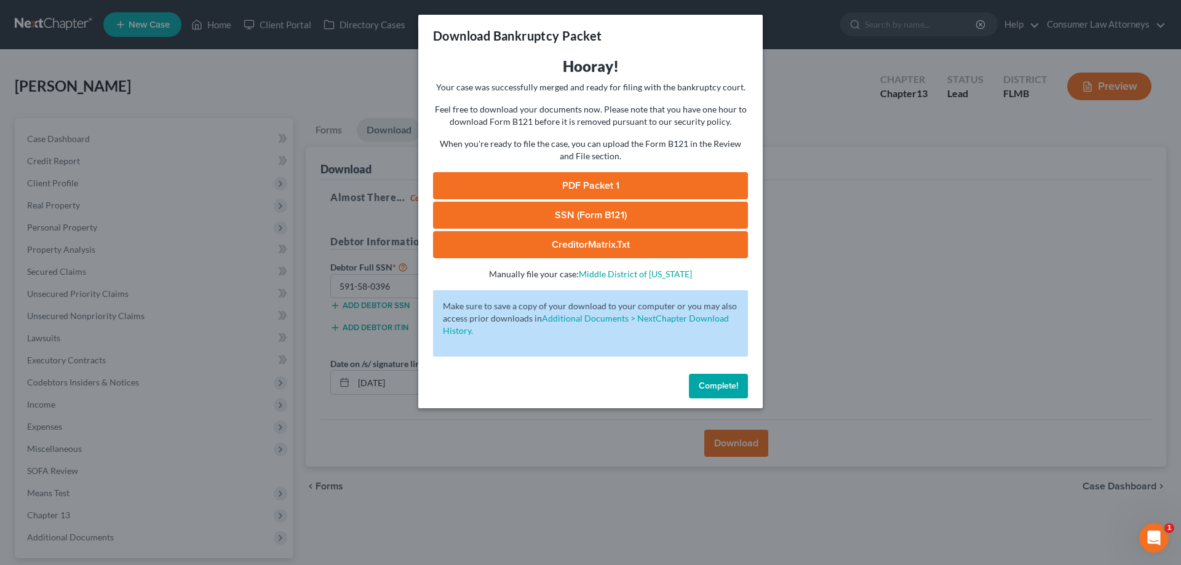
click at [713, 387] on span "Complete!" at bounding box center [718, 386] width 39 height 10
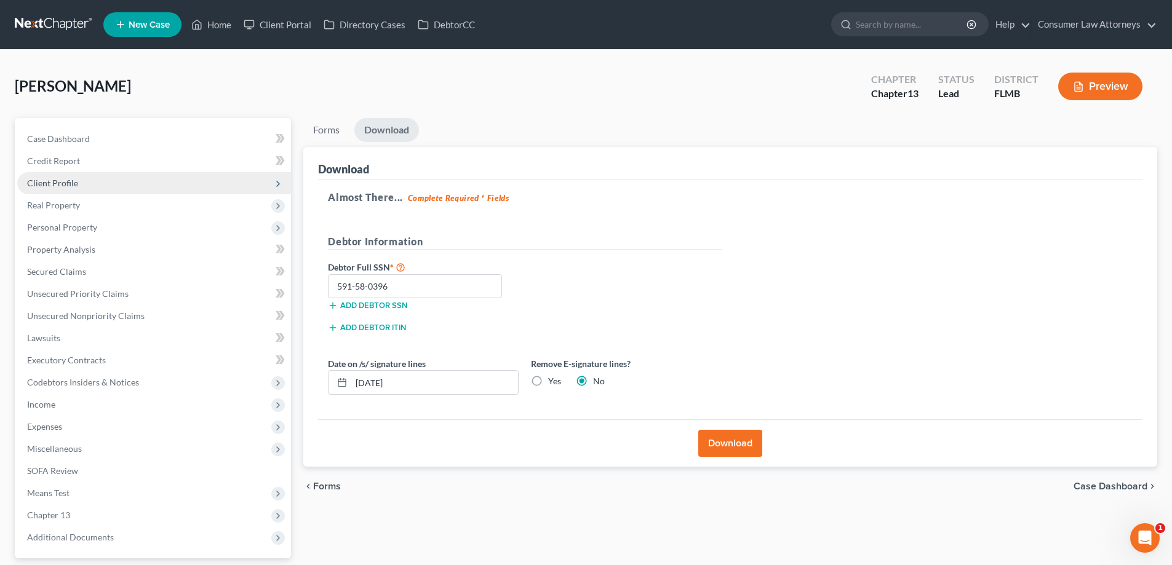
click at [95, 180] on span "Client Profile" at bounding box center [154, 183] width 274 height 22
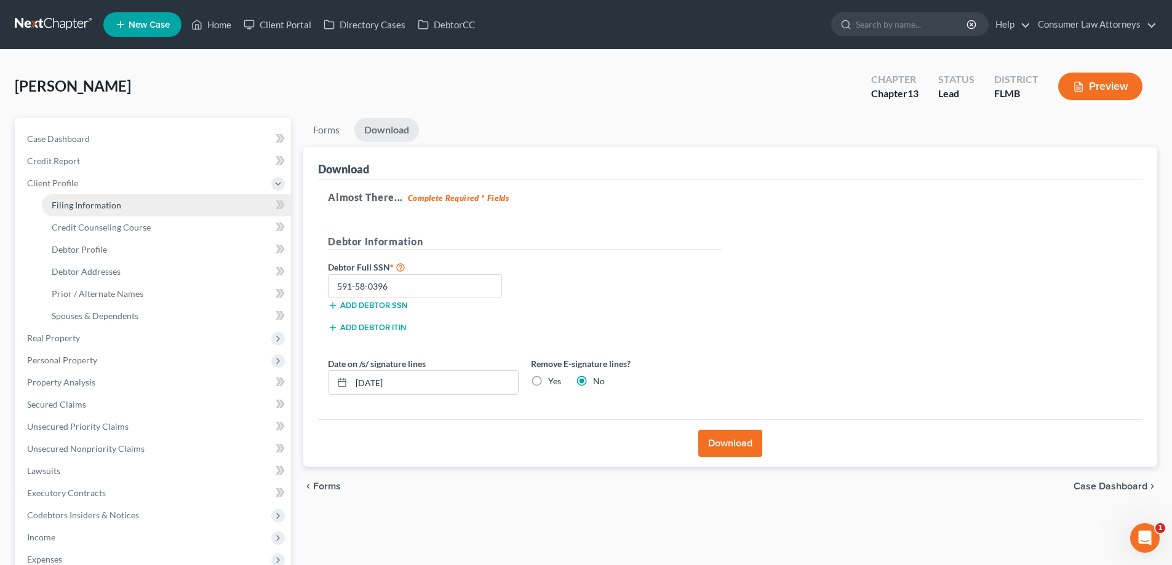
click at [91, 207] on span "Filing Information" at bounding box center [87, 205] width 70 height 10
select select "1"
select select "0"
select select "3"
select select "15"
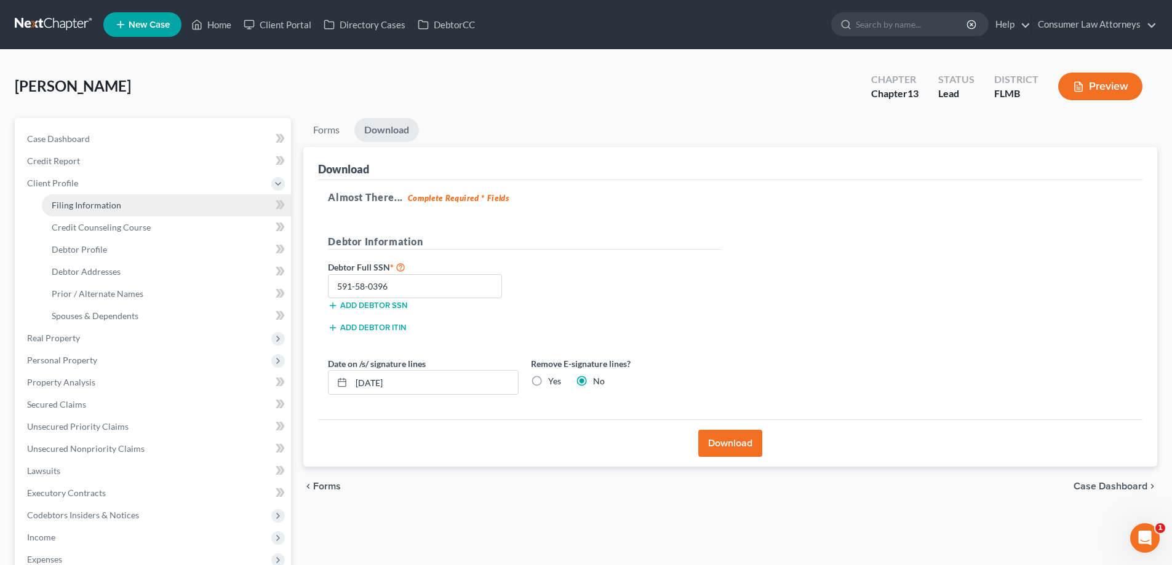
select select "0"
select select "9"
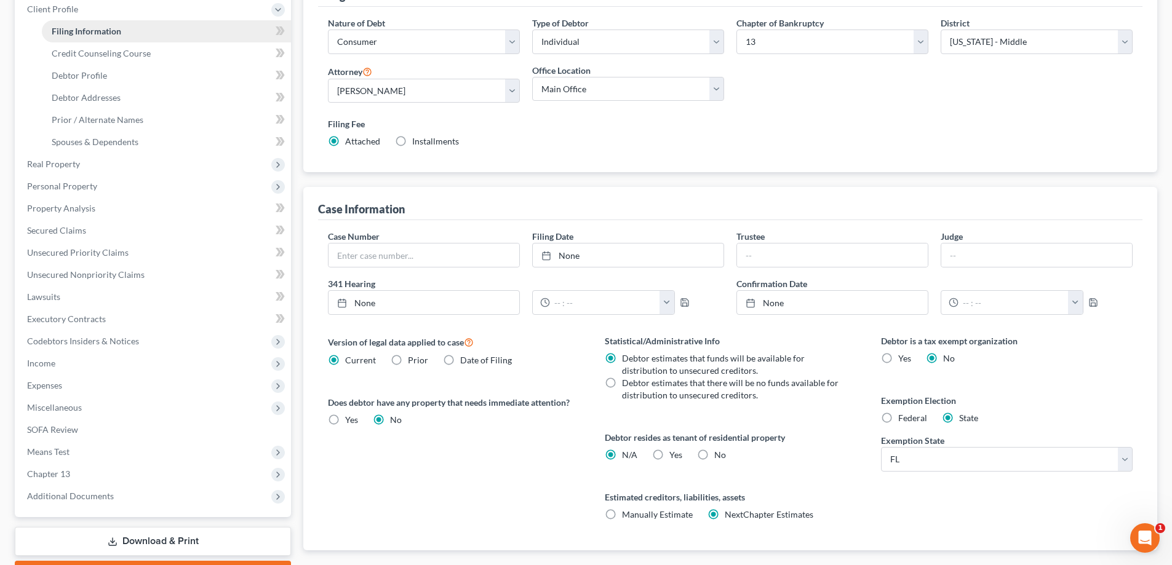
scroll to position [245, 0]
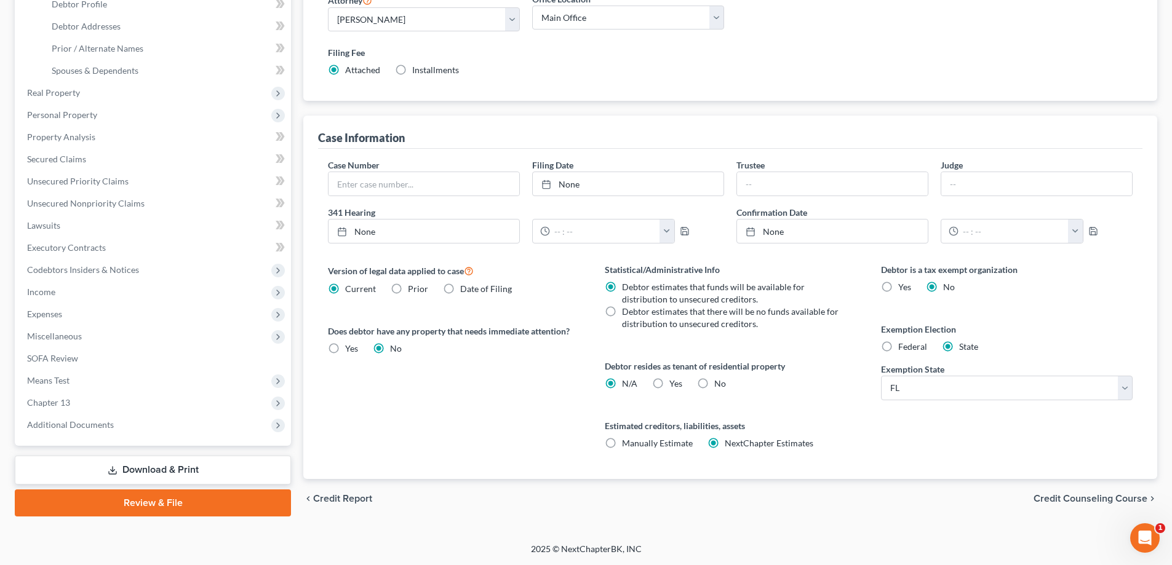
click at [151, 509] on link "Review & File" at bounding box center [153, 503] width 276 height 27
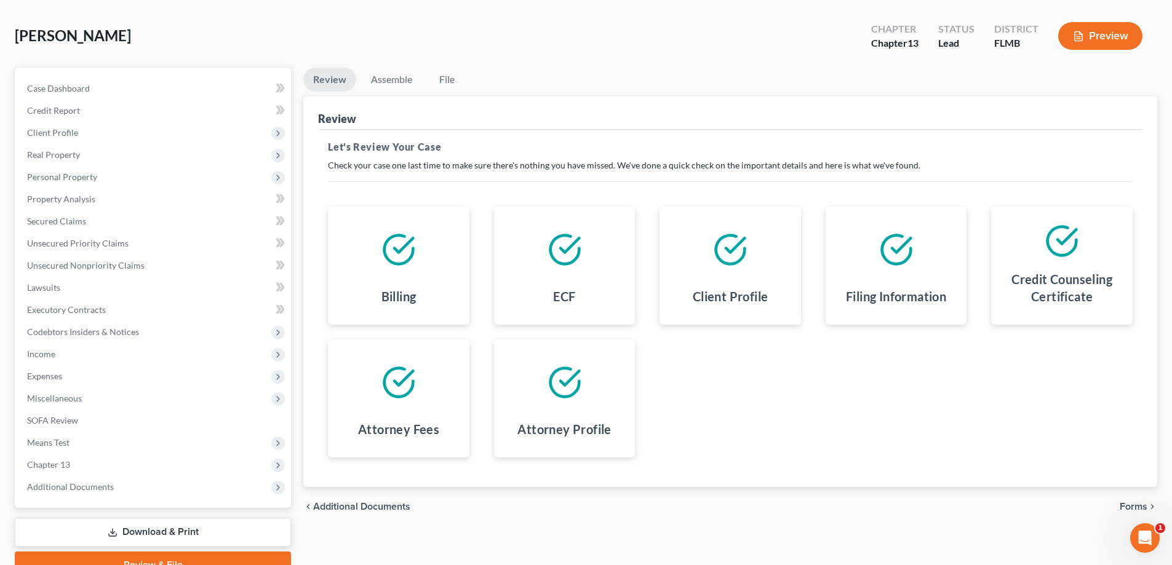
scroll to position [111, 0]
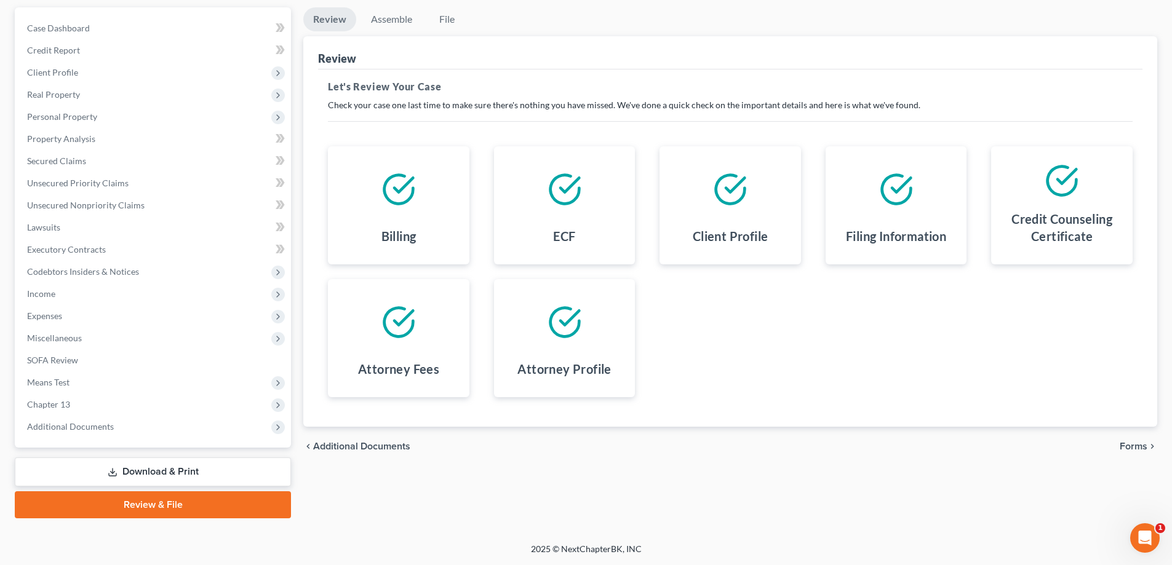
click at [1133, 437] on div "chevron_left Additional Documents Forms chevron_right" at bounding box center [730, 446] width 854 height 39
click at [1136, 445] on span "Forms" at bounding box center [1134, 447] width 28 height 10
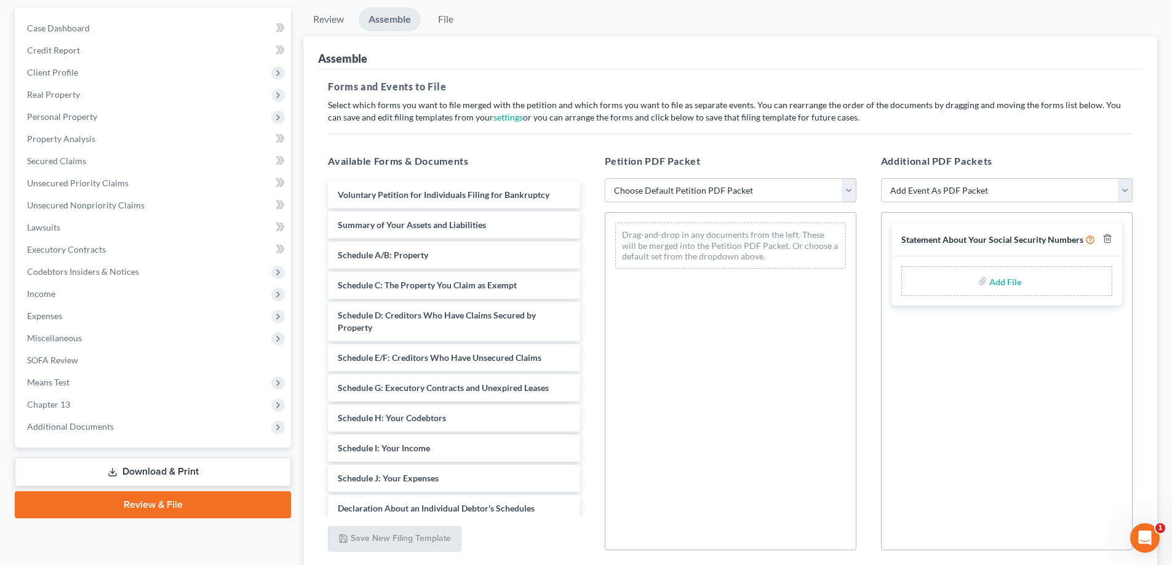
click at [670, 198] on select "Choose Default Petition PDF Packet Complete Bankruptcy Petition (all forms and …" at bounding box center [731, 190] width 252 height 25
select select "0"
click at [605, 178] on select "Choose Default Petition PDF Packet Complete Bankruptcy Petition (all forms and …" at bounding box center [731, 190] width 252 height 25
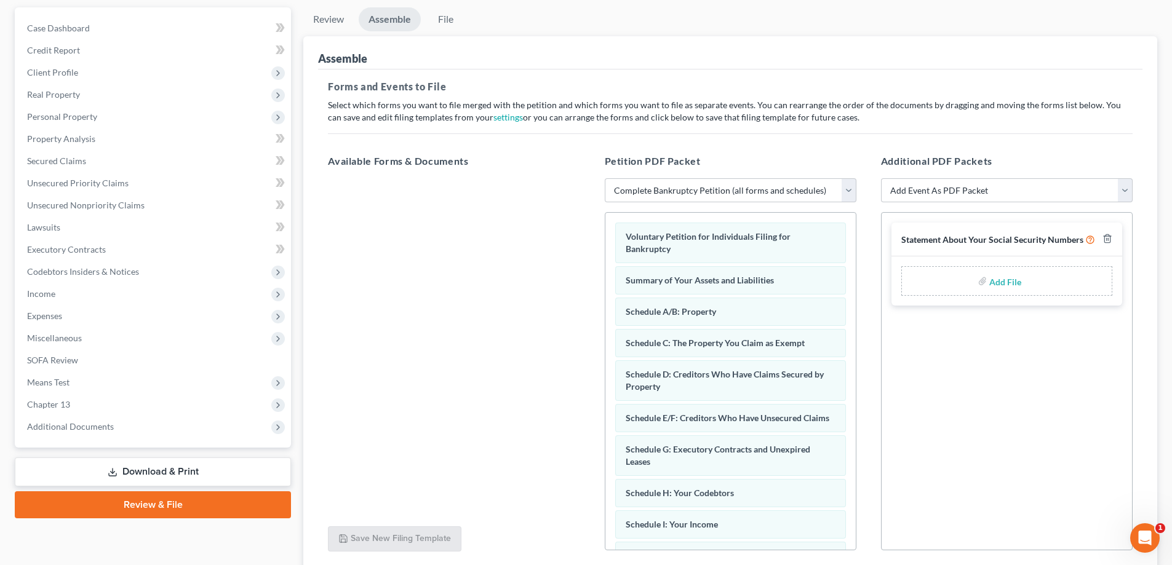
click at [1003, 281] on input "file" at bounding box center [1004, 281] width 30 height 22
type input "C:\fakepath\Statement of SS.pdf"
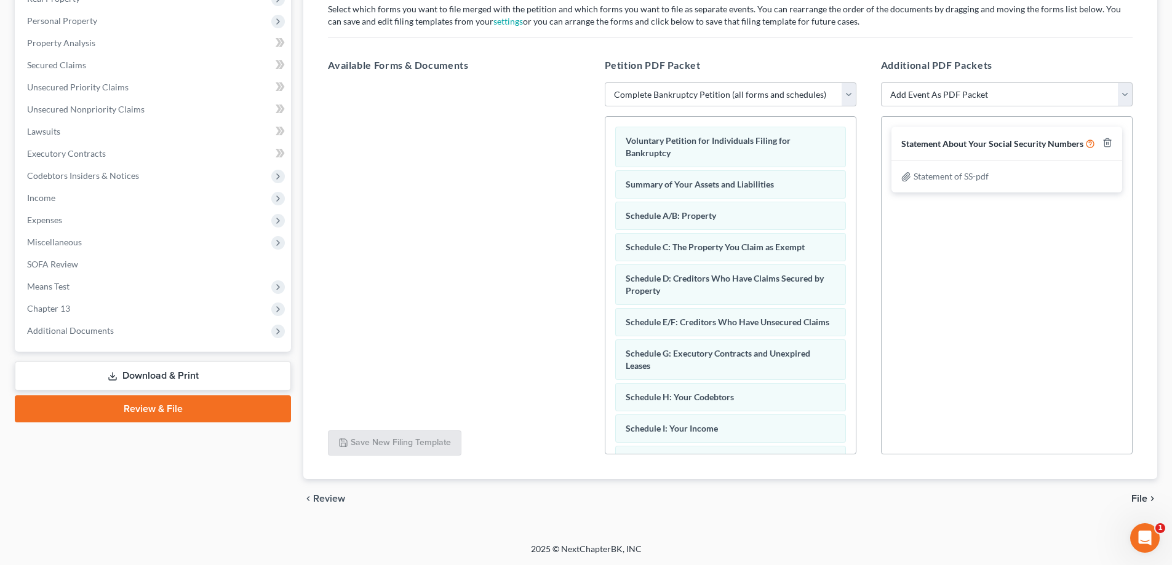
click at [1141, 501] on span "File" at bounding box center [1139, 499] width 16 height 10
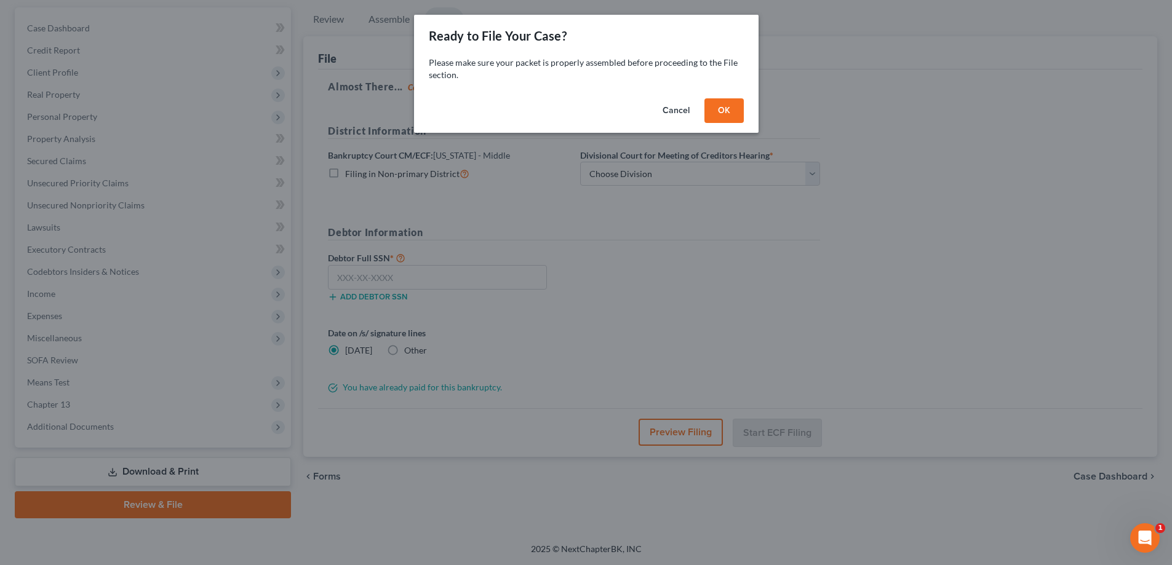
scroll to position [111, 0]
click at [730, 118] on button "OK" at bounding box center [728, 110] width 39 height 25
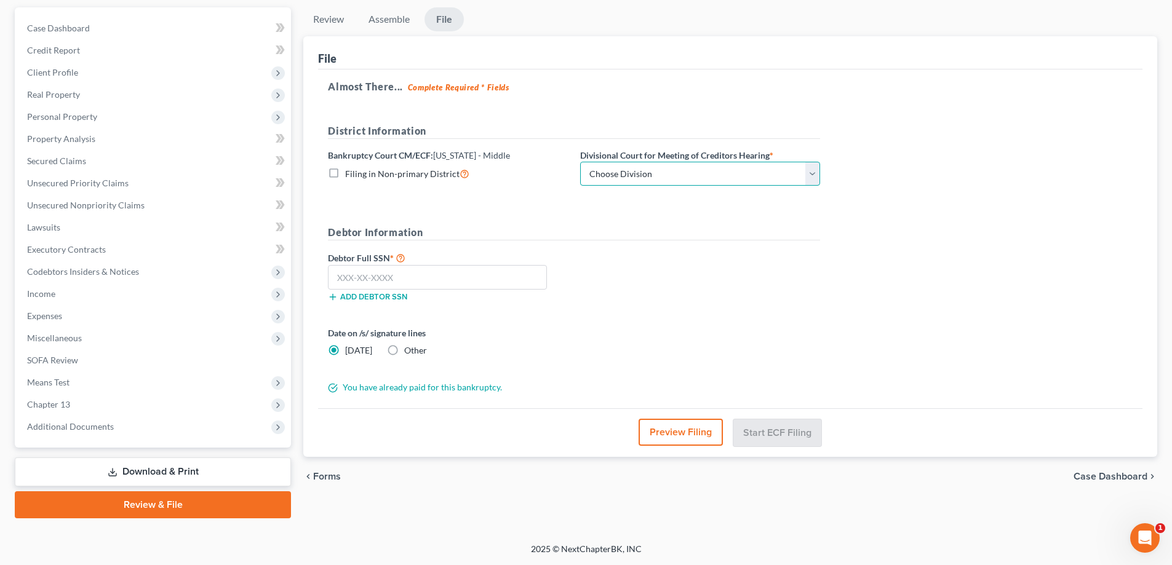
click at [674, 171] on select "Choose Division [GEOGRAPHIC_DATA][PERSON_NAME] [GEOGRAPHIC_DATA] [GEOGRAPHIC_DA…" at bounding box center [700, 174] width 240 height 25
select select "1"
click at [580, 162] on select "Choose Division [GEOGRAPHIC_DATA][PERSON_NAME] [GEOGRAPHIC_DATA] [GEOGRAPHIC_DA…" at bounding box center [700, 174] width 240 height 25
click at [516, 275] on input "text" at bounding box center [437, 277] width 219 height 25
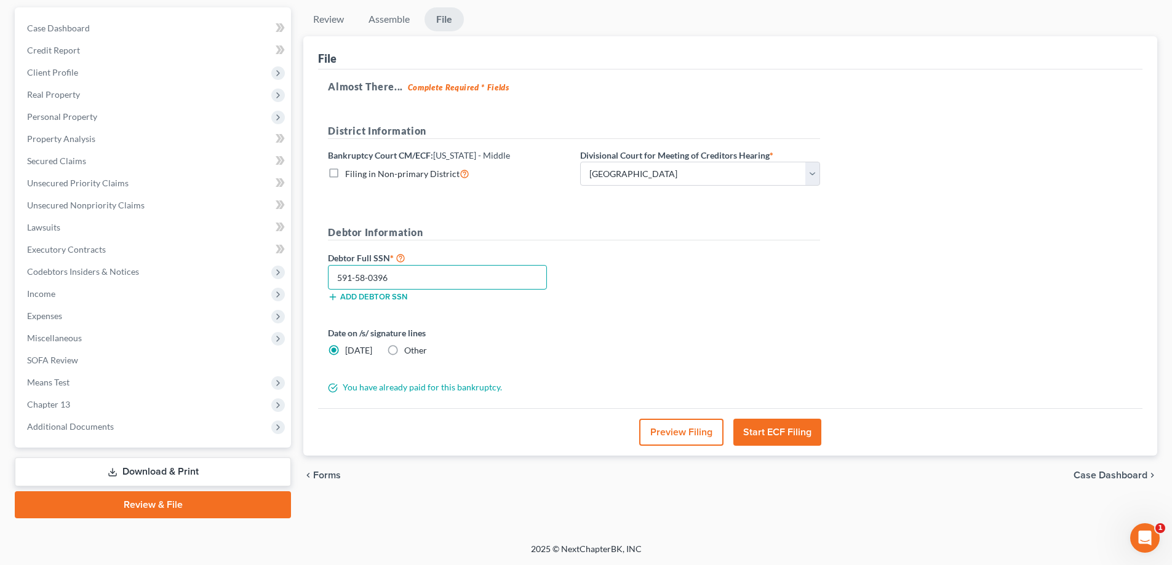
type input "591-58-0396"
click at [584, 282] on div "Debtor Full SSN * 591-58-0396 Add debtor SSN" at bounding box center [574, 281] width 504 height 62
click at [782, 427] on button "Start ECF Filing" at bounding box center [777, 432] width 88 height 27
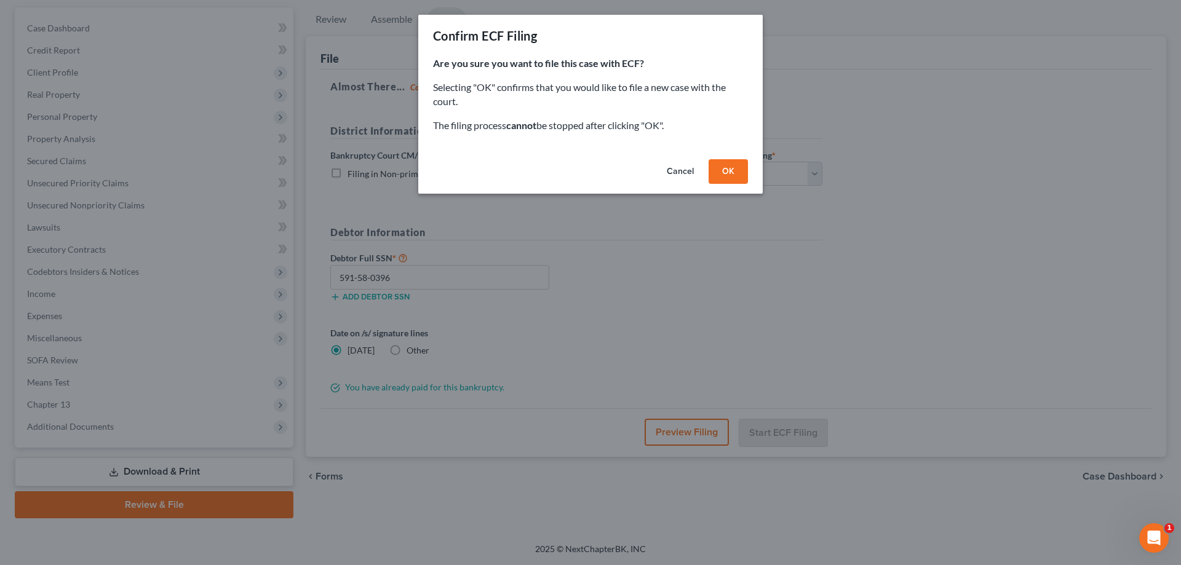
click at [714, 170] on button "OK" at bounding box center [728, 171] width 39 height 25
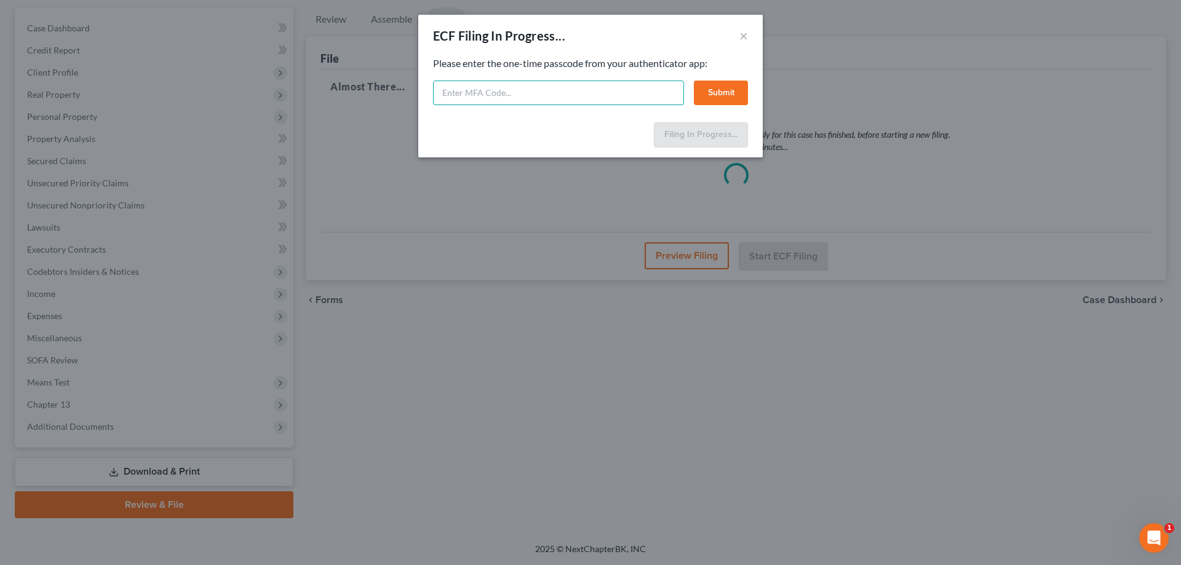
click at [497, 91] on input "text" at bounding box center [558, 93] width 251 height 25
type input "640892"
click at [730, 94] on button "Submit" at bounding box center [721, 93] width 54 height 25
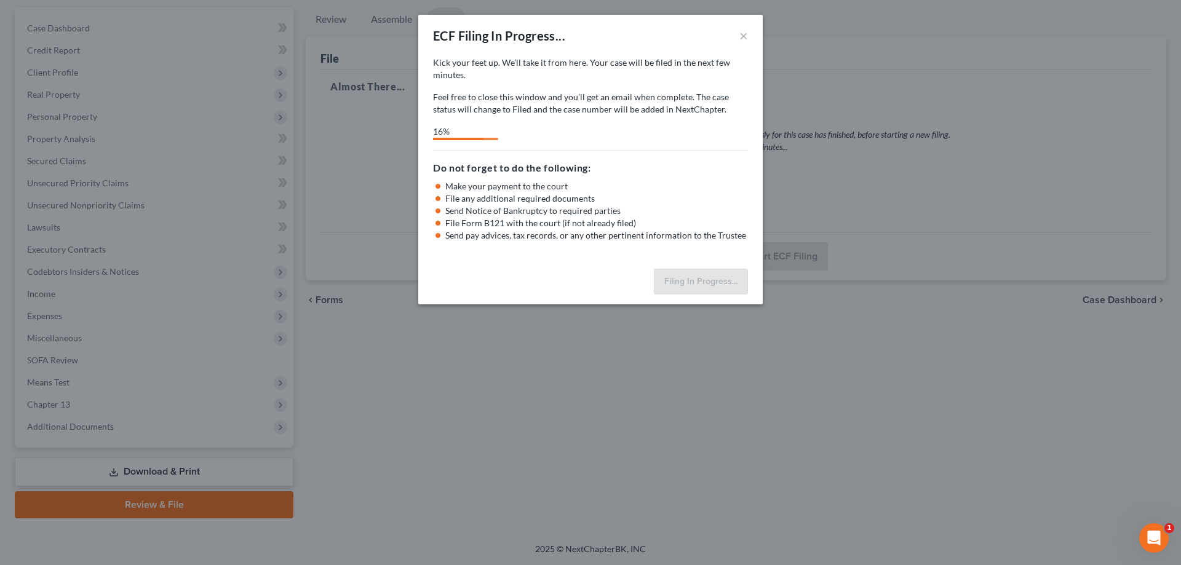
select select "1"
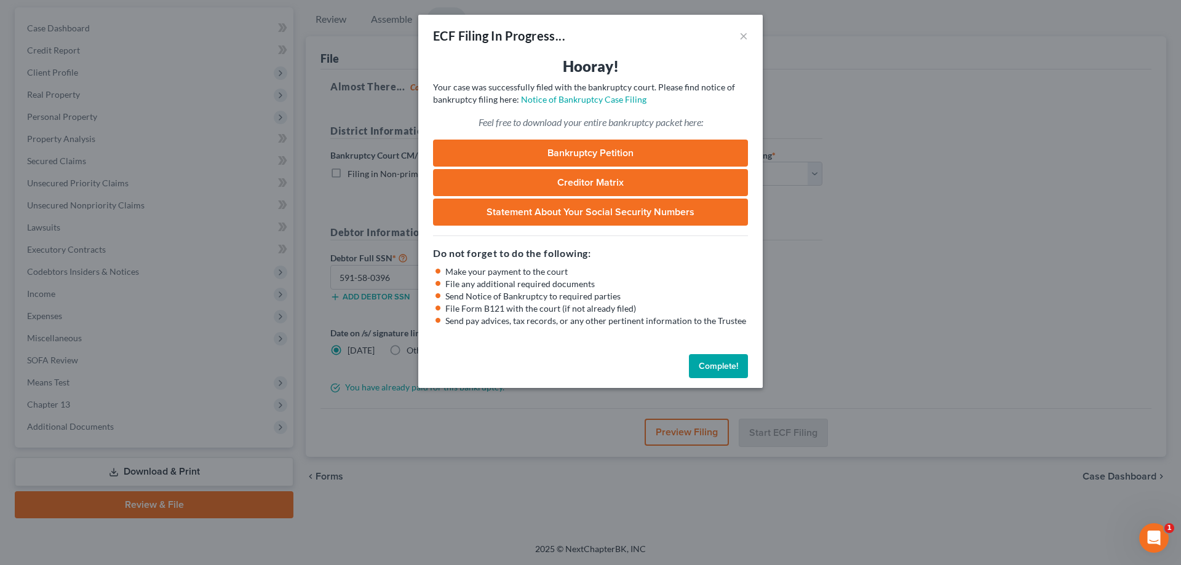
click at [731, 364] on button "Complete!" at bounding box center [718, 366] width 59 height 25
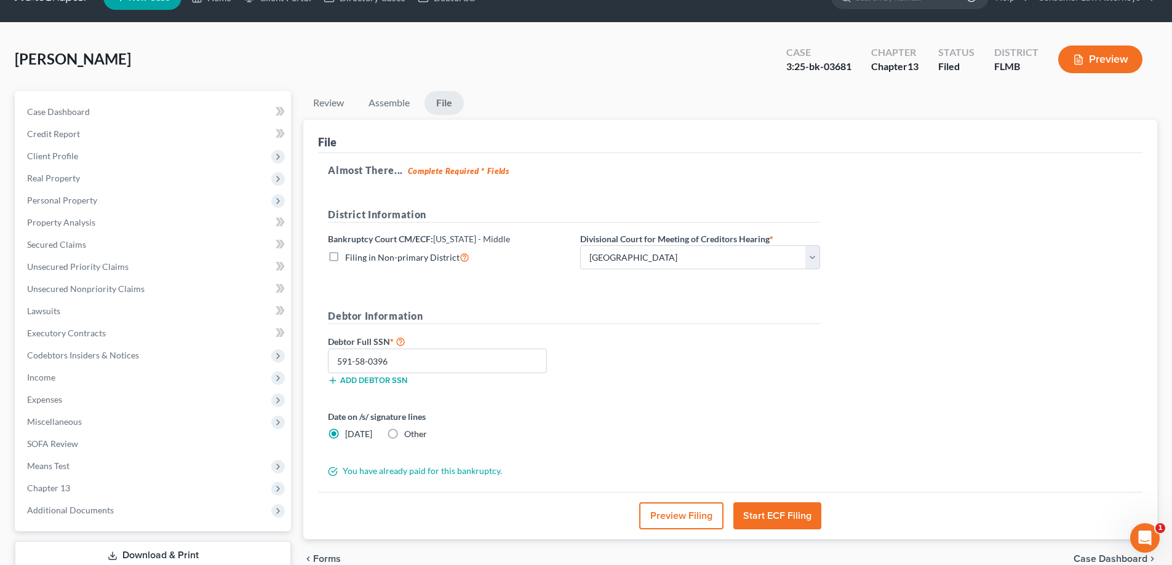
scroll to position [0, 0]
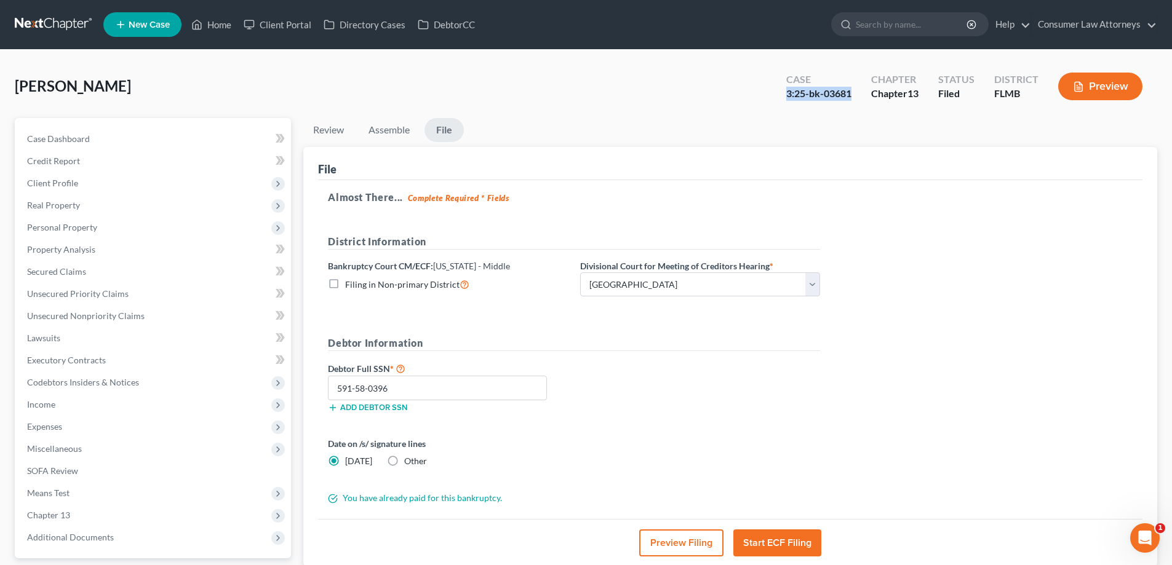
drag, startPoint x: 850, startPoint y: 95, endPoint x: 787, endPoint y: 98, distance: 62.8
click at [787, 98] on div "3:25-bk-03681" at bounding box center [818, 94] width 65 height 14
copy div "3:25-bk-03681"
